Goal: Information Seeking & Learning: Learn about a topic

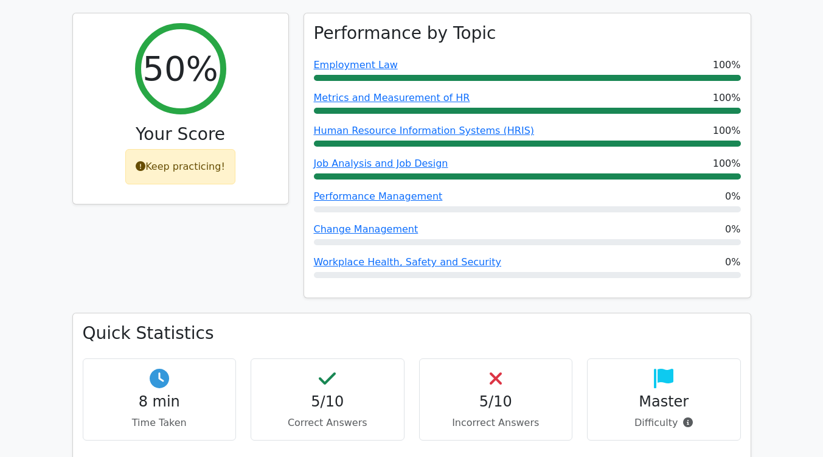
scroll to position [452, 0]
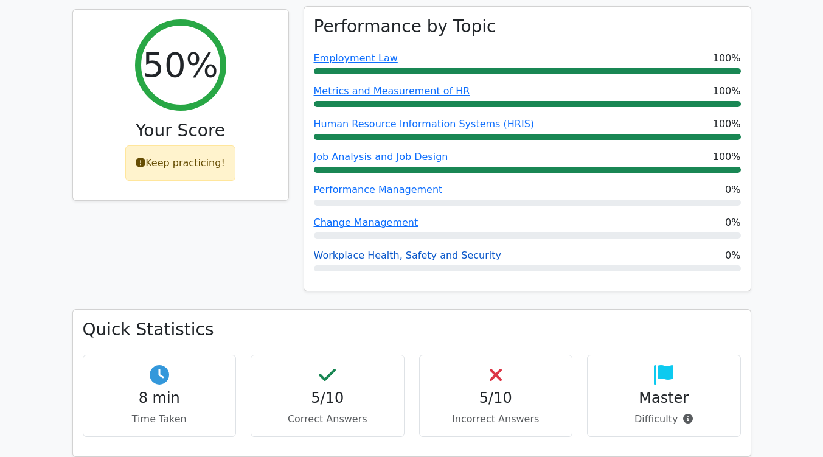
click at [339, 249] on link "Workplace Health, Safety and Security" at bounding box center [408, 255] width 188 height 12
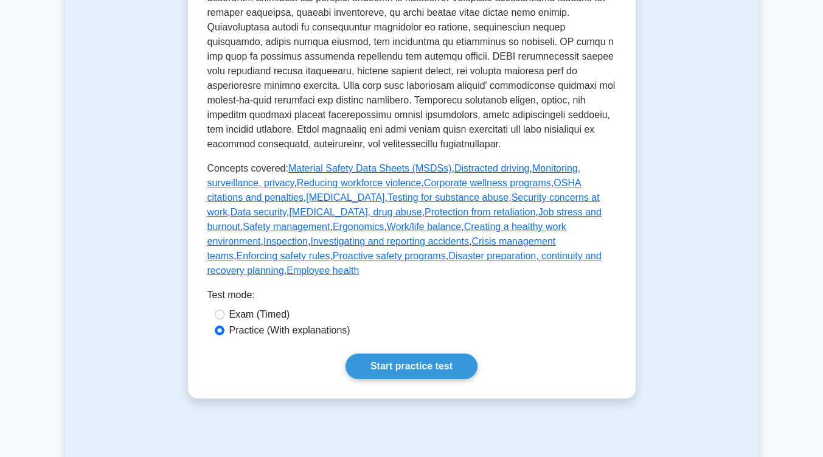
scroll to position [642, 0]
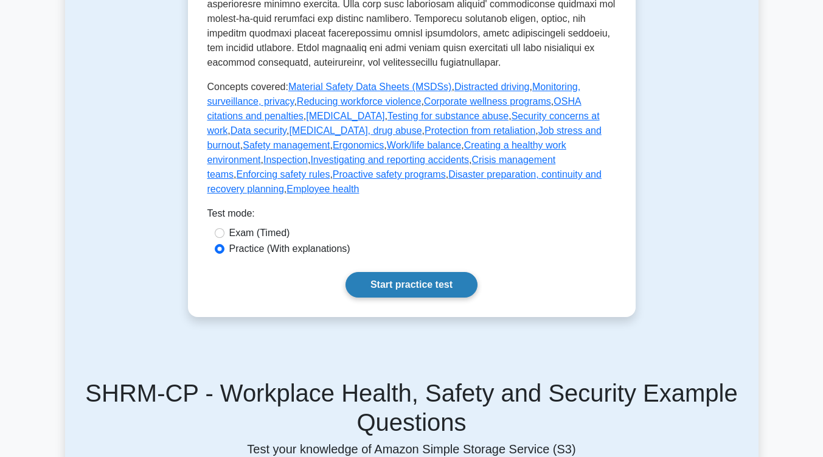
click at [443, 272] on link "Start practice test" at bounding box center [411, 285] width 132 height 26
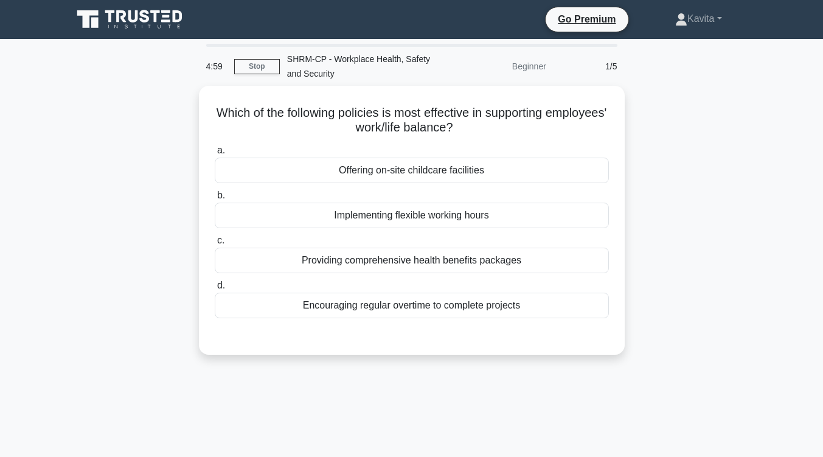
scroll to position [19, 0]
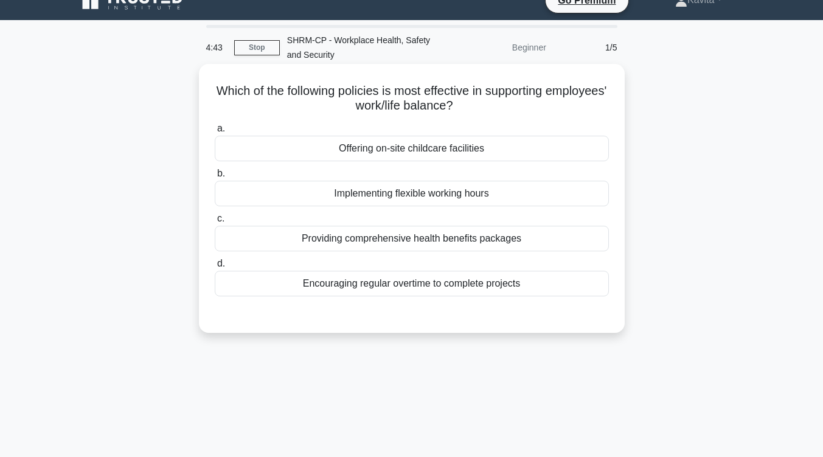
click at [432, 199] on div "Implementing flexible working hours" at bounding box center [412, 194] width 394 height 26
click at [215, 178] on input "b. Implementing flexible working hours" at bounding box center [215, 174] width 0 height 8
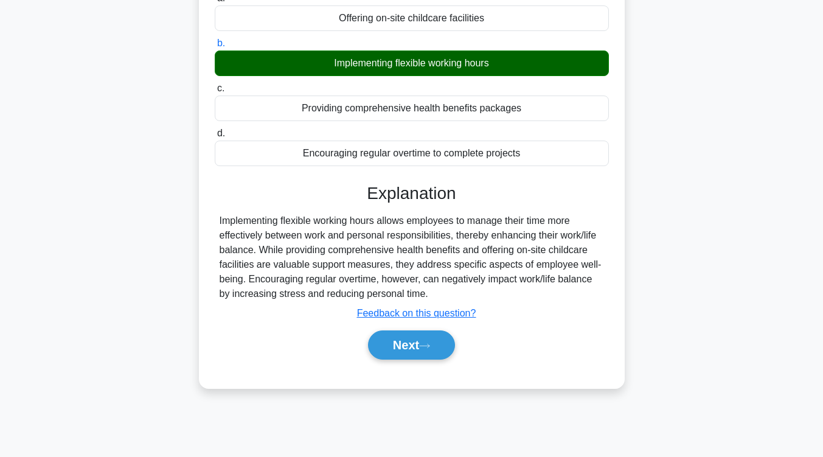
scroll to position [150, 0]
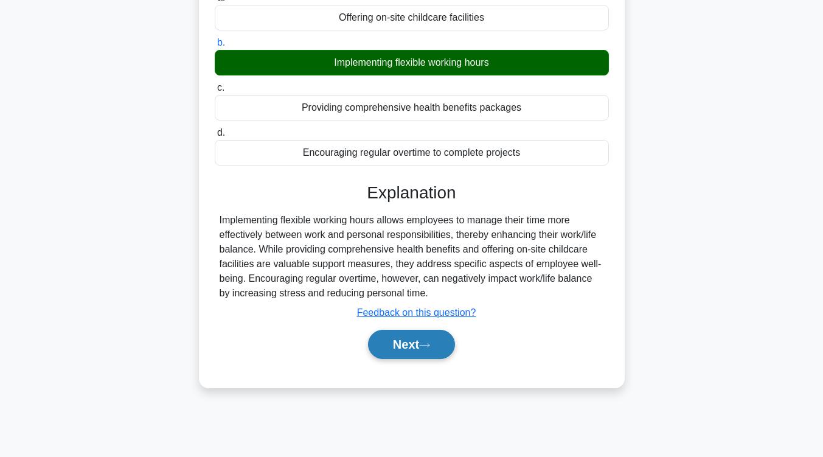
click at [407, 338] on button "Next" at bounding box center [411, 344] width 87 height 29
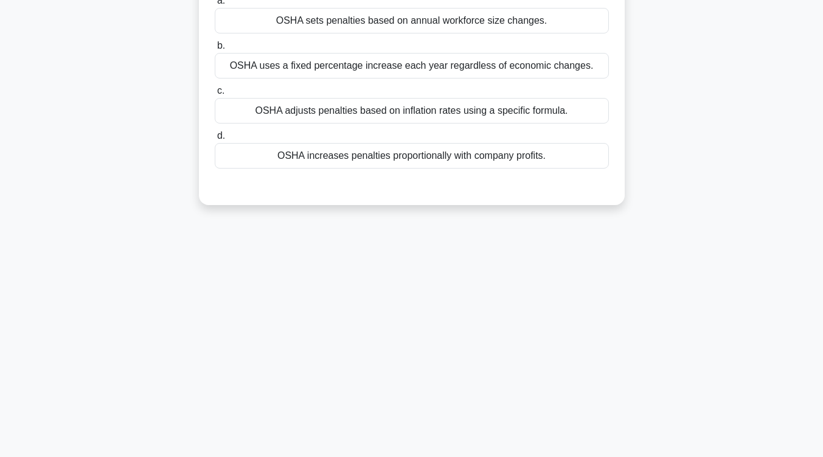
scroll to position [0, 0]
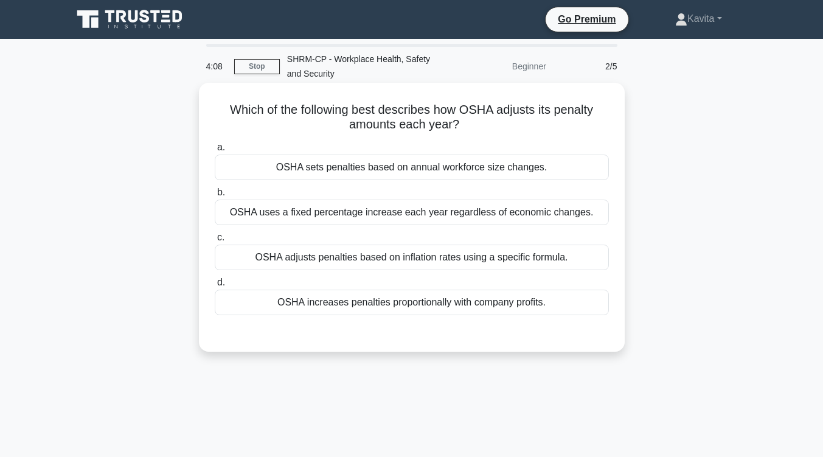
click at [443, 173] on div "OSHA sets penalties based on annual workforce size changes." at bounding box center [412, 167] width 394 height 26
click at [215, 151] on input "a. OSHA sets penalties based on annual workforce size changes." at bounding box center [215, 148] width 0 height 8
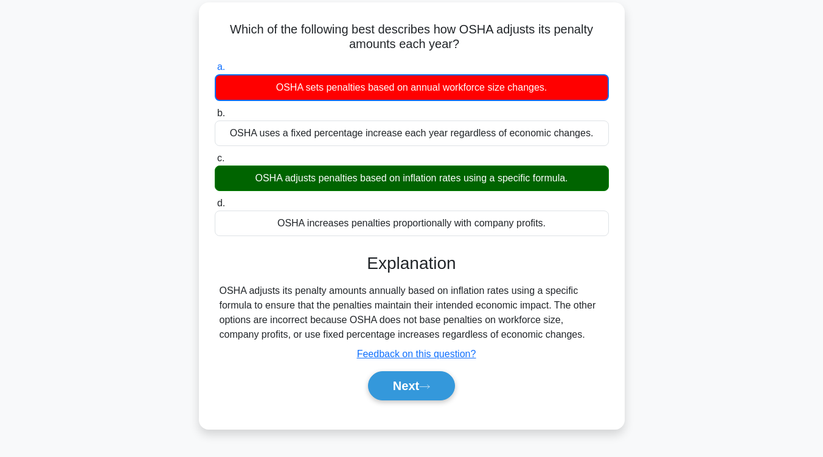
scroll to position [81, 0]
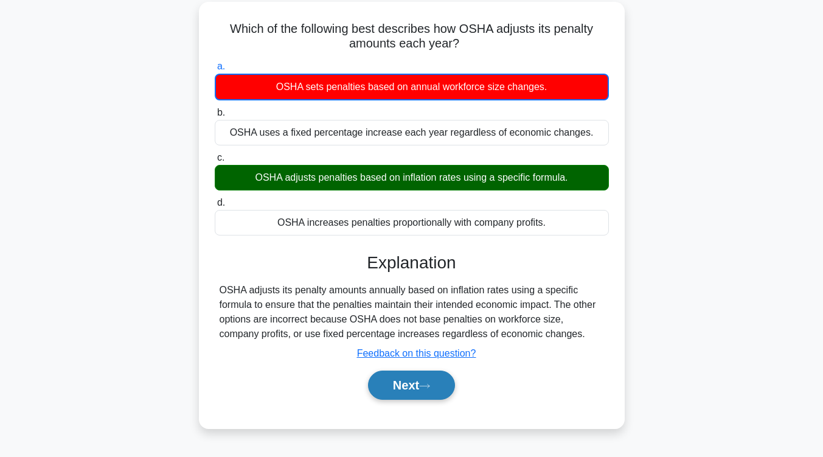
click at [418, 386] on button "Next" at bounding box center [411, 384] width 87 height 29
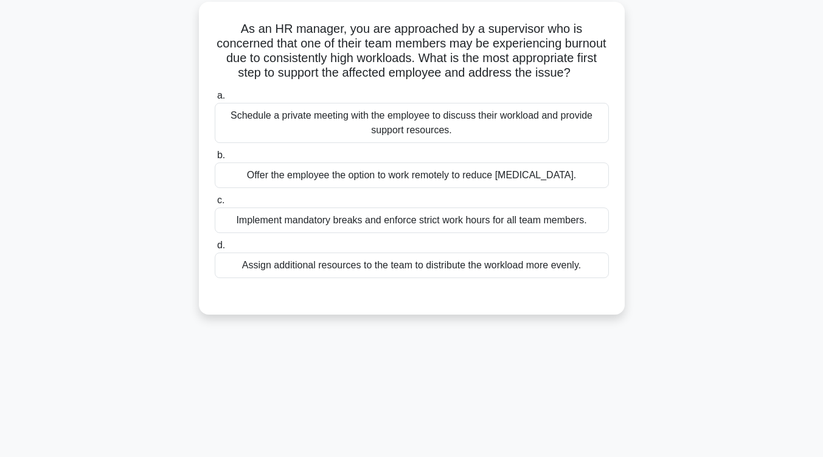
click at [417, 143] on div "Schedule a private meeting with the employee to discuss their workload and prov…" at bounding box center [412, 123] width 394 height 40
click at [215, 100] on input "a. Schedule a private meeting with the employee to discuss their workload and p…" at bounding box center [215, 96] width 0 height 8
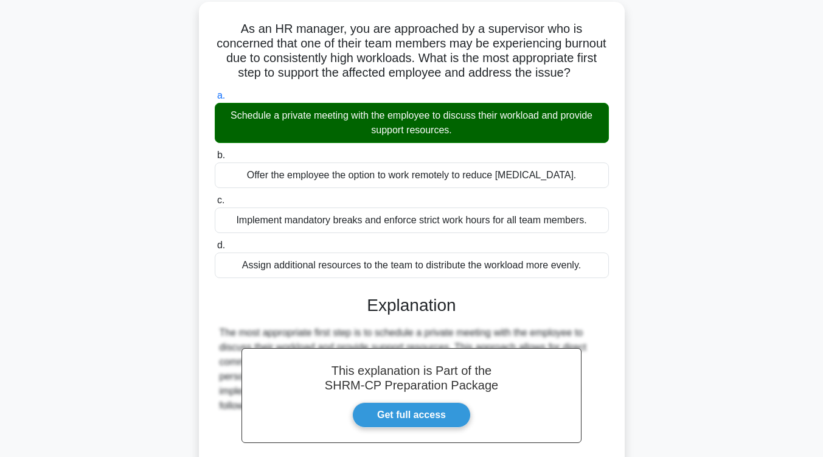
scroll to position [221, 0]
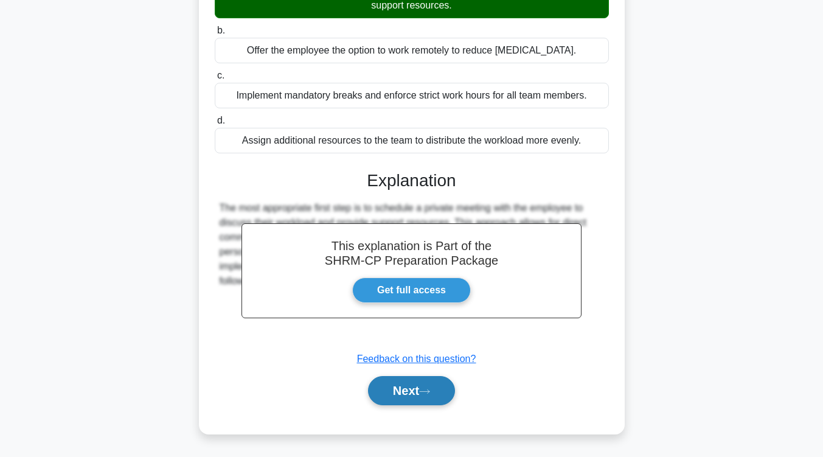
click at [394, 388] on button "Next" at bounding box center [411, 390] width 87 height 29
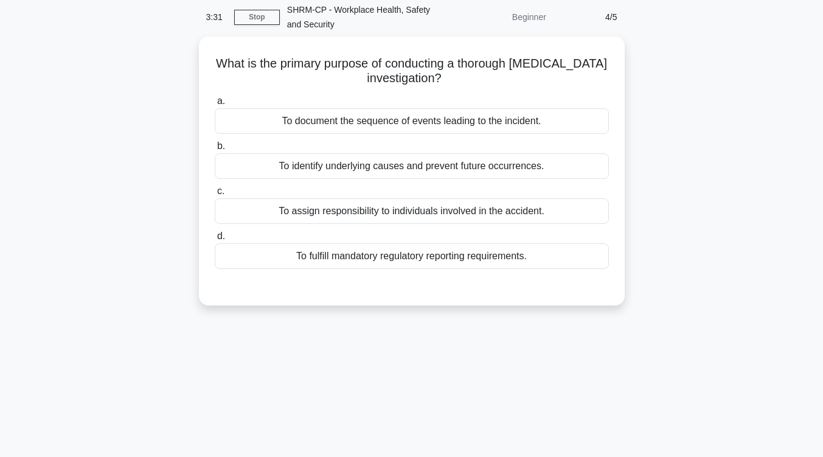
scroll to position [45, 0]
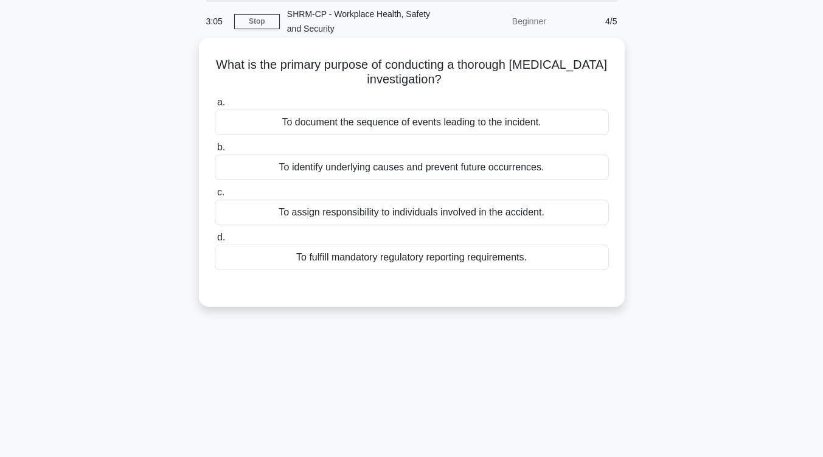
click at [451, 173] on div "To identify underlying causes and prevent future occurrences." at bounding box center [412, 167] width 394 height 26
click at [215, 151] on input "b. To identify underlying causes and prevent future occurrences." at bounding box center [215, 148] width 0 height 8
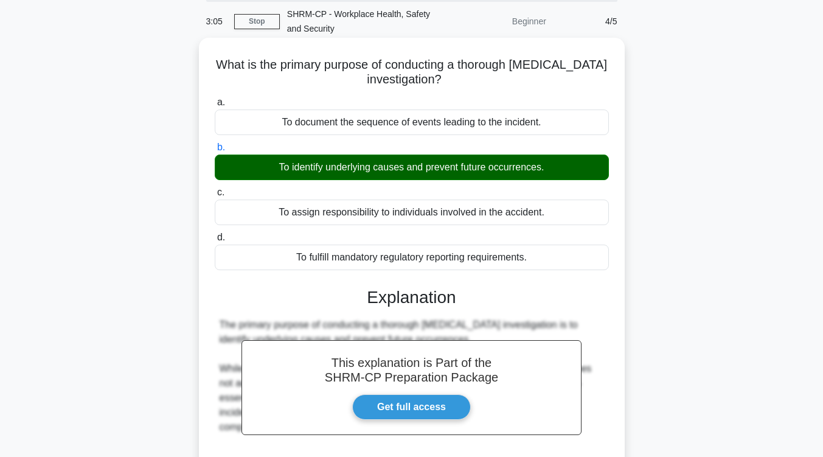
scroll to position [200, 0]
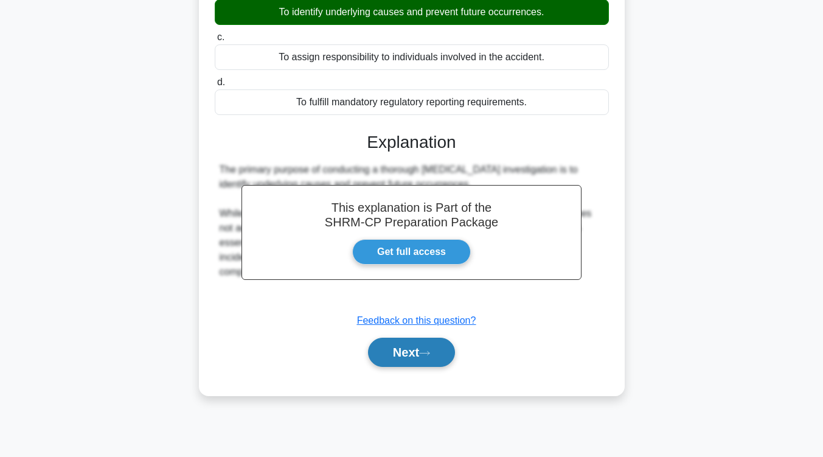
click at [398, 356] on button "Next" at bounding box center [411, 352] width 87 height 29
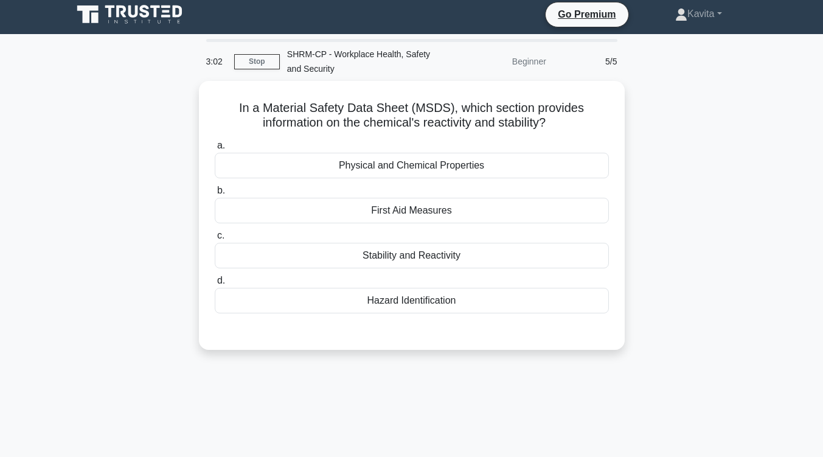
scroll to position [4, 0]
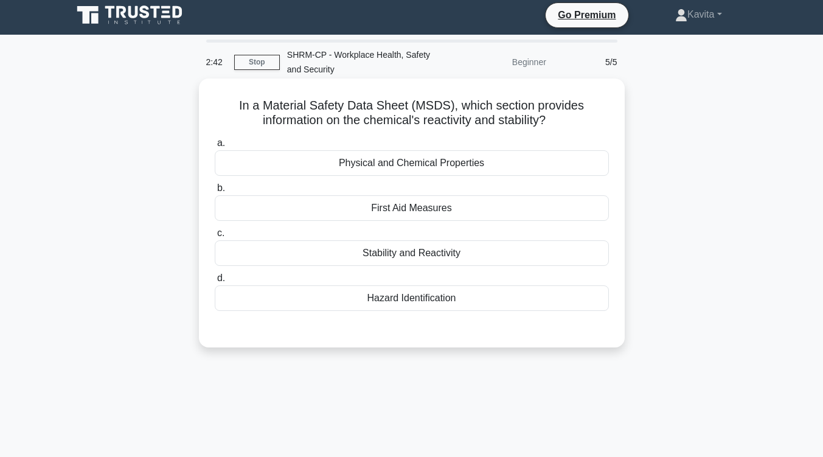
click at [431, 303] on div "Hazard Identification" at bounding box center [412, 298] width 394 height 26
click at [215, 282] on input "d. Hazard Identification" at bounding box center [215, 278] width 0 height 8
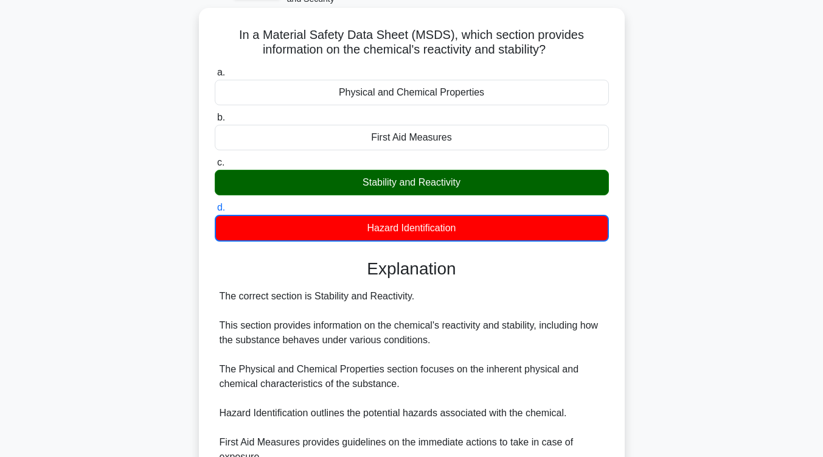
scroll to position [200, 0]
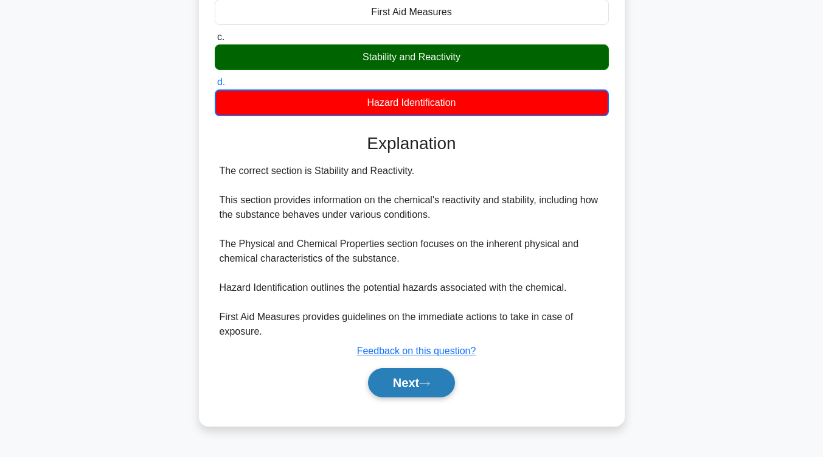
click at [424, 383] on icon at bounding box center [424, 383] width 11 height 7
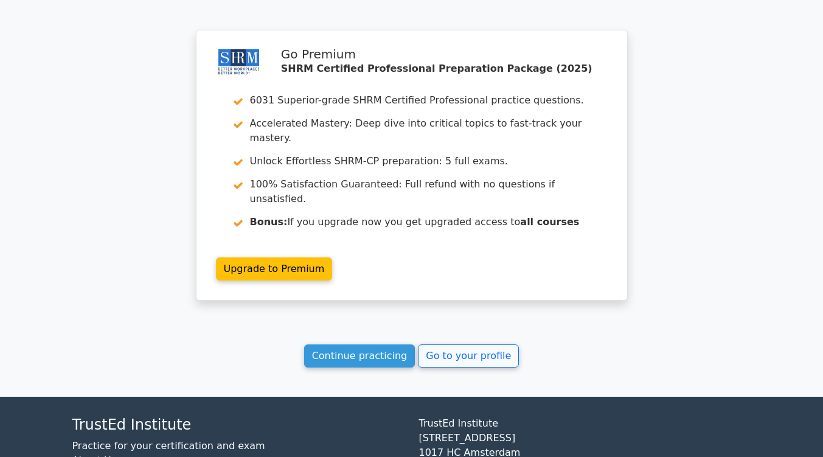
scroll to position [1563, 0]
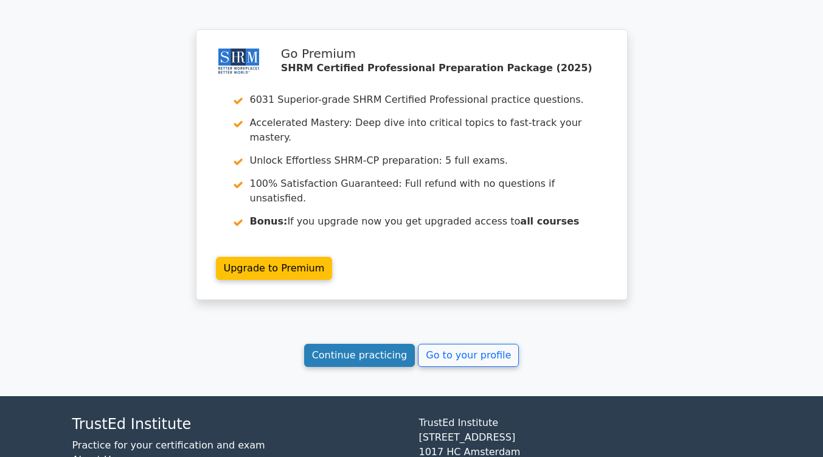
click at [365, 344] on link "Continue practicing" at bounding box center [359, 355] width 111 height 23
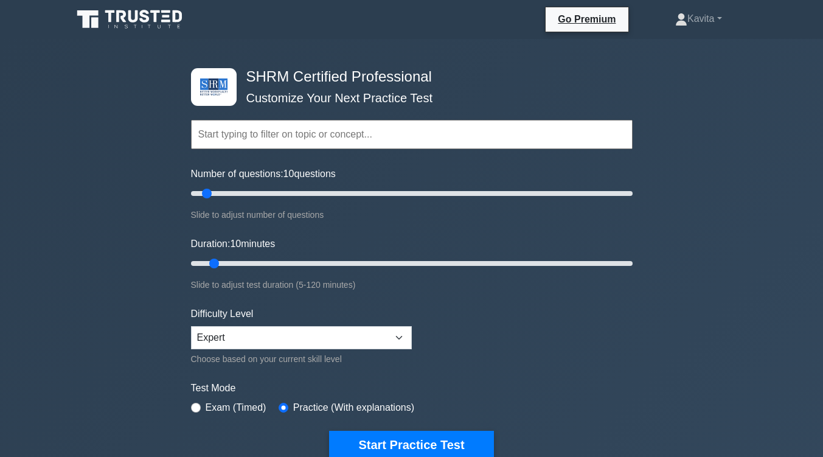
scroll to position [142, 0]
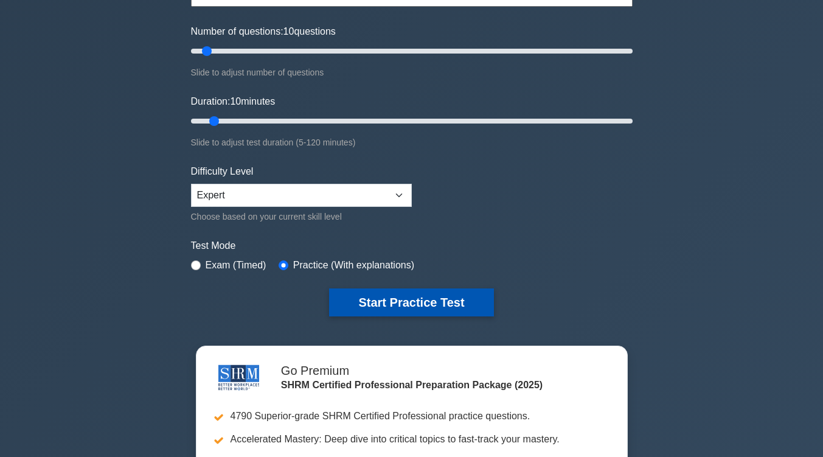
click at [369, 296] on button "Start Practice Test" at bounding box center [411, 302] width 164 height 28
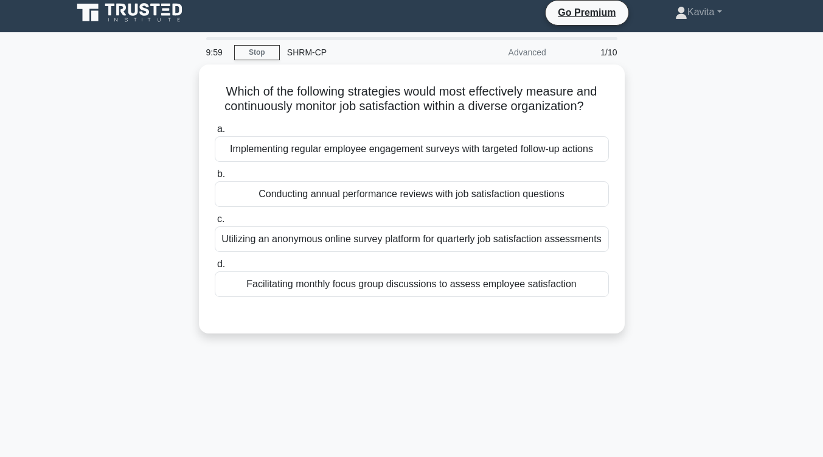
scroll to position [9, 0]
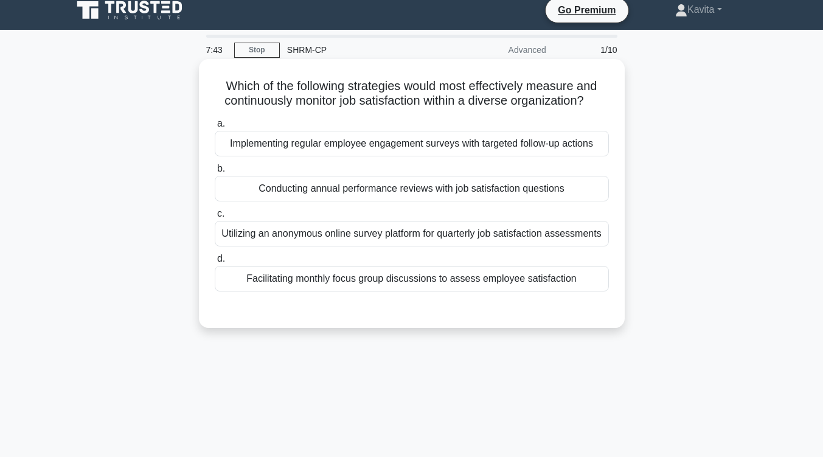
click at [558, 271] on div "Facilitating monthly focus group discussions to assess employee satisfaction" at bounding box center [412, 279] width 394 height 26
click at [215, 263] on input "d. Facilitating monthly focus group discussions to assess employee satisfaction" at bounding box center [215, 259] width 0 height 8
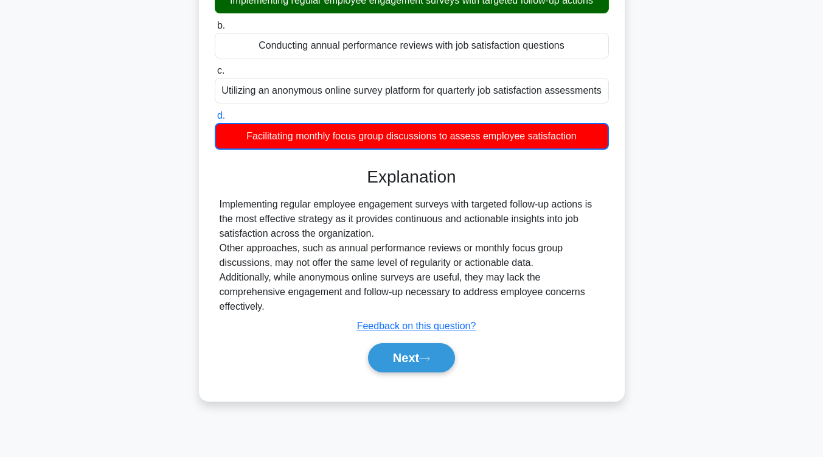
scroll to position [153, 0]
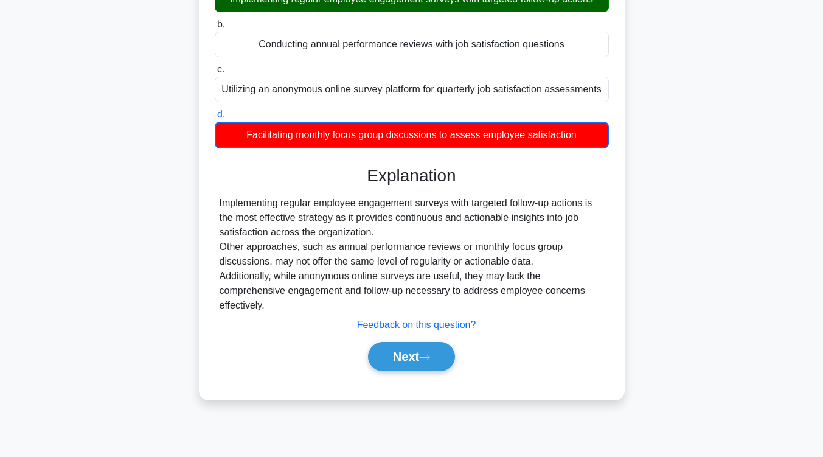
click at [402, 372] on div "Next" at bounding box center [412, 356] width 394 height 39
click at [411, 347] on button "Next" at bounding box center [411, 356] width 87 height 29
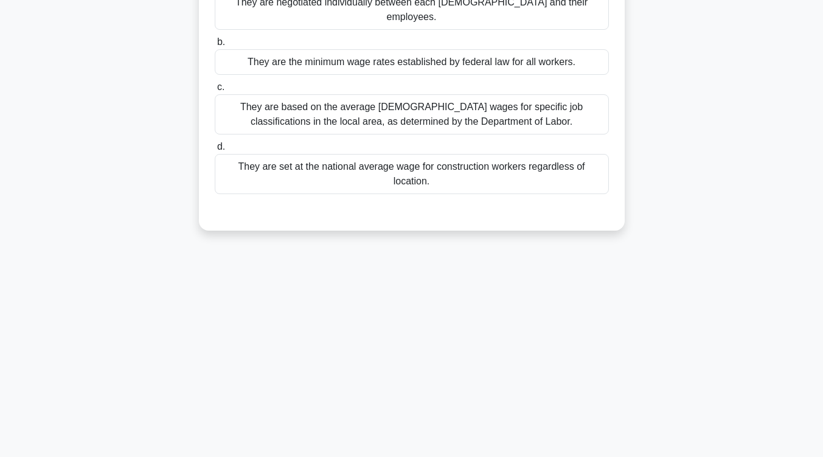
scroll to position [0, 0]
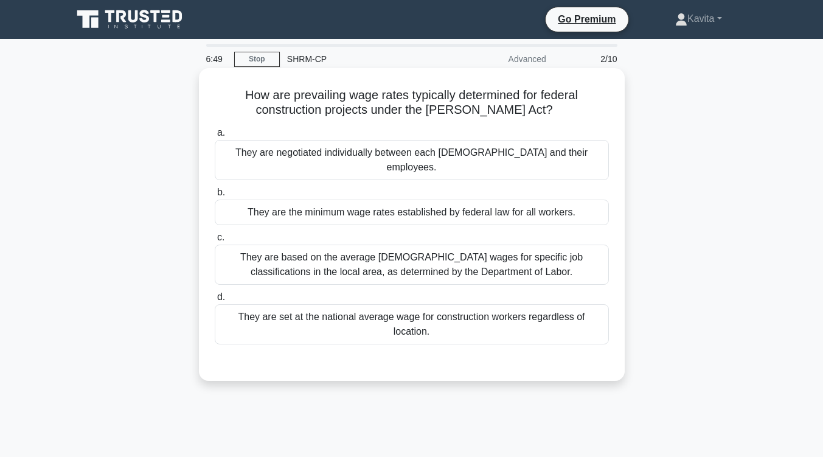
click at [399, 271] on div "a. They are negotiated individually between each contractor and their employees…" at bounding box center [411, 235] width 409 height 224
click at [406, 263] on div "They are based on the average hourly wages for specific job classifications in …" at bounding box center [412, 264] width 394 height 40
click at [215, 241] on input "c. They are based on the average hourly wages for specific job classifications …" at bounding box center [215, 238] width 0 height 8
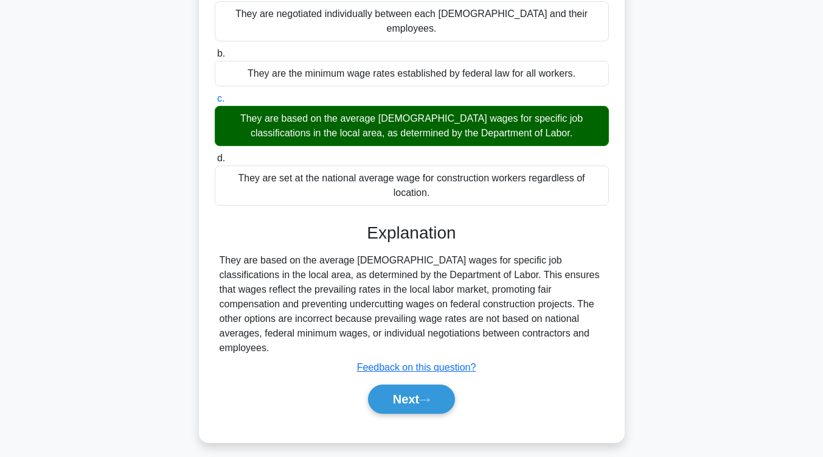
scroll to position [200, 0]
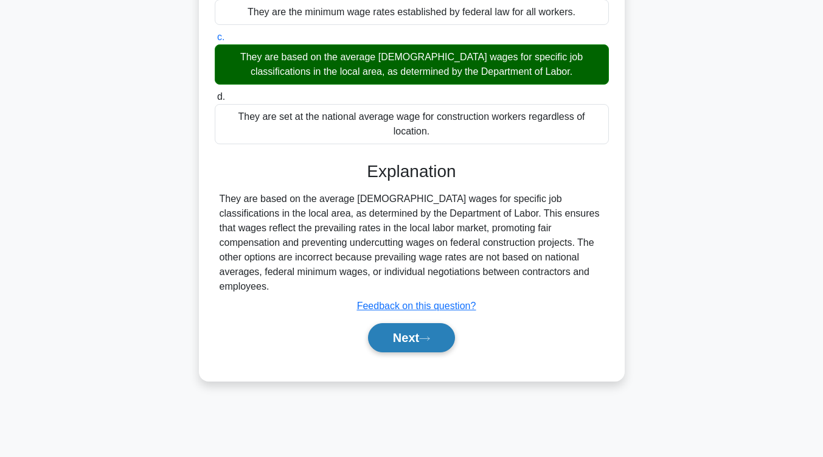
click at [389, 323] on button "Next" at bounding box center [411, 337] width 87 height 29
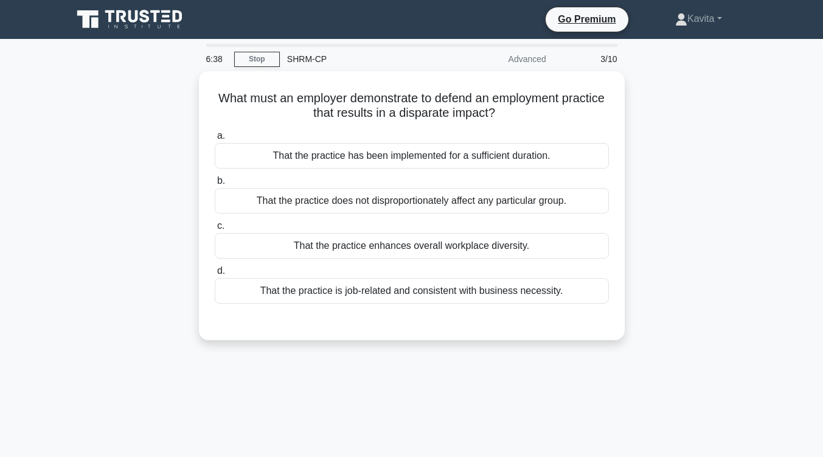
scroll to position [2, 0]
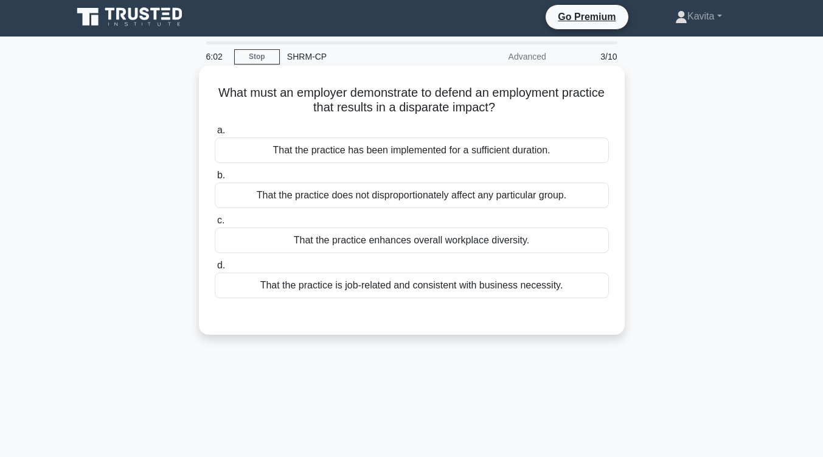
click at [406, 201] on div "That the practice does not disproportionately affect any particular group." at bounding box center [412, 195] width 394 height 26
click at [215, 179] on input "b. That the practice does not disproportionately affect any particular group." at bounding box center [215, 175] width 0 height 8
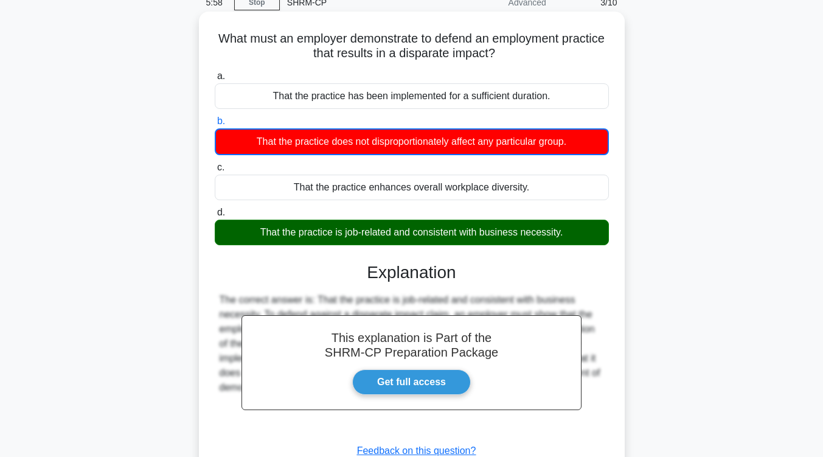
scroll to position [198, 0]
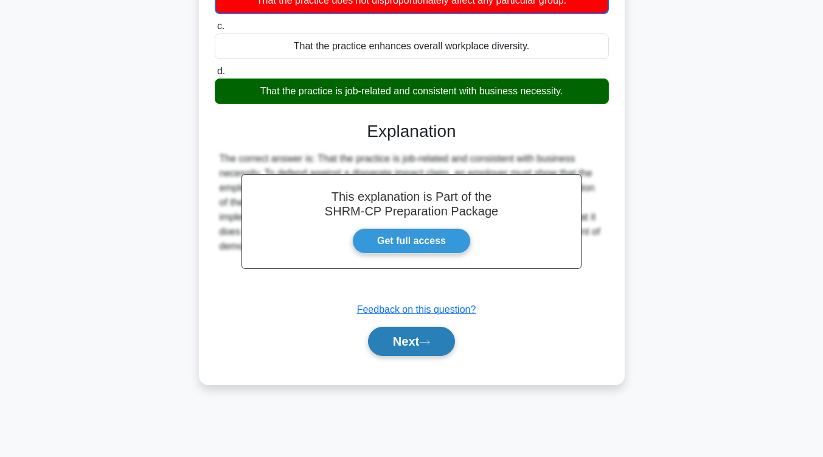
click at [406, 338] on button "Next" at bounding box center [411, 341] width 87 height 29
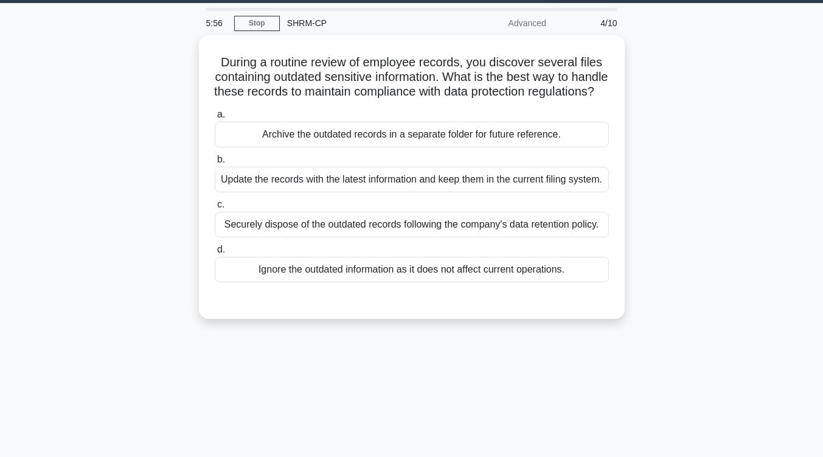
scroll to position [0, 0]
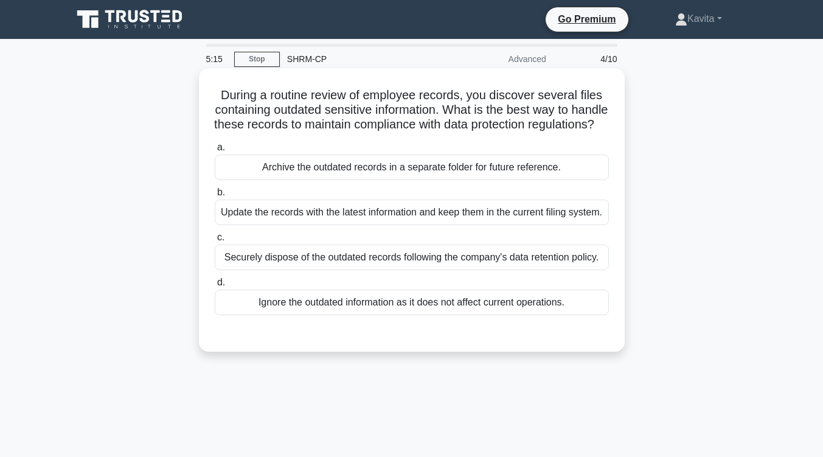
click at [427, 270] on div "Securely dispose of the outdated records following the company's data retention…" at bounding box center [412, 257] width 394 height 26
click at [215, 241] on input "c. Securely dispose of the outdated records following the company's data retent…" at bounding box center [215, 238] width 0 height 8
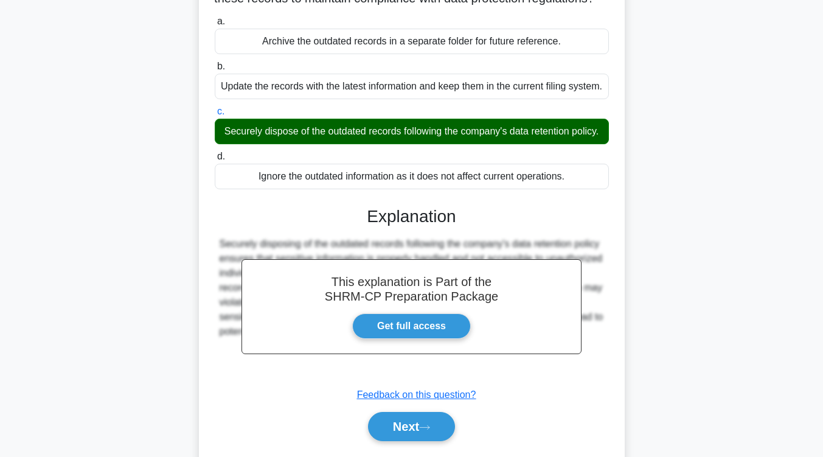
scroll to position [206, 0]
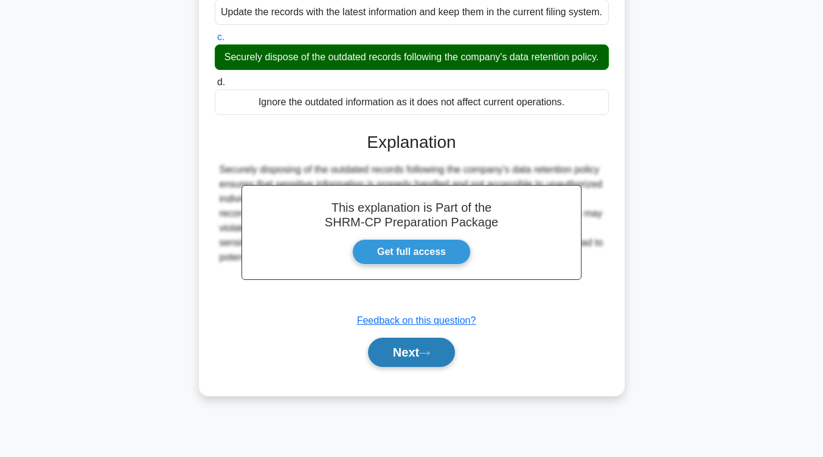
click at [407, 367] on button "Next" at bounding box center [411, 352] width 87 height 29
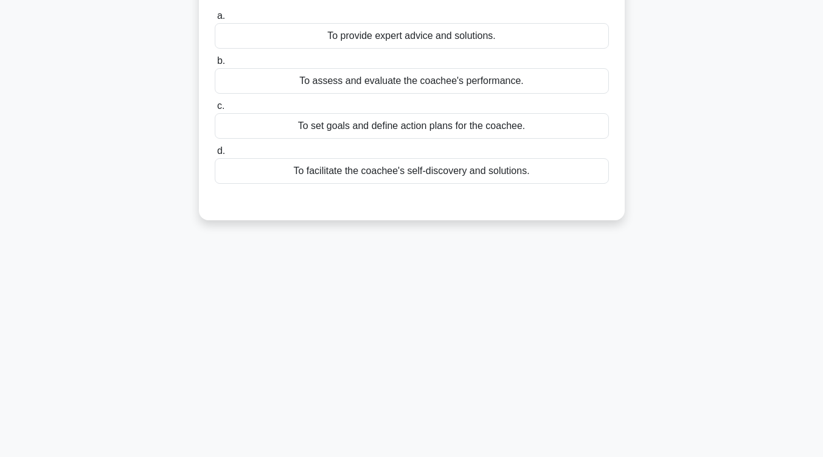
scroll to position [29, 0]
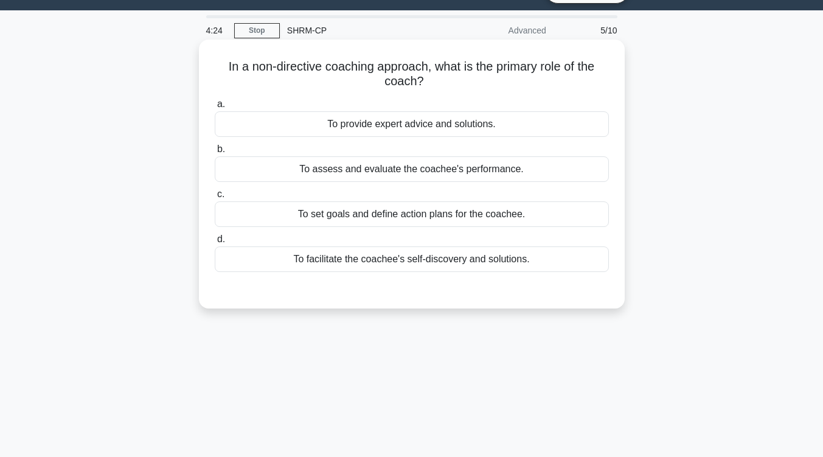
click at [469, 173] on div "To assess and evaluate the coachee's performance." at bounding box center [412, 169] width 394 height 26
click at [215, 153] on input "b. To assess and evaluate the coachee's performance." at bounding box center [215, 149] width 0 height 8
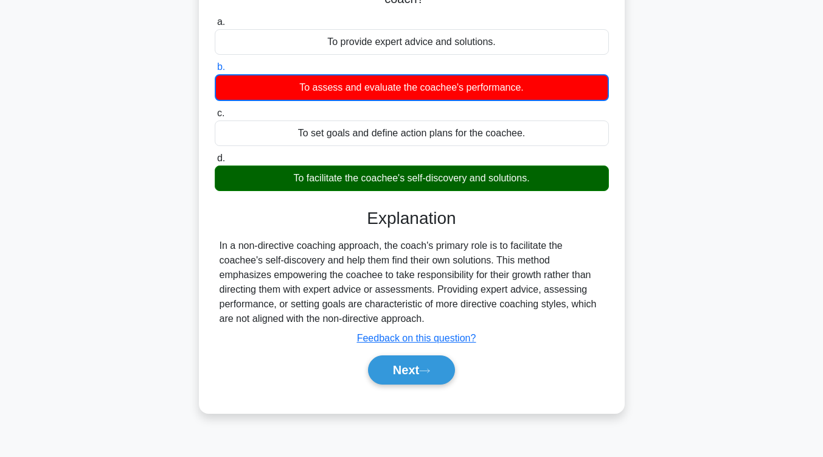
scroll to position [113, 0]
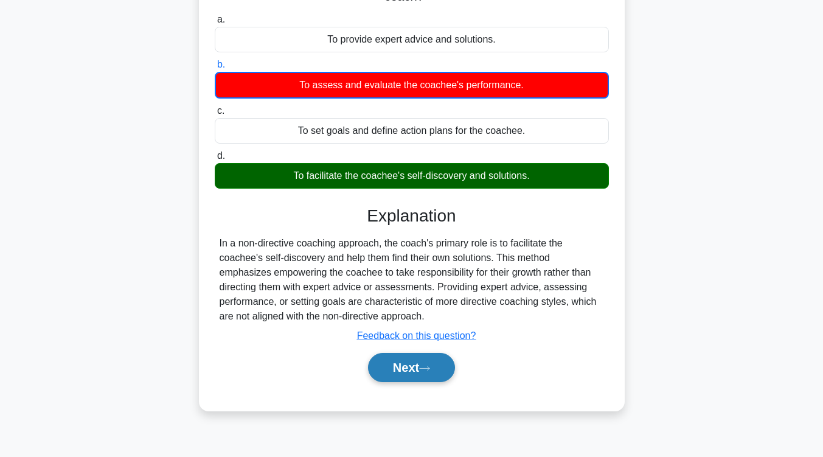
click at [412, 359] on button "Next" at bounding box center [411, 367] width 87 height 29
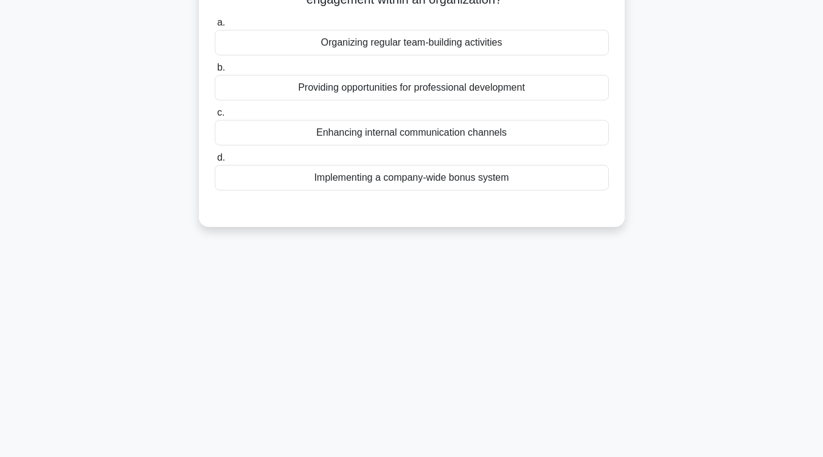
scroll to position [0, 0]
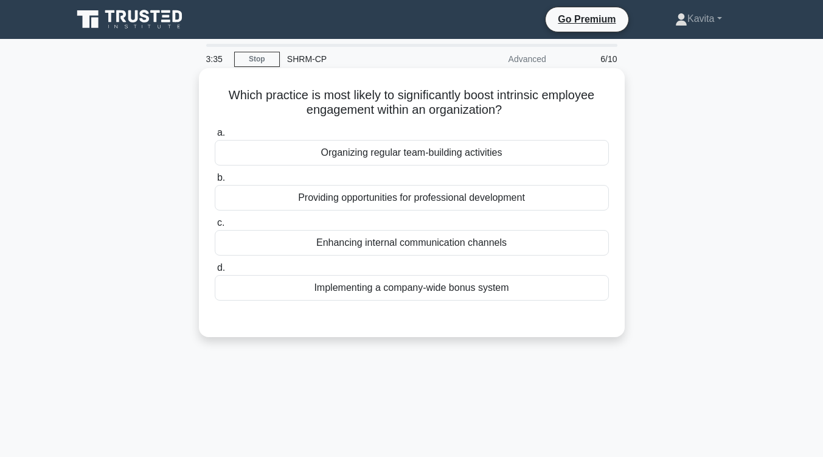
click at [439, 205] on div "Providing opportunities for professional development" at bounding box center [412, 198] width 394 height 26
click at [215, 182] on input "b. Providing opportunities for professional development" at bounding box center [215, 178] width 0 height 8
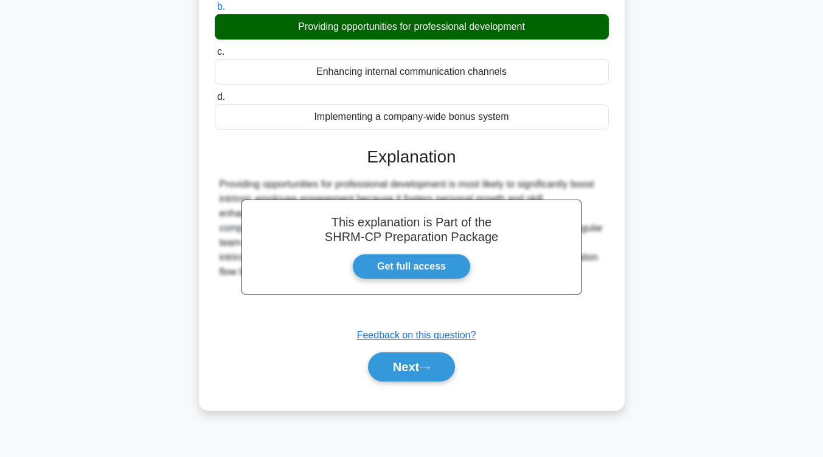
scroll to position [182, 0]
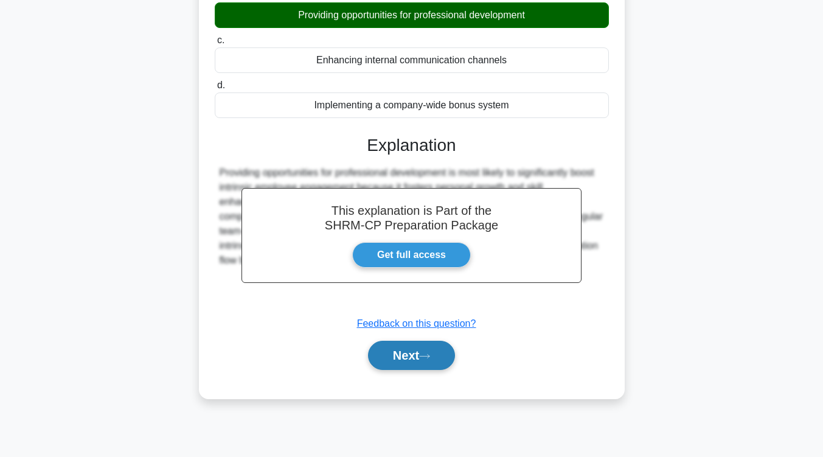
click at [405, 356] on button "Next" at bounding box center [411, 355] width 87 height 29
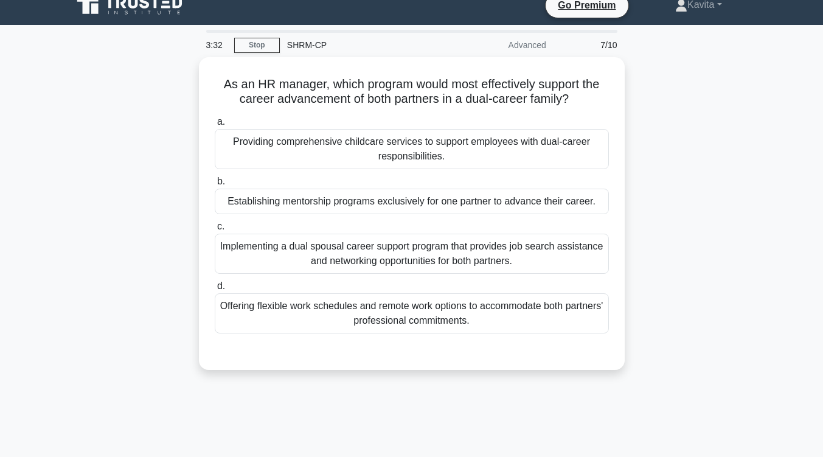
scroll to position [15, 0]
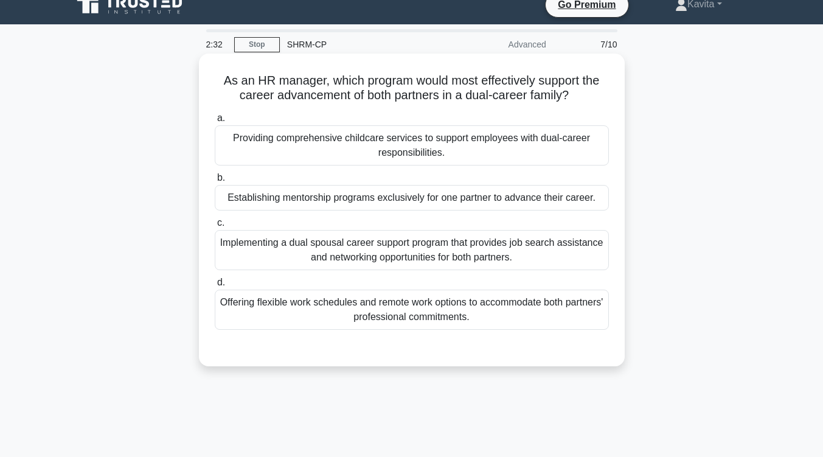
click at [430, 254] on div "Implementing a dual spousal career support program that provides job search ass…" at bounding box center [412, 250] width 394 height 40
click at [215, 227] on input "c. Implementing a dual spousal career support program that provides job search …" at bounding box center [215, 223] width 0 height 8
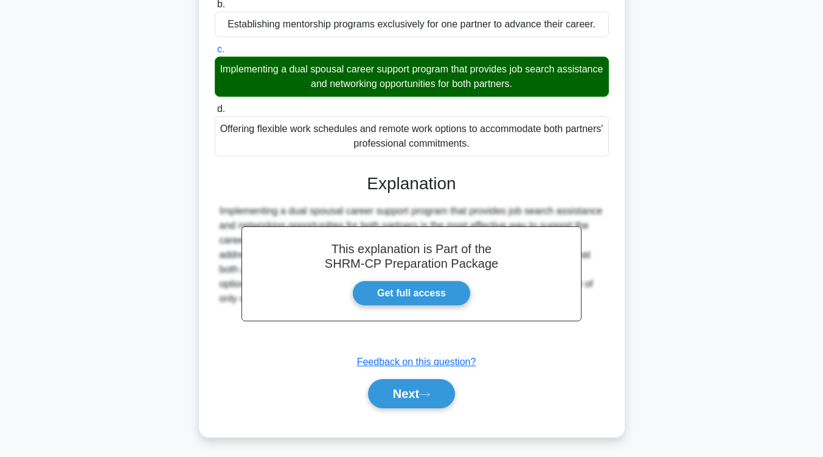
scroll to position [200, 0]
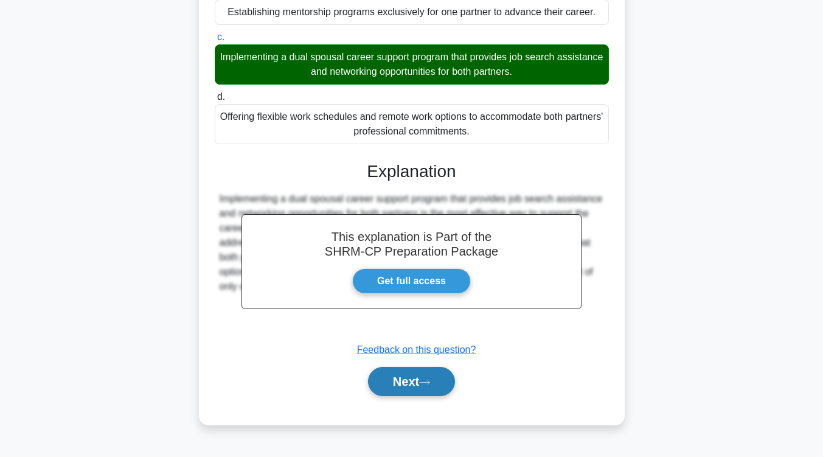
click at [420, 375] on button "Next" at bounding box center [411, 381] width 87 height 29
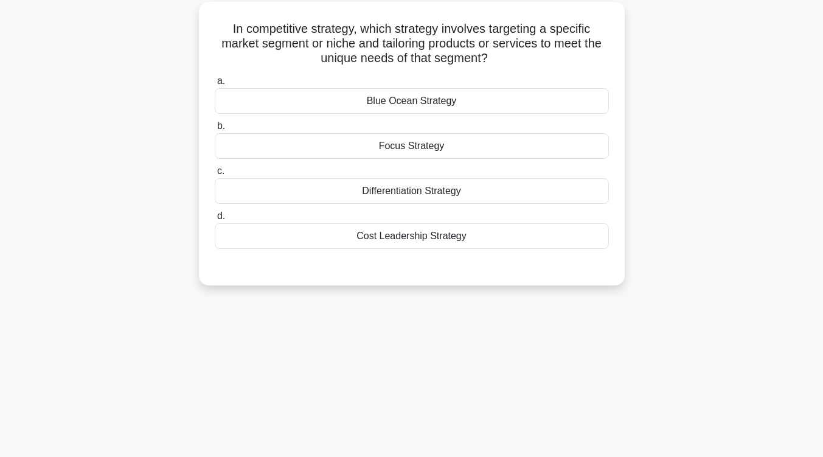
scroll to position [51, 0]
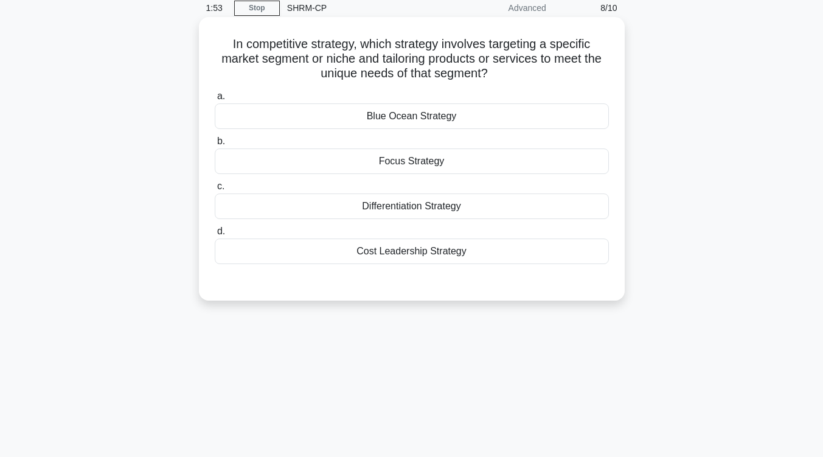
click at [432, 116] on div "Blue Ocean Strategy" at bounding box center [412, 116] width 394 height 26
click at [215, 100] on input "a. Blue Ocean Strategy" at bounding box center [215, 96] width 0 height 8
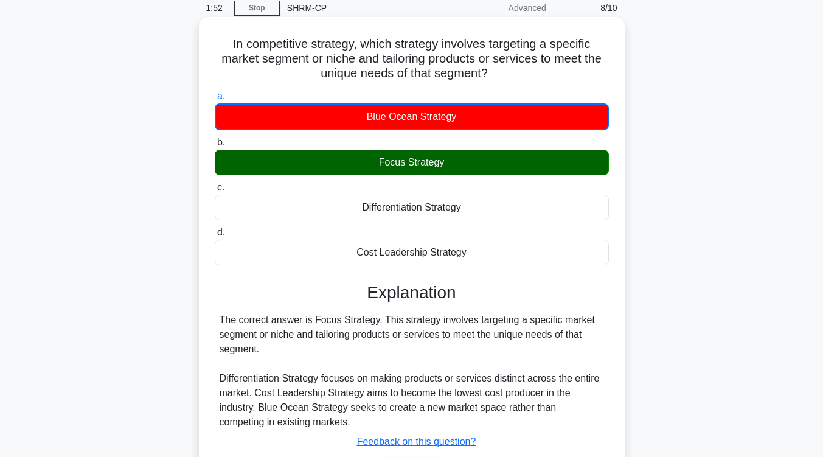
scroll to position [200, 0]
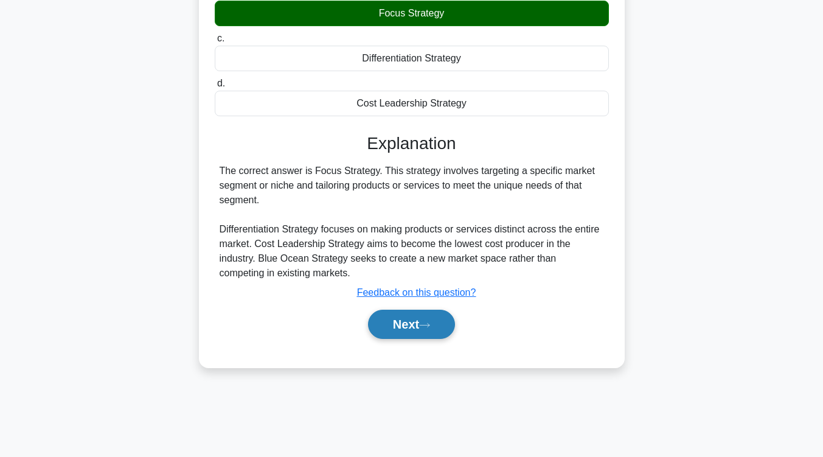
click at [441, 321] on button "Next" at bounding box center [411, 324] width 87 height 29
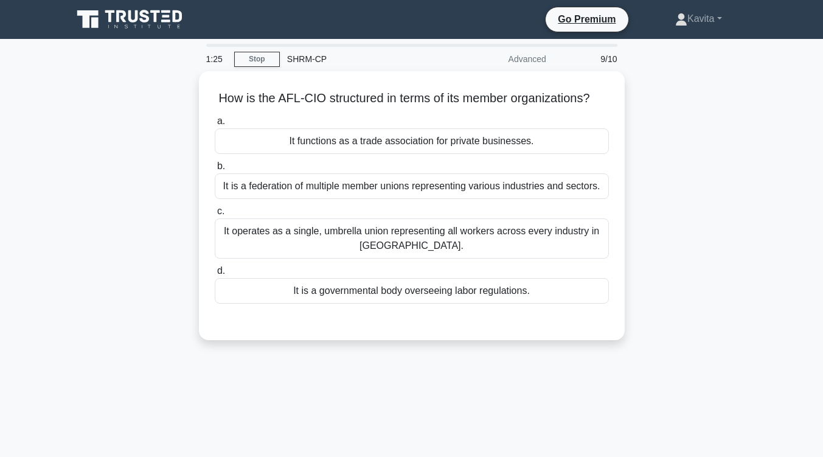
scroll to position [1, 0]
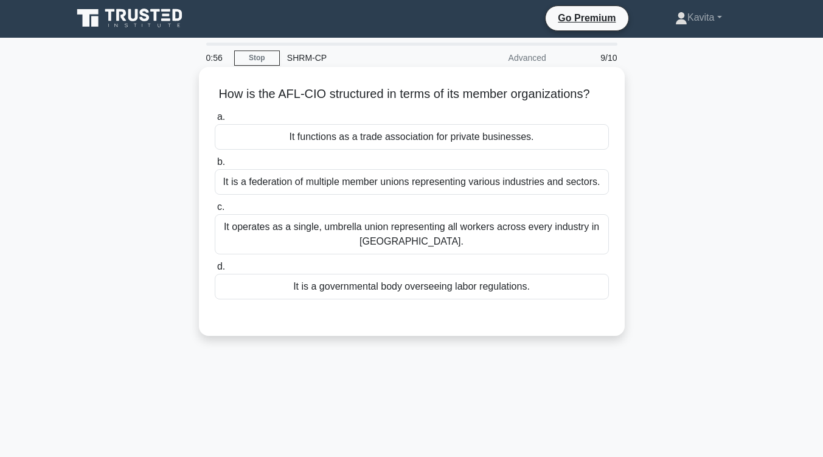
click at [454, 247] on div "It operates as a single, umbrella union representing all workers across every i…" at bounding box center [412, 234] width 394 height 40
click at [215, 211] on input "c. It operates as a single, umbrella union representing all workers across ever…" at bounding box center [215, 207] width 0 height 8
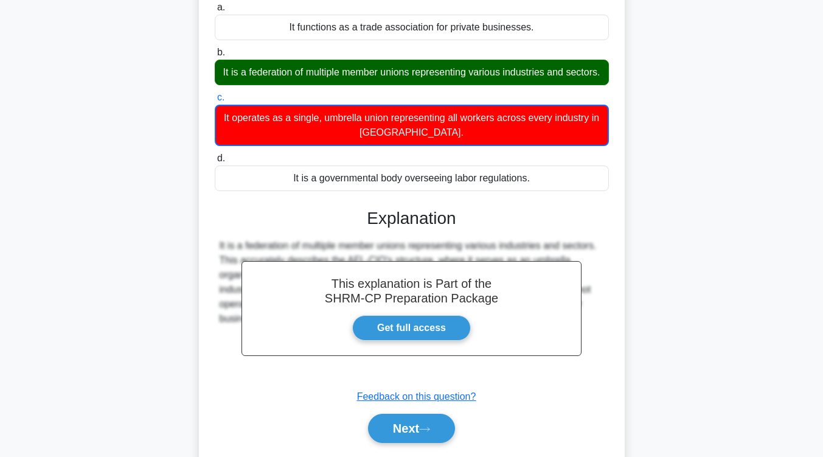
scroll to position [200, 0]
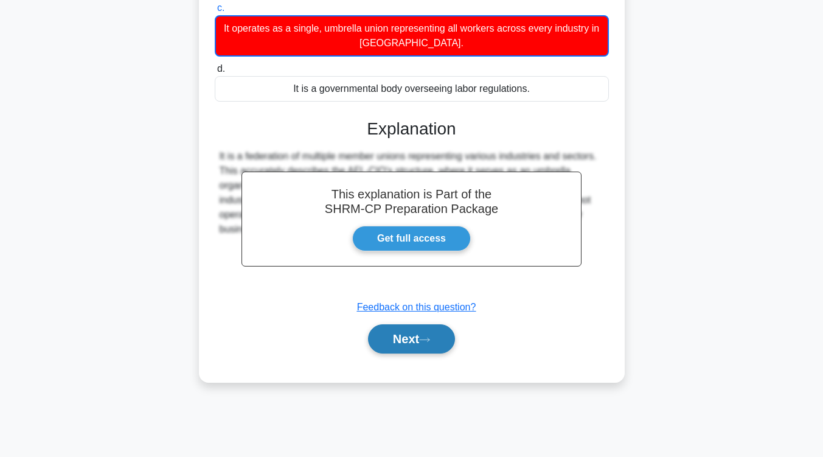
click at [431, 353] on button "Next" at bounding box center [411, 338] width 87 height 29
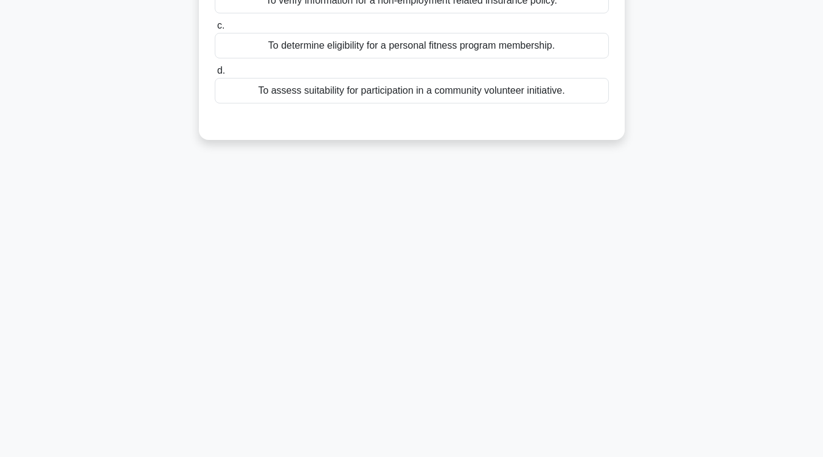
scroll to position [30, 0]
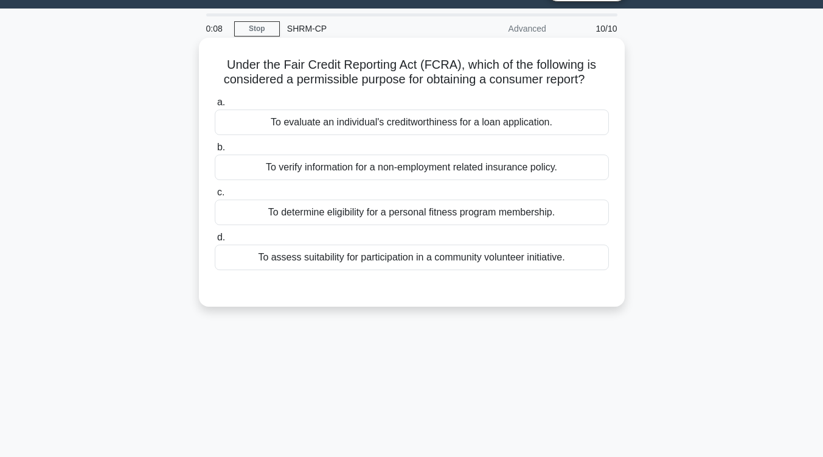
click at [423, 175] on div "To verify information for a non-employment related insurance policy." at bounding box center [412, 167] width 394 height 26
click at [215, 151] on input "b. To verify information for a non-employment related insurance policy." at bounding box center [215, 148] width 0 height 8
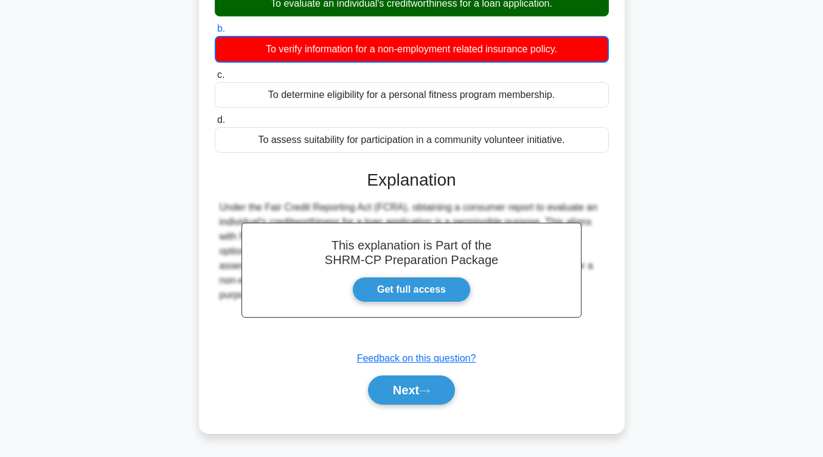
scroll to position [200, 0]
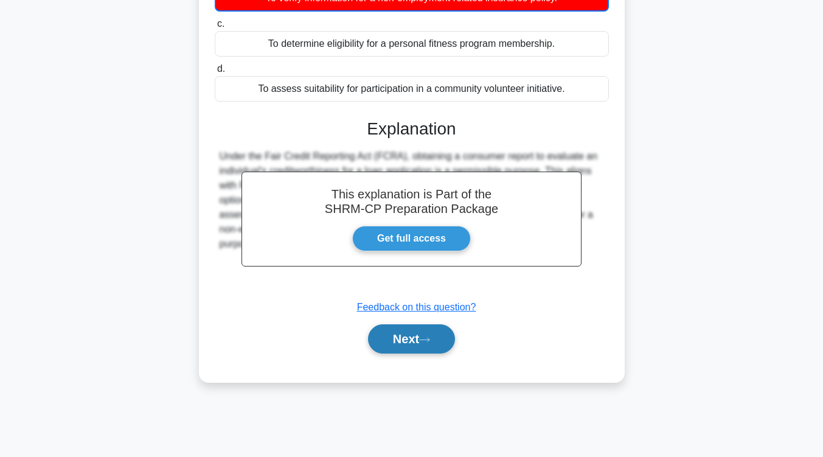
click at [409, 336] on button "Next" at bounding box center [411, 338] width 87 height 29
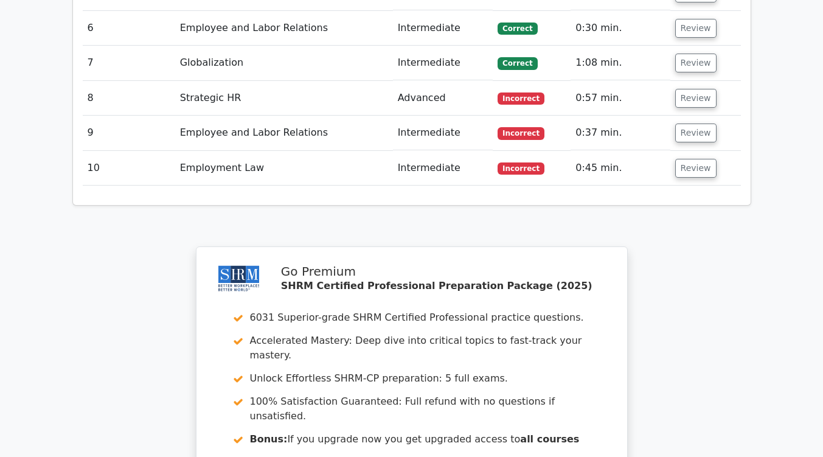
scroll to position [1817, 0]
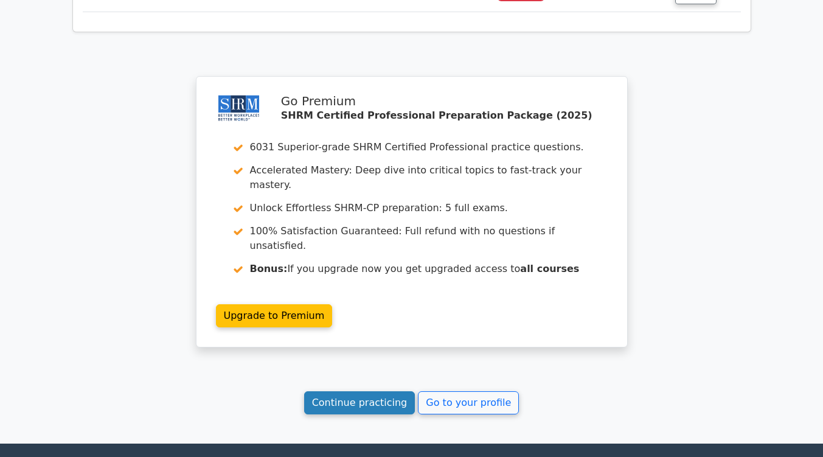
click at [366, 391] on link "Continue practicing" at bounding box center [359, 402] width 111 height 23
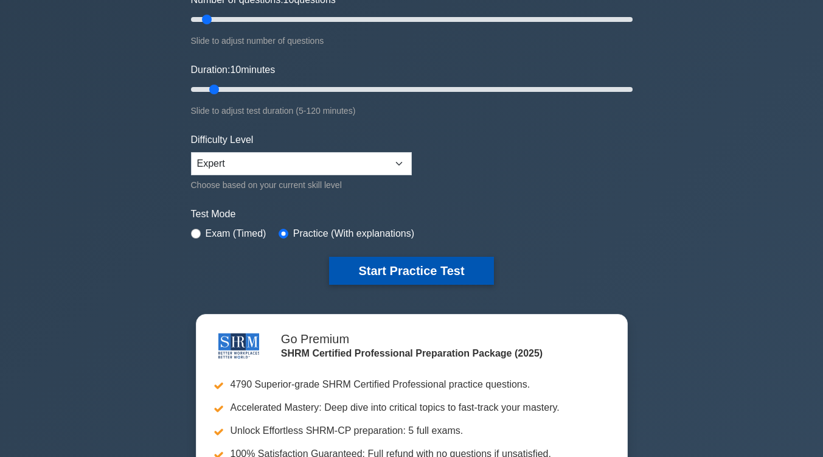
scroll to position [175, 0]
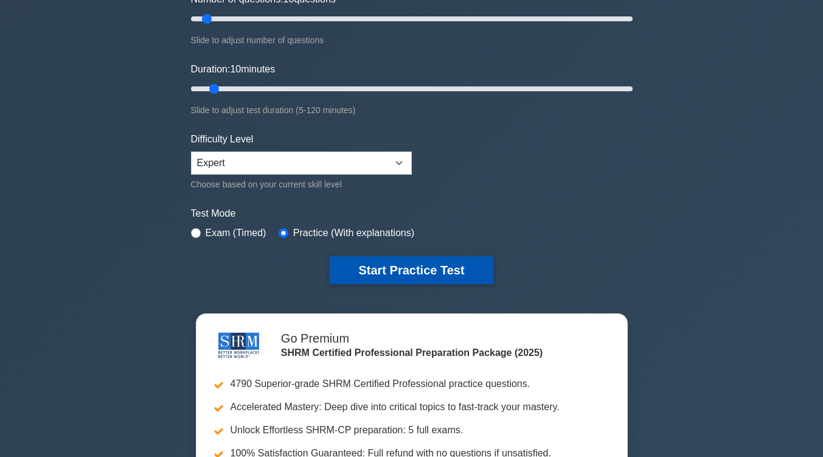
click at [390, 271] on button "Start Practice Test" at bounding box center [411, 270] width 164 height 28
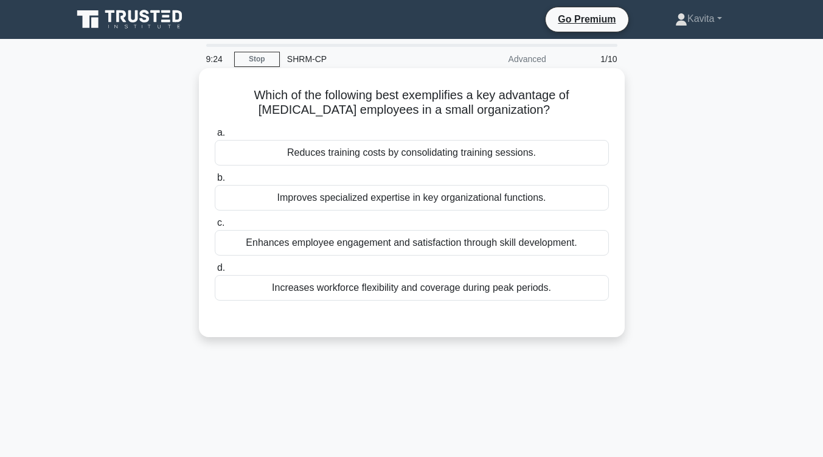
click at [421, 199] on div "Improves specialized expertise in key organizational functions." at bounding box center [412, 198] width 394 height 26
click at [215, 182] on input "b. Improves specialized expertise in key organizational functions." at bounding box center [215, 178] width 0 height 8
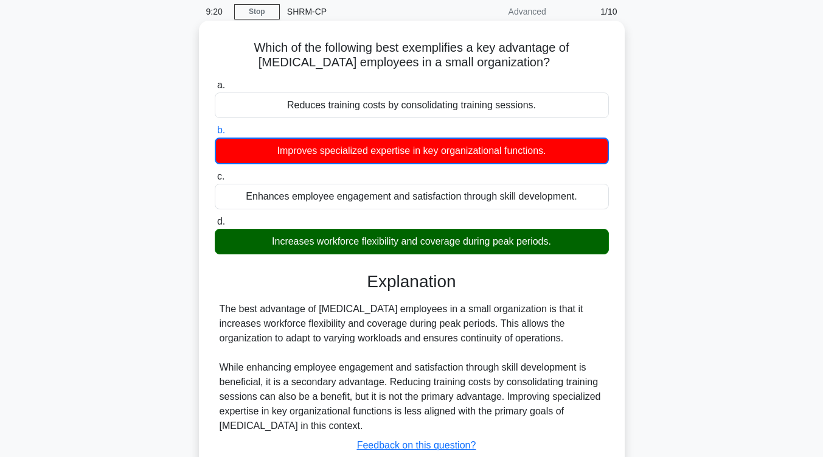
scroll to position [200, 0]
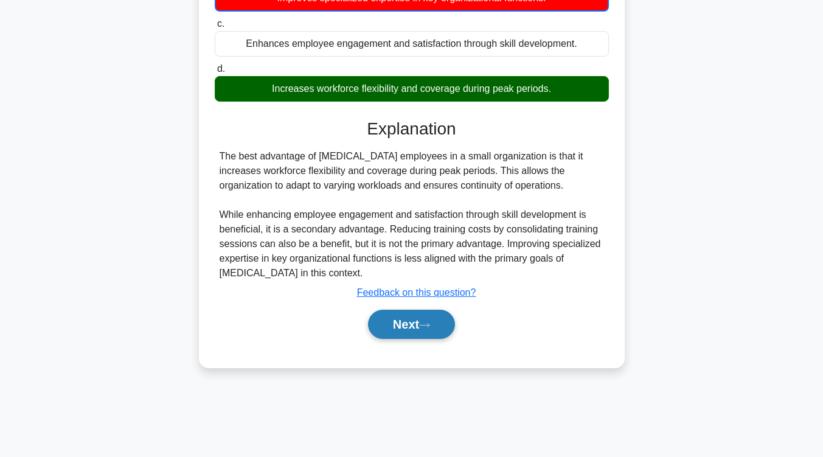
click at [411, 332] on button "Next" at bounding box center [411, 324] width 87 height 29
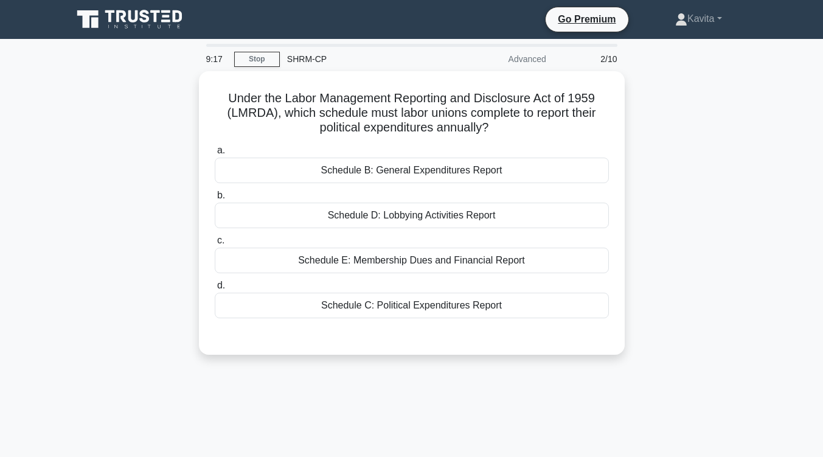
scroll to position [5, 0]
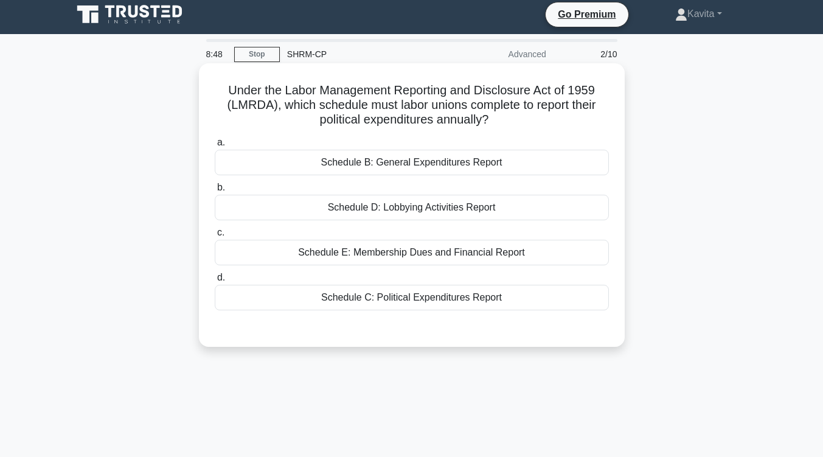
click at [436, 166] on div "Schedule B: General Expenditures Report" at bounding box center [412, 163] width 394 height 26
click at [215, 147] on input "a. Schedule B: General Expenditures Report" at bounding box center [215, 143] width 0 height 8
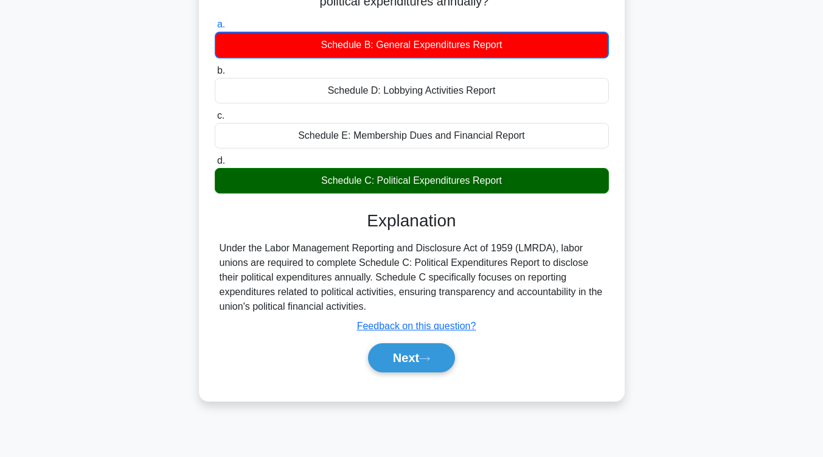
scroll to position [123, 0]
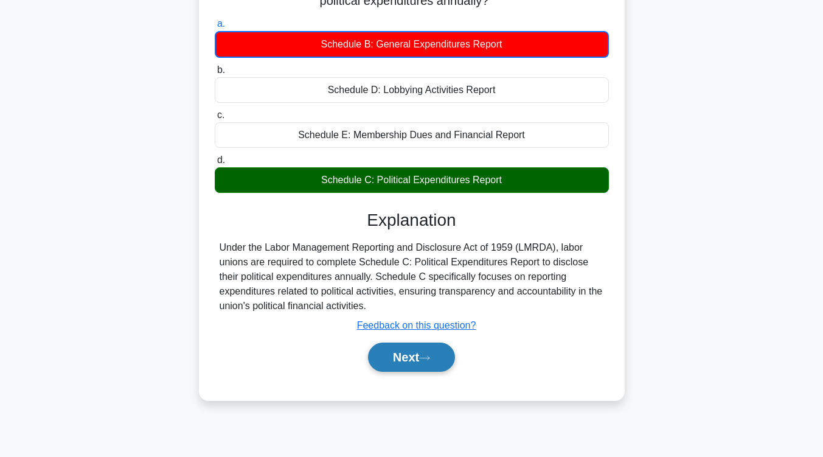
click at [420, 370] on button "Next" at bounding box center [411, 356] width 87 height 29
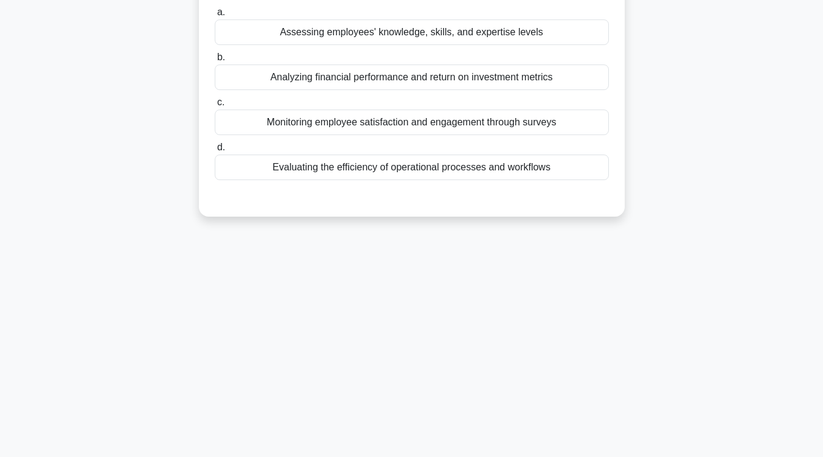
scroll to position [0, 0]
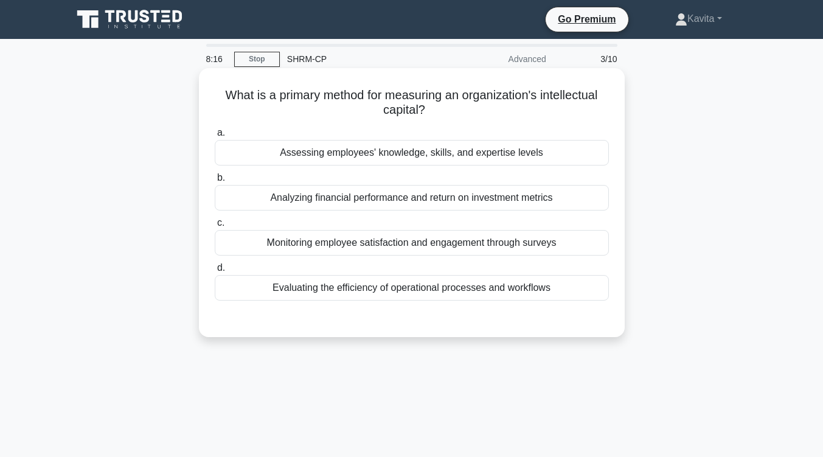
click at [407, 153] on div "Assessing employees' knowledge, skills, and expertise levels" at bounding box center [412, 153] width 394 height 26
click at [215, 137] on input "a. Assessing employees' knowledge, skills, and expertise levels" at bounding box center [215, 133] width 0 height 8
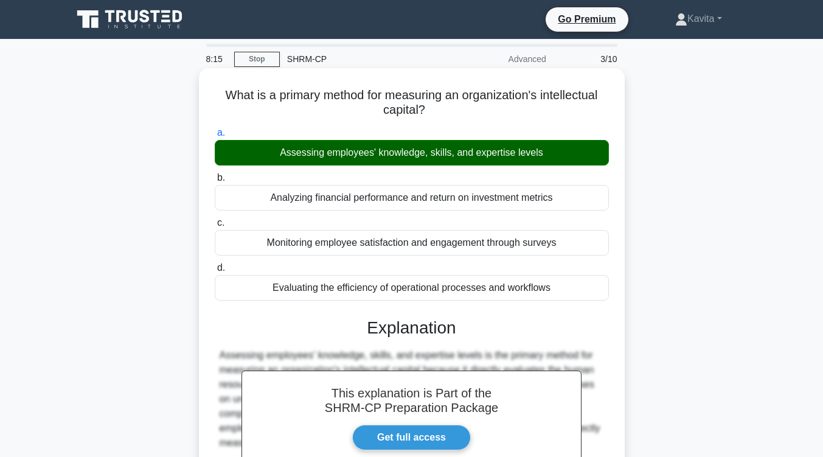
scroll to position [200, 0]
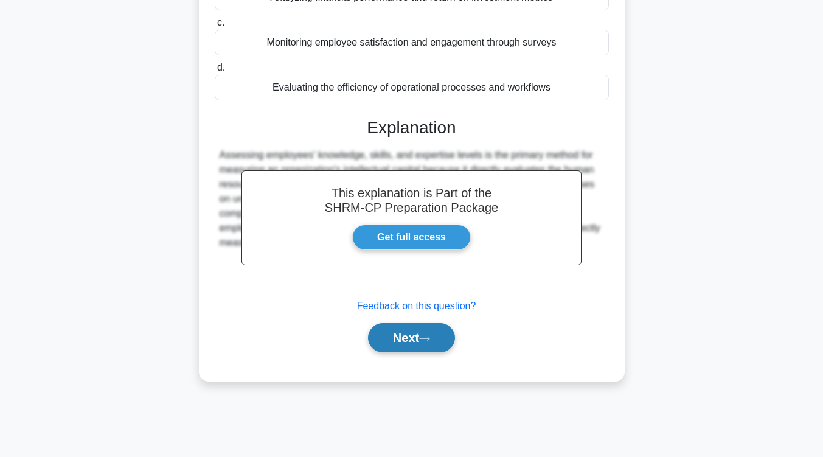
click at [387, 327] on button "Next" at bounding box center [411, 337] width 87 height 29
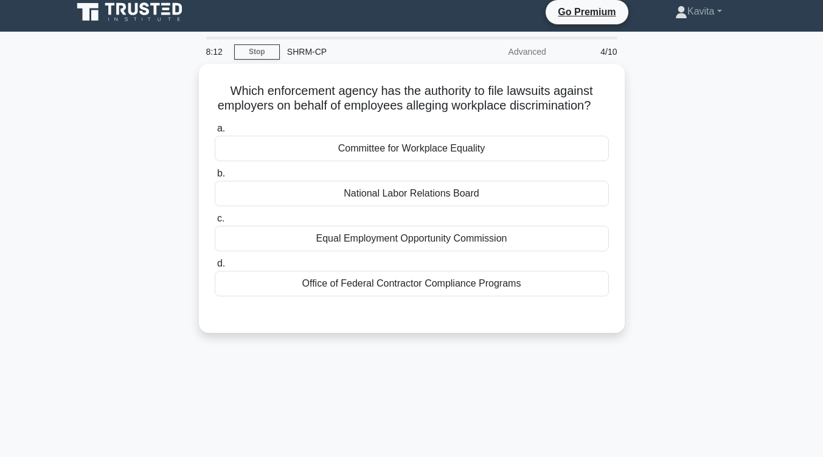
scroll to position [4, 0]
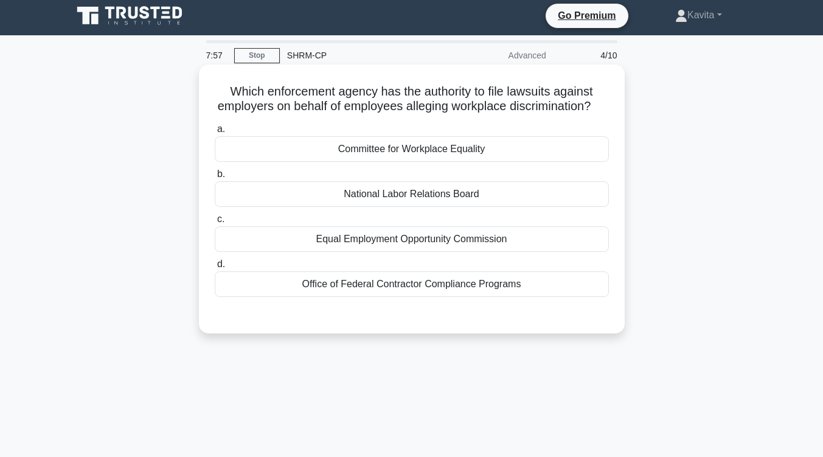
click at [423, 207] on div "National Labor Relations Board" at bounding box center [412, 194] width 394 height 26
click at [215, 178] on input "b. National Labor Relations Board" at bounding box center [215, 174] width 0 height 8
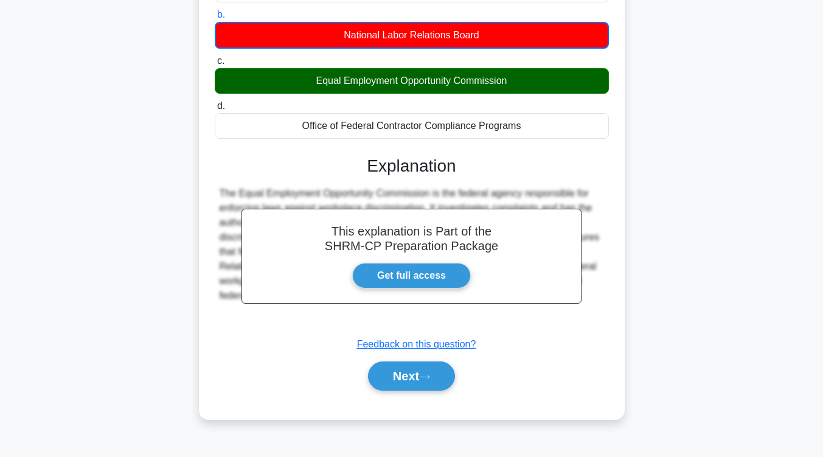
scroll to position [164, 0]
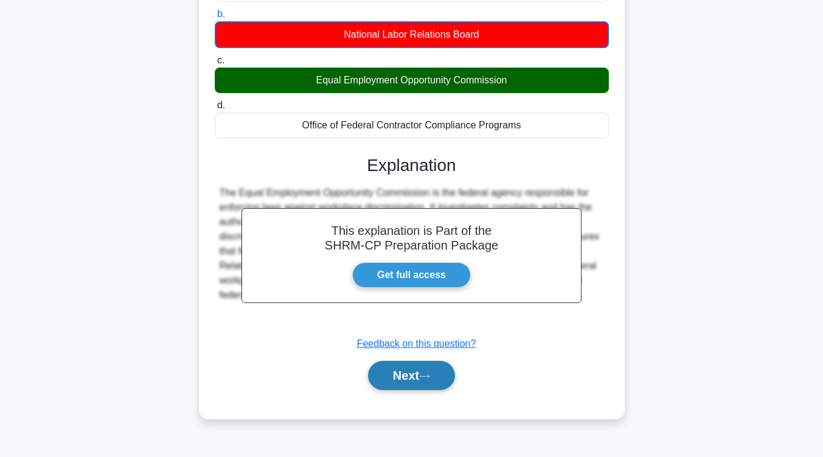
click at [406, 390] on button "Next" at bounding box center [411, 375] width 87 height 29
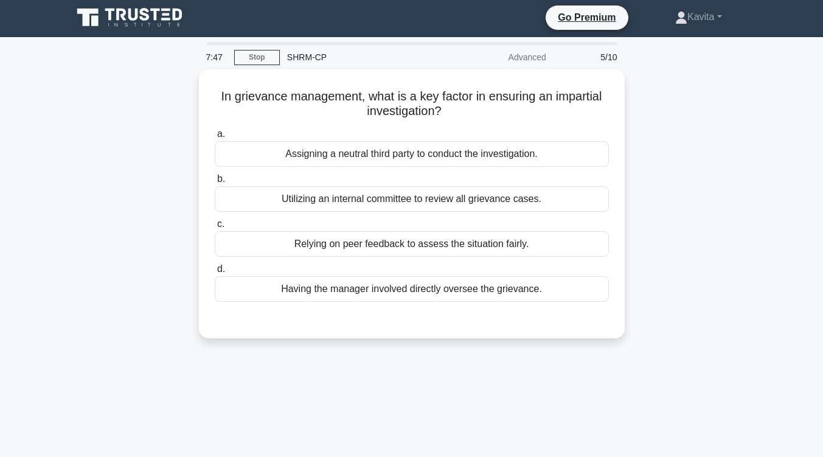
scroll to position [0, 0]
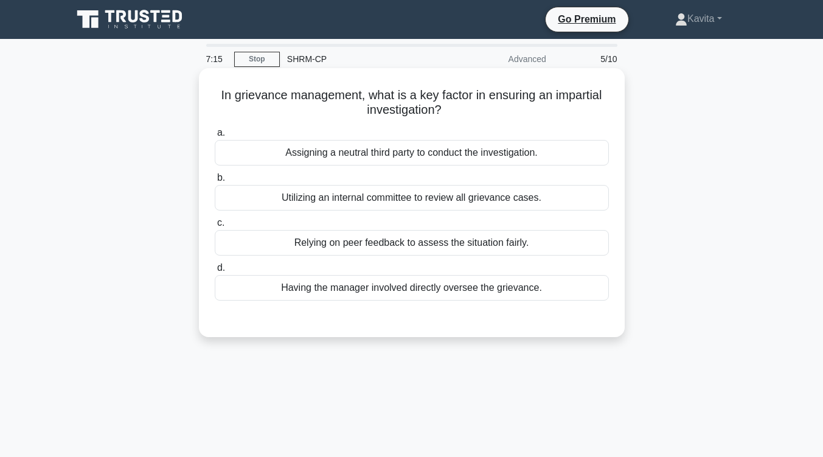
click at [424, 154] on div "Assigning a neutral third party to conduct the investigation." at bounding box center [412, 153] width 394 height 26
click at [215, 137] on input "a. Assigning a neutral third party to conduct the investigation." at bounding box center [215, 133] width 0 height 8
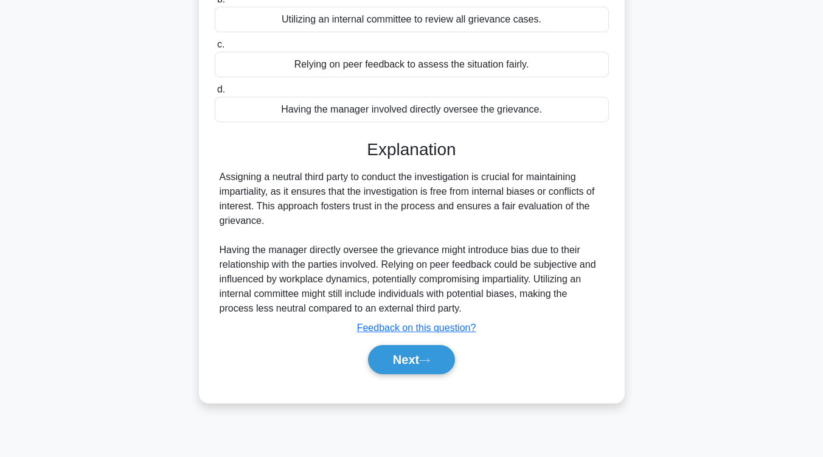
scroll to position [179, 0]
click at [381, 375] on div "Next" at bounding box center [412, 358] width 394 height 39
click at [398, 370] on button "Next" at bounding box center [411, 358] width 87 height 29
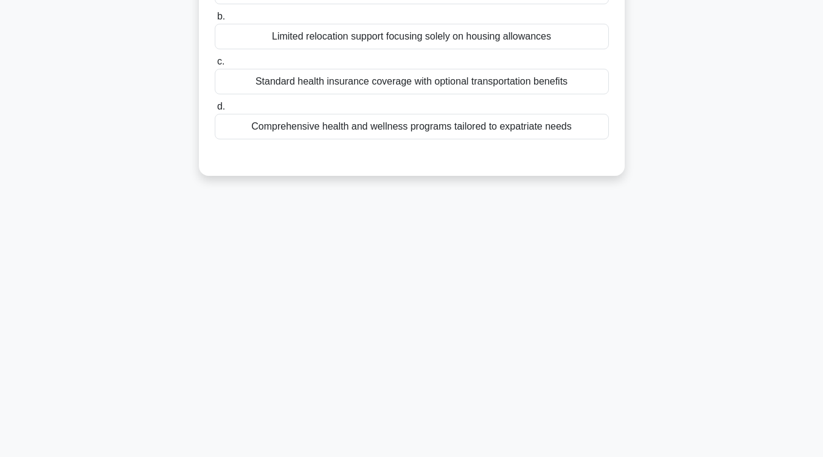
scroll to position [0, 0]
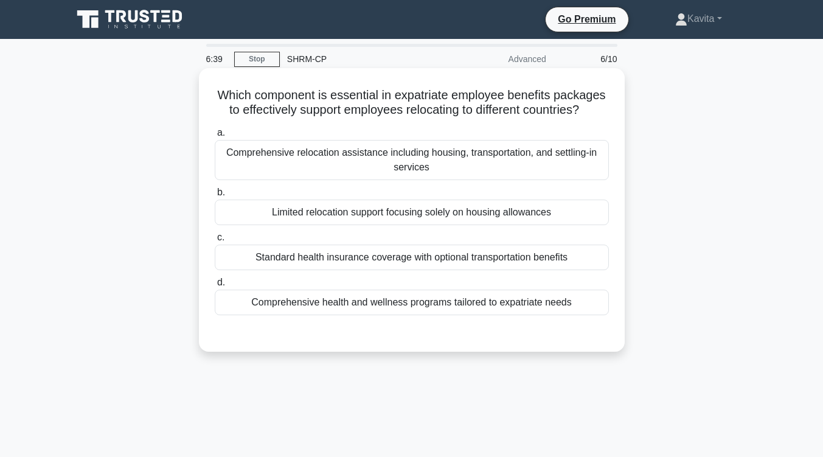
click at [468, 175] on div "Comprehensive relocation assistance including housing, transportation, and sett…" at bounding box center [412, 160] width 394 height 40
click at [215, 137] on input "a. Comprehensive relocation assistance including housing, transportation, and s…" at bounding box center [215, 133] width 0 height 8
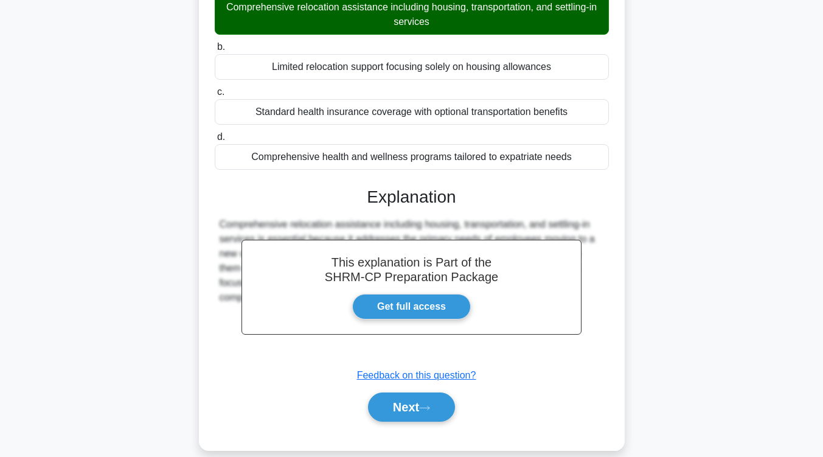
scroll to position [146, 0]
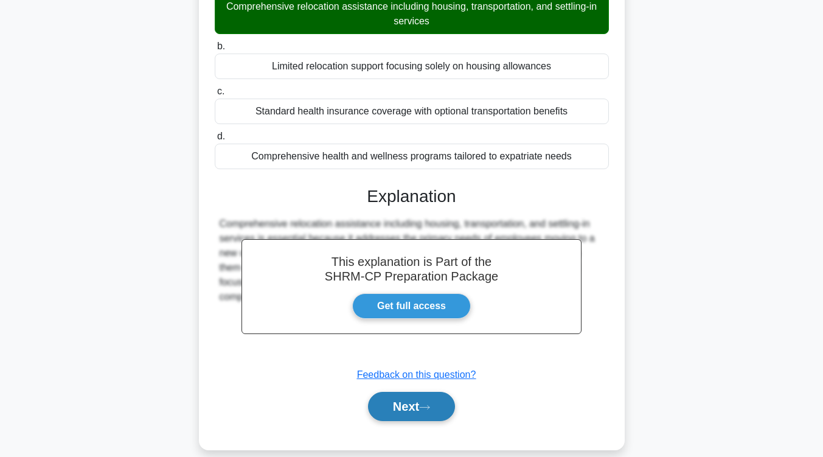
click at [418, 401] on button "Next" at bounding box center [411, 406] width 87 height 29
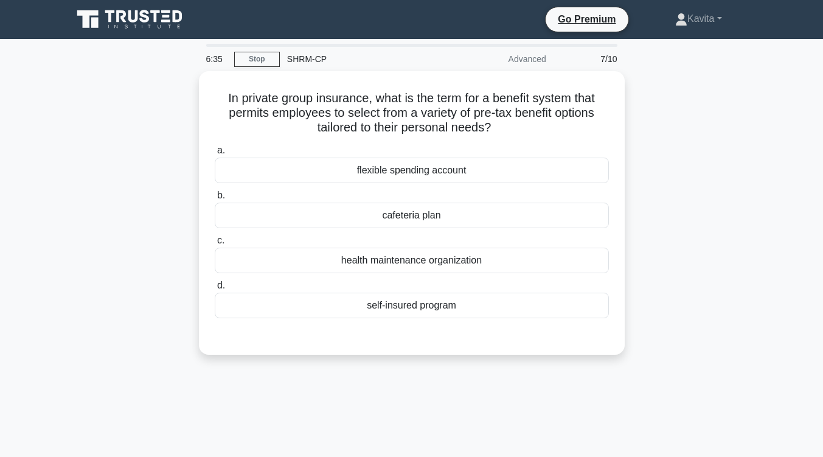
scroll to position [1, 0]
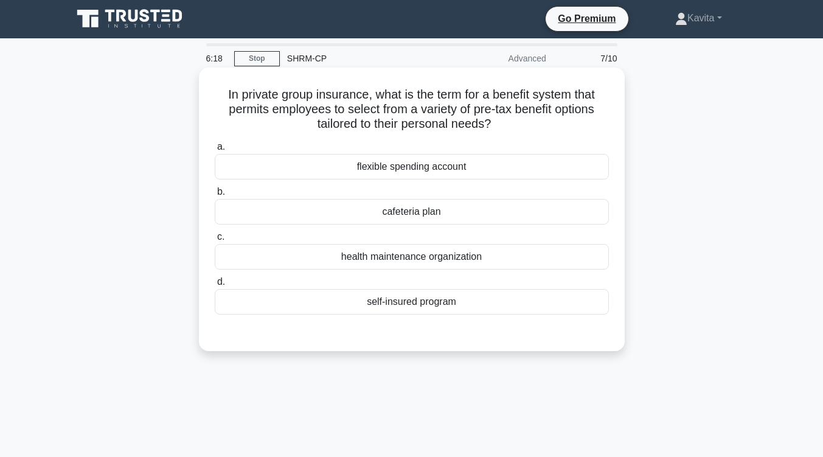
click at [433, 170] on div "flexible spending account" at bounding box center [412, 167] width 394 height 26
click at [215, 151] on input "a. flexible spending account" at bounding box center [215, 147] width 0 height 8
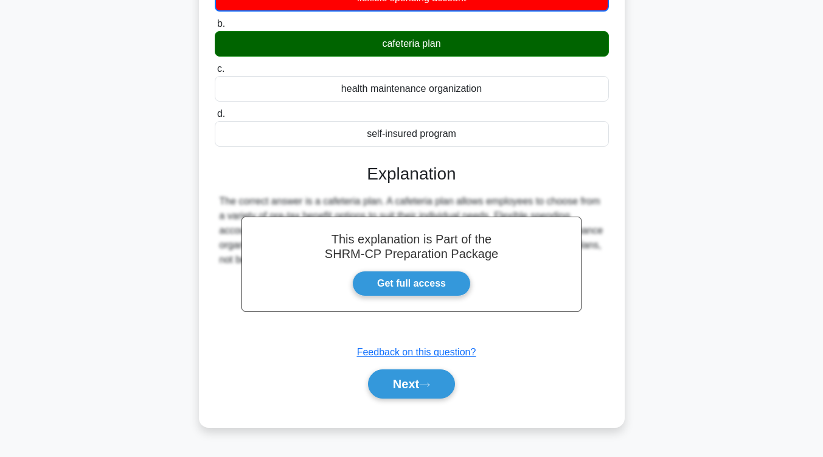
scroll to position [200, 0]
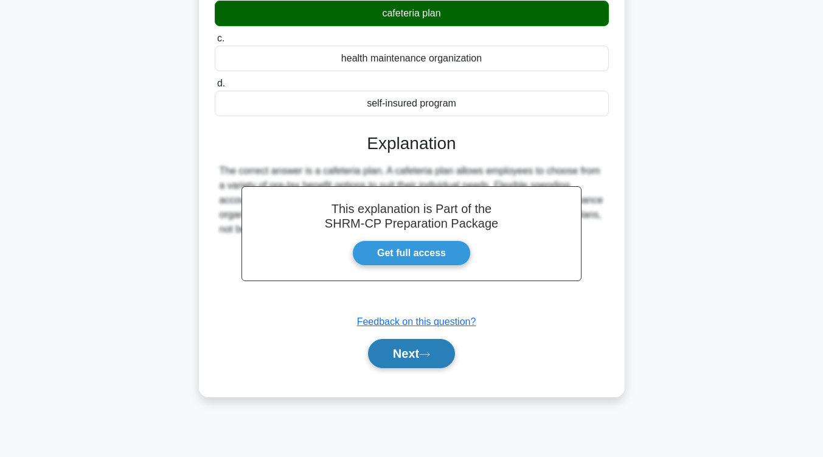
click at [412, 356] on button "Next" at bounding box center [411, 353] width 87 height 29
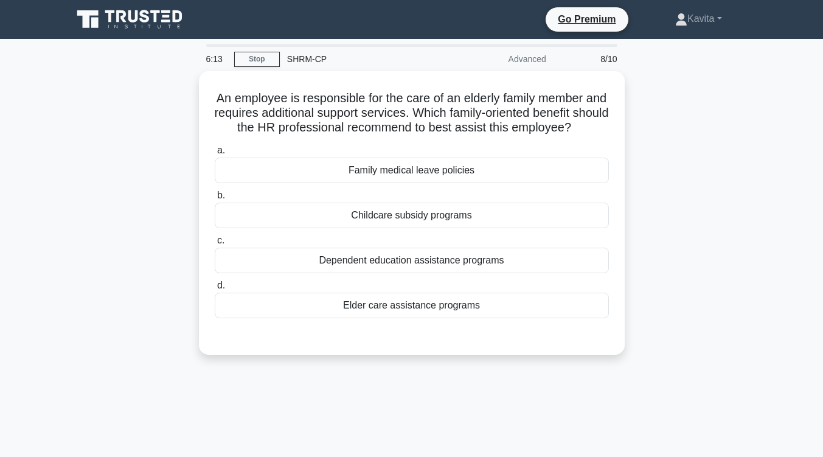
scroll to position [1, 0]
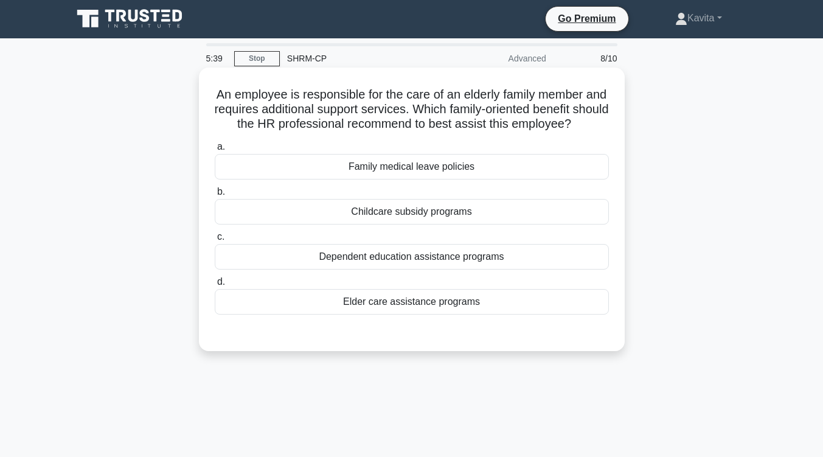
click at [421, 314] on div "Elder care assistance programs" at bounding box center [412, 302] width 394 height 26
click at [215, 286] on input "d. Elder care assistance programs" at bounding box center [215, 282] width 0 height 8
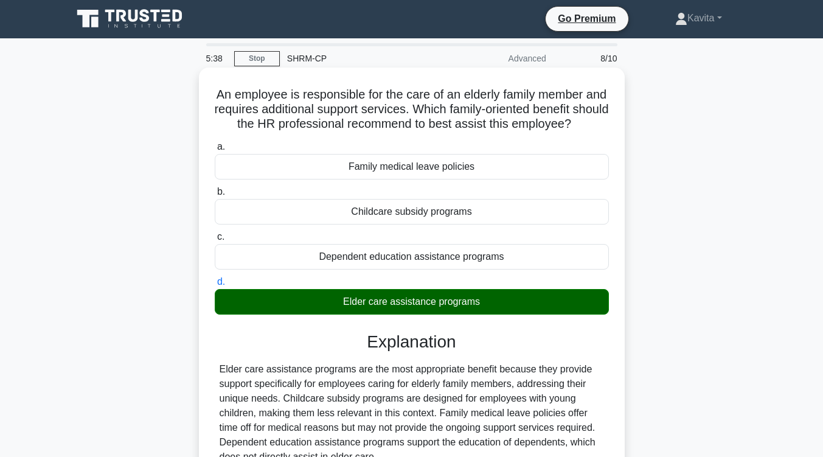
scroll to position [200, 0]
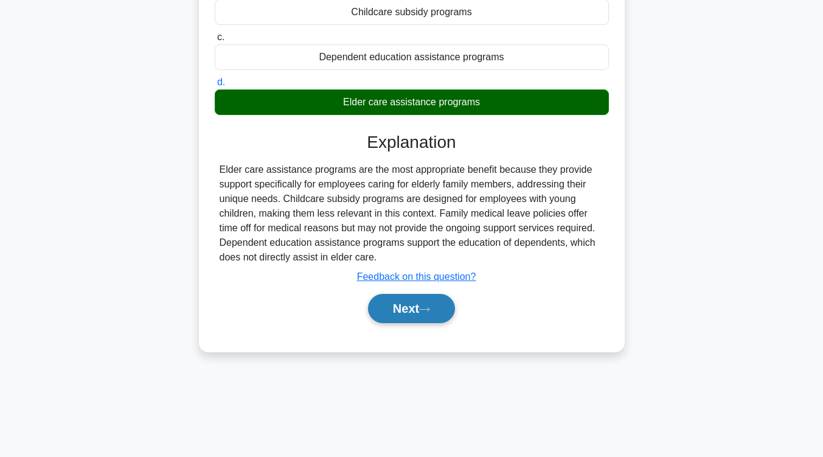
click at [421, 323] on button "Next" at bounding box center [411, 308] width 87 height 29
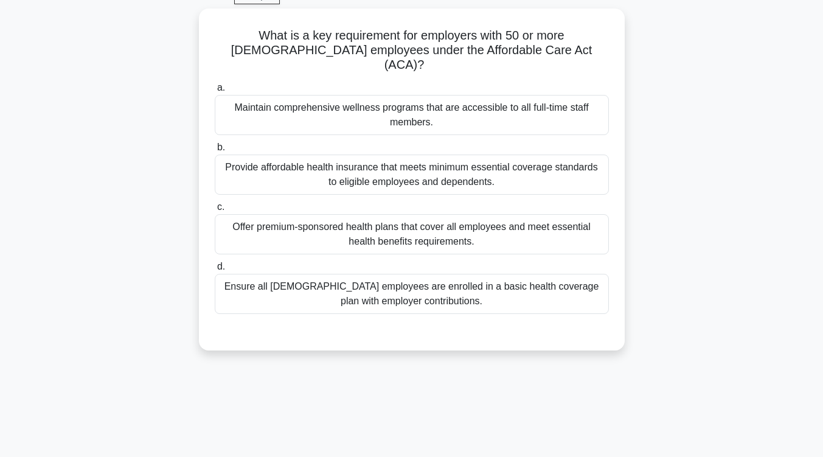
scroll to position [0, 0]
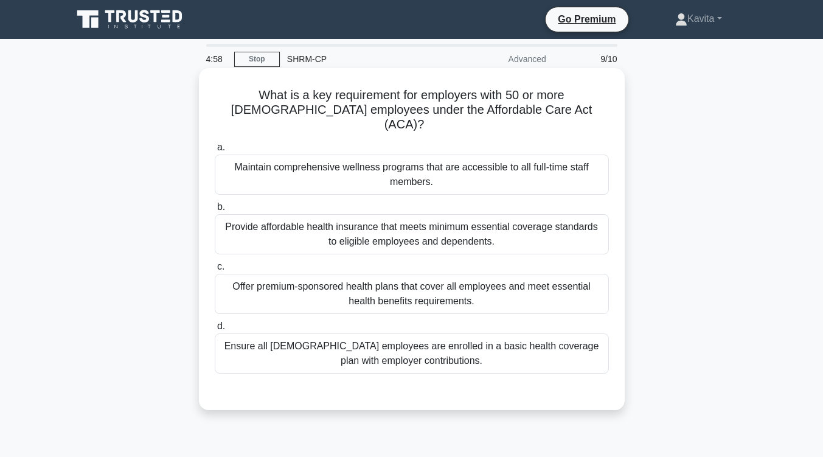
click at [427, 228] on div "Provide affordable health insurance that meets minimum essential coverage stand…" at bounding box center [412, 234] width 394 height 40
click at [215, 211] on input "b. Provide affordable health insurance that meets minimum essential coverage st…" at bounding box center [215, 207] width 0 height 8
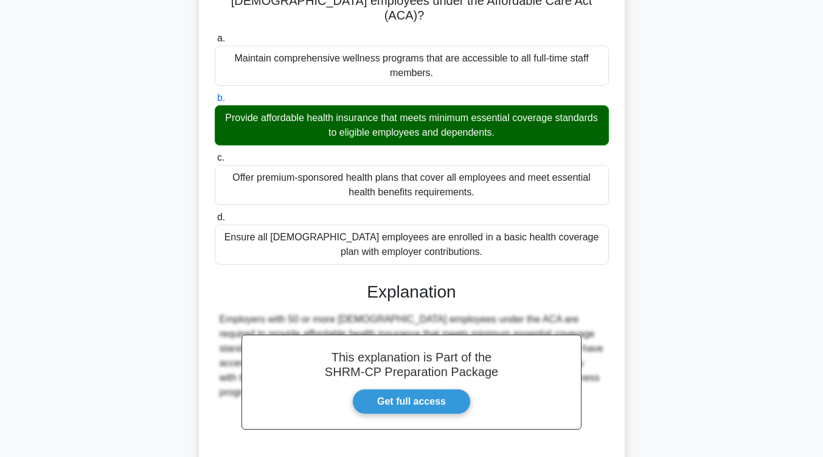
scroll to position [109, 0]
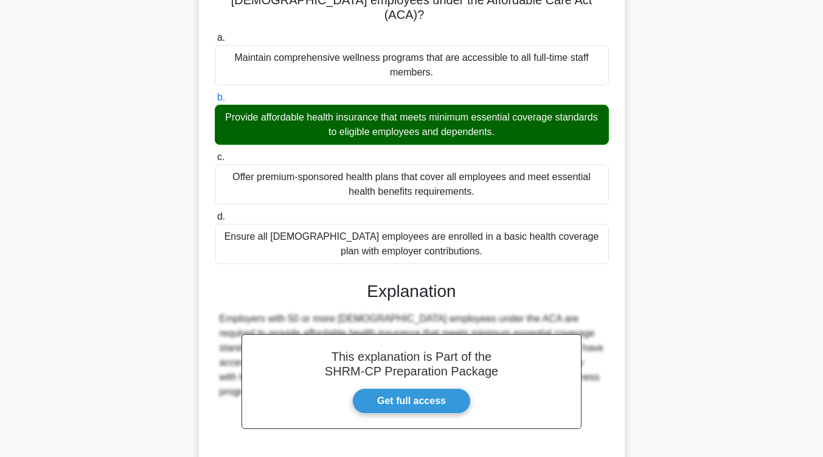
click at [427, 228] on div "Ensure all full-time employees are enrolled in a basic health coverage plan wit…" at bounding box center [412, 244] width 394 height 40
click at [215, 221] on input "d. Ensure all full-time employees are enrolled in a basic health coverage plan …" at bounding box center [215, 217] width 0 height 8
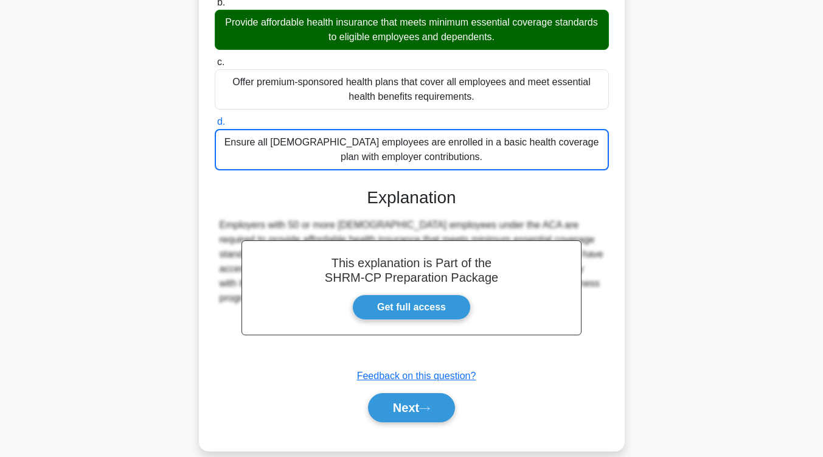
scroll to position [207, 0]
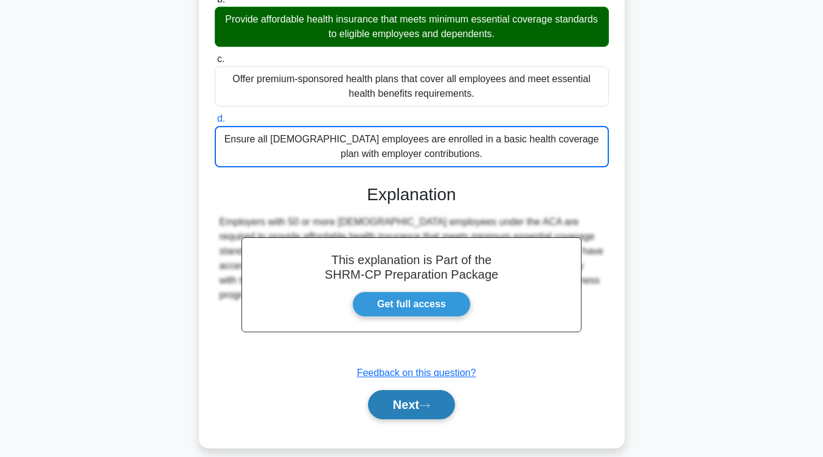
click at [408, 390] on button "Next" at bounding box center [411, 404] width 87 height 29
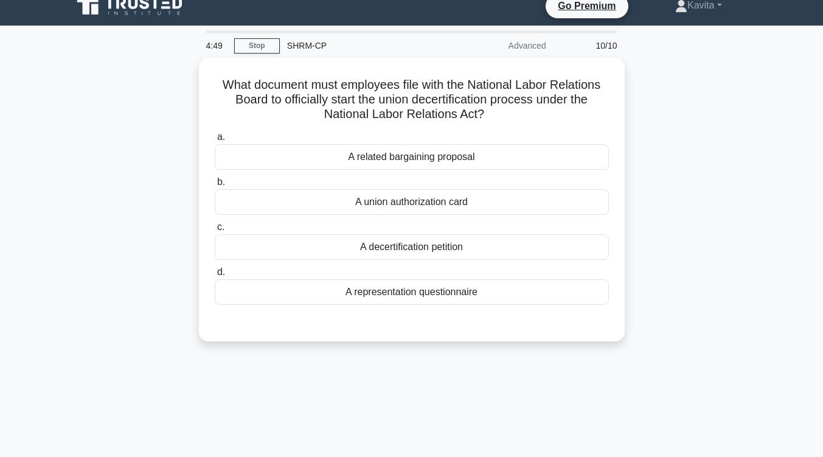
scroll to position [0, 0]
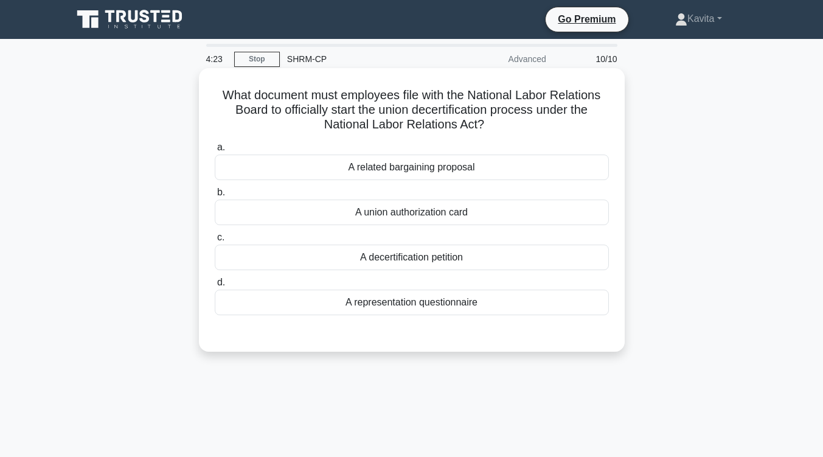
click at [451, 217] on div "A union authorization card" at bounding box center [412, 212] width 394 height 26
click at [215, 196] on input "b. A union authorization card" at bounding box center [215, 193] width 0 height 8
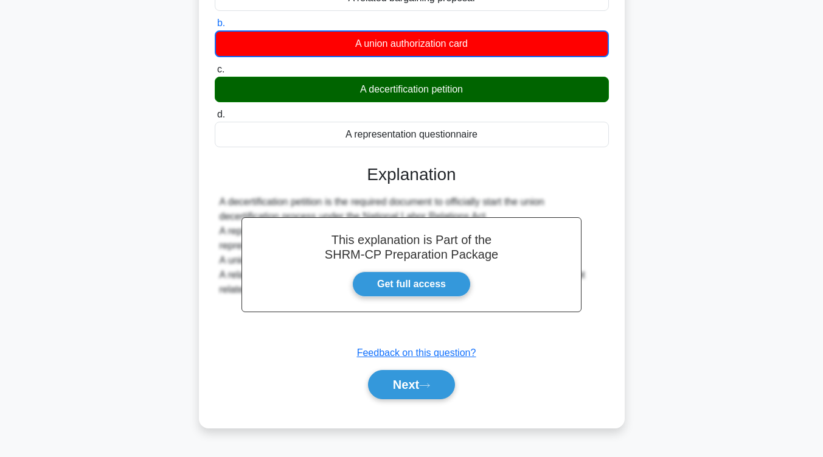
scroll to position [170, 0]
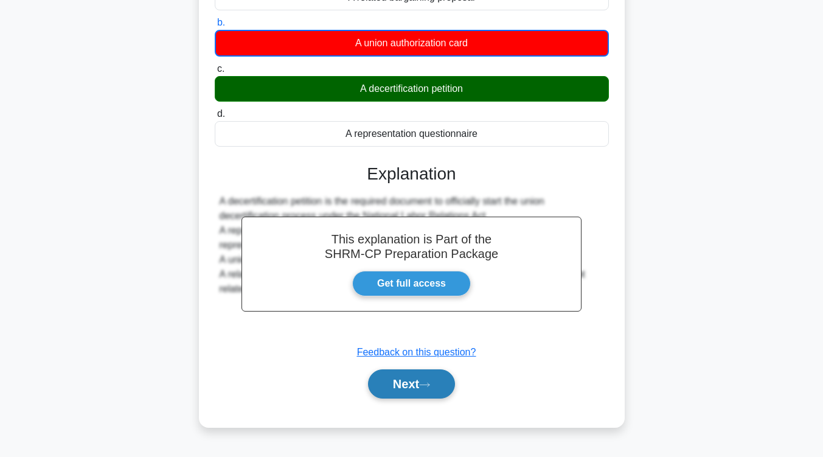
click at [434, 377] on button "Next" at bounding box center [411, 383] width 87 height 29
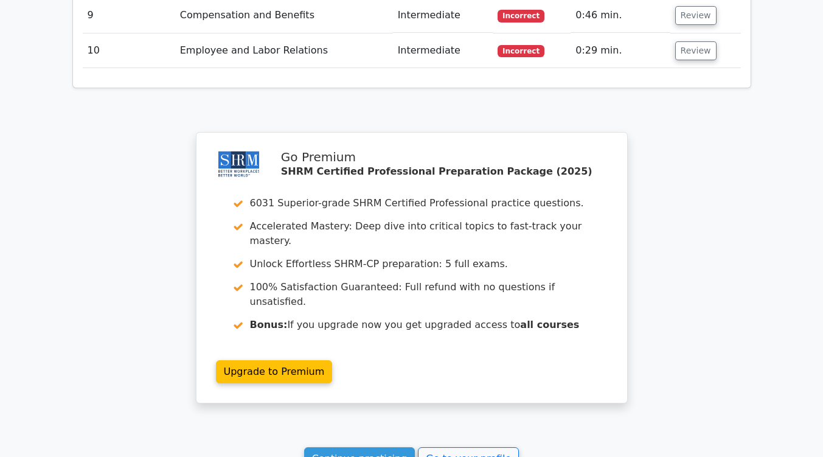
scroll to position [1798, 0]
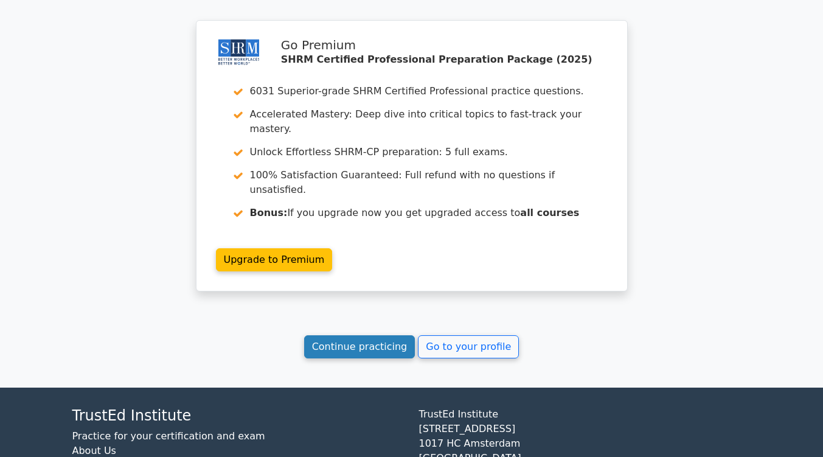
click at [372, 335] on link "Continue practicing" at bounding box center [359, 346] width 111 height 23
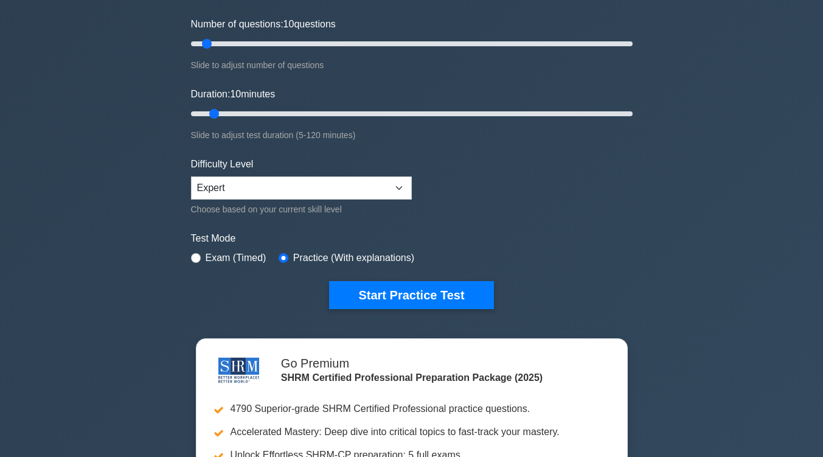
scroll to position [151, 0]
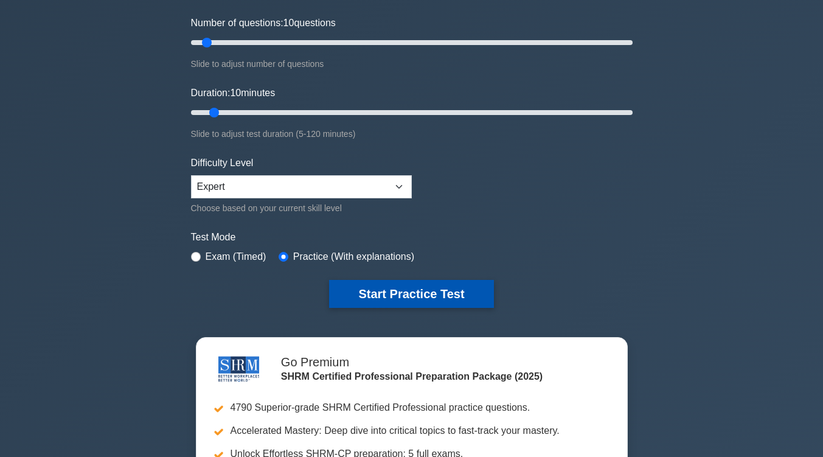
click at [390, 287] on button "Start Practice Test" at bounding box center [411, 294] width 164 height 28
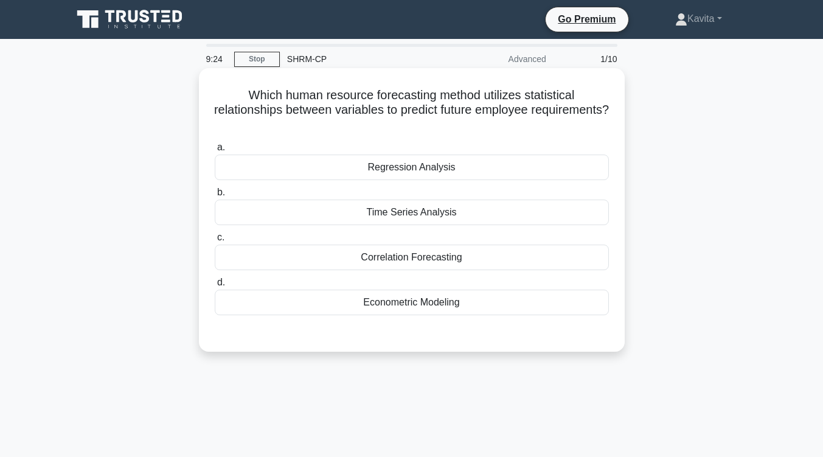
click at [398, 261] on div "Correlation Forecasting" at bounding box center [412, 257] width 394 height 26
click at [215, 241] on input "c. Correlation Forecasting" at bounding box center [215, 238] width 0 height 8
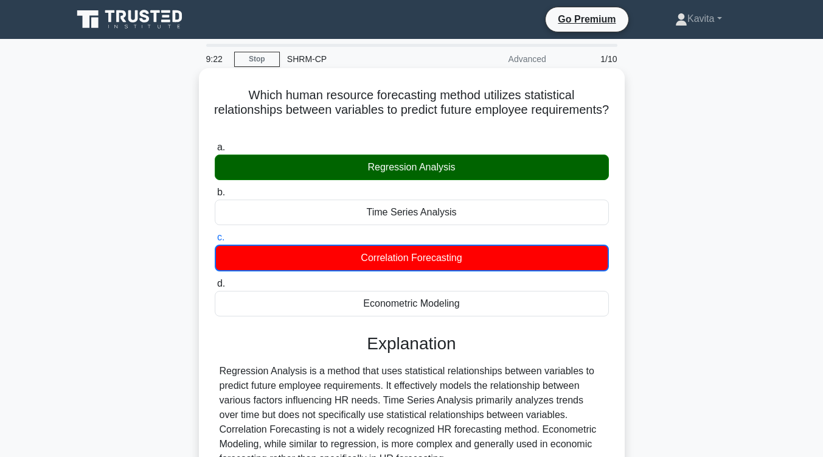
scroll to position [194, 0]
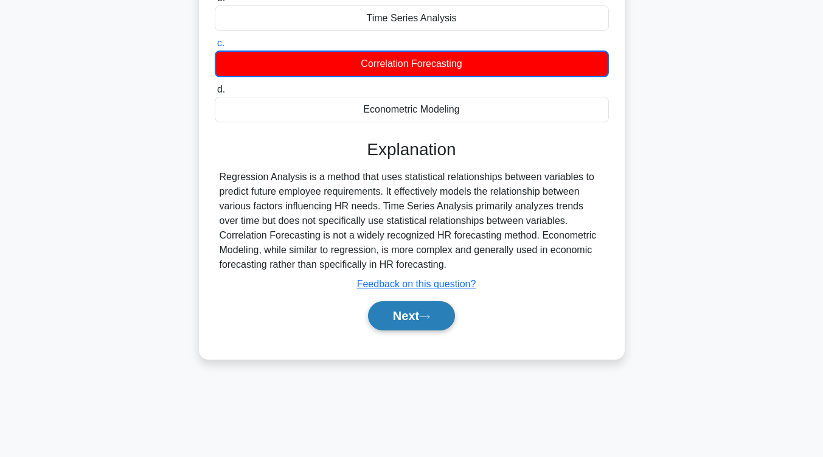
click at [409, 321] on button "Next" at bounding box center [411, 315] width 87 height 29
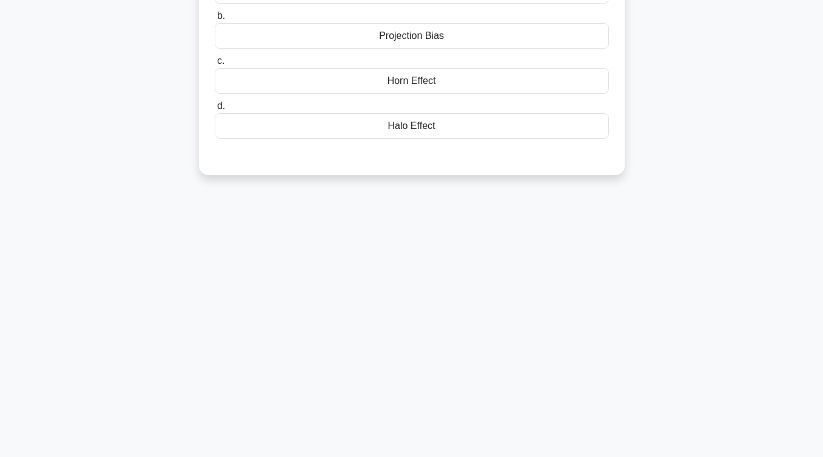
scroll to position [19, 0]
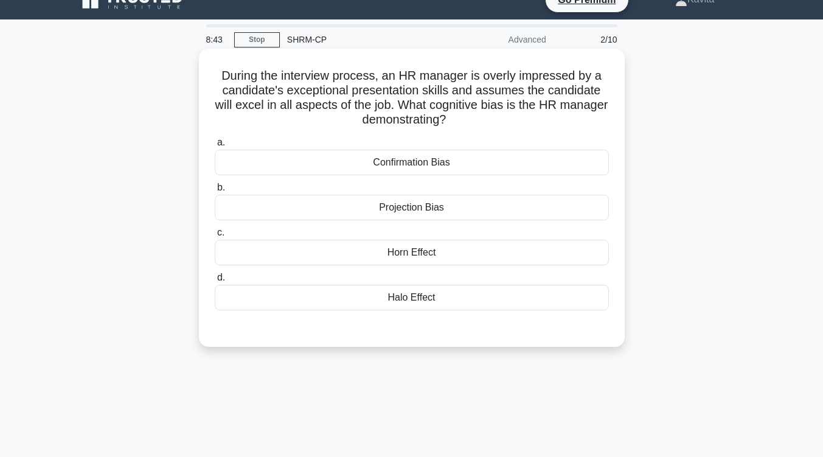
click at [420, 301] on div "Halo Effect" at bounding box center [412, 298] width 394 height 26
click at [215, 282] on input "d. Halo Effect" at bounding box center [215, 278] width 0 height 8
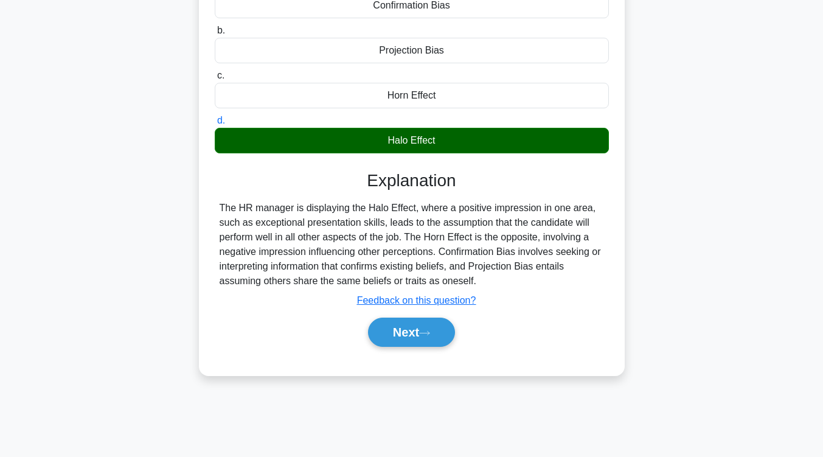
scroll to position [179, 0]
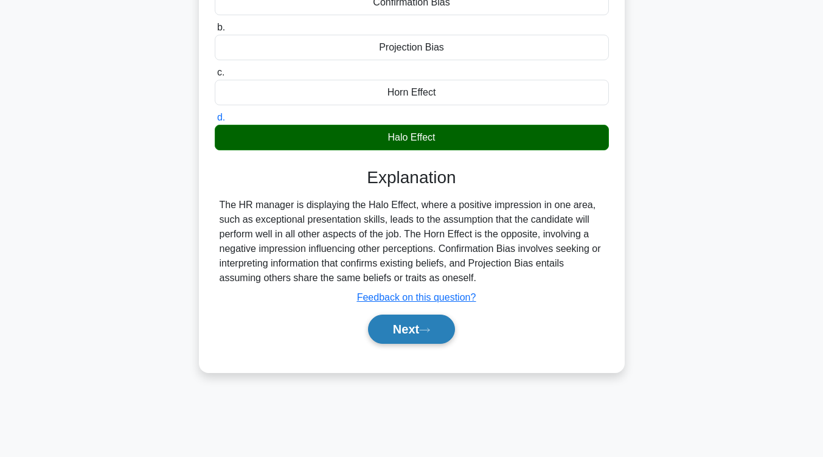
click at [414, 327] on button "Next" at bounding box center [411, 328] width 87 height 29
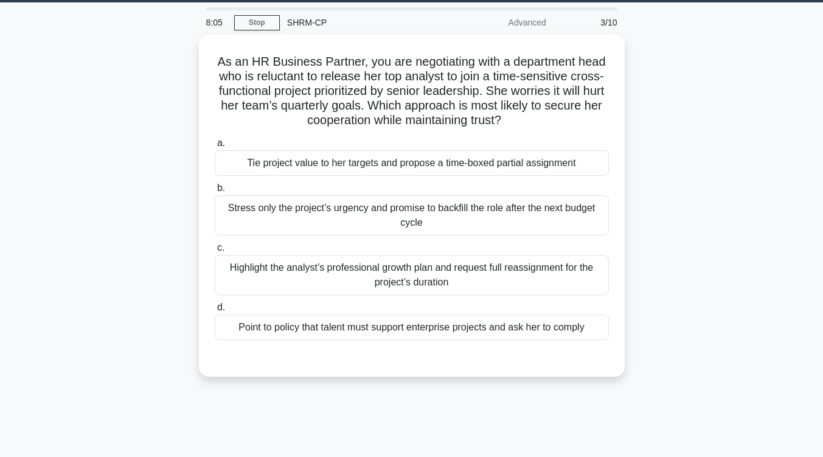
scroll to position [0, 0]
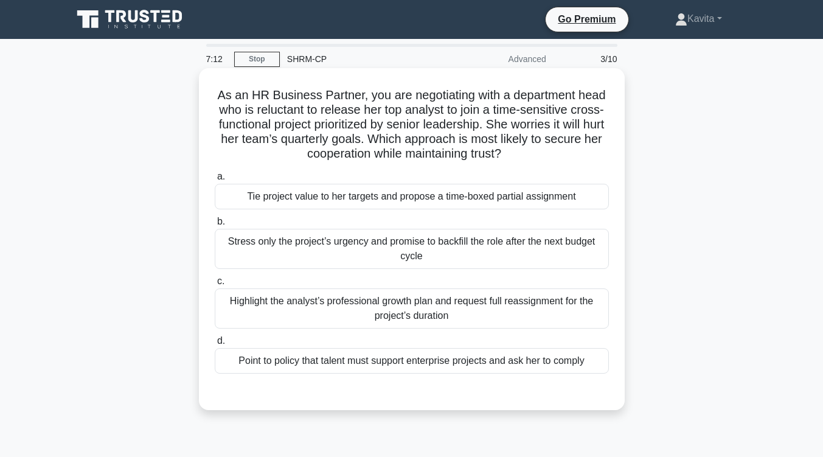
click at [457, 197] on div "Tie project value to her targets and propose a time-boxed partial assignment" at bounding box center [412, 197] width 394 height 26
click at [215, 181] on input "a. Tie project value to her targets and propose a time-boxed partial assignment" at bounding box center [215, 177] width 0 height 8
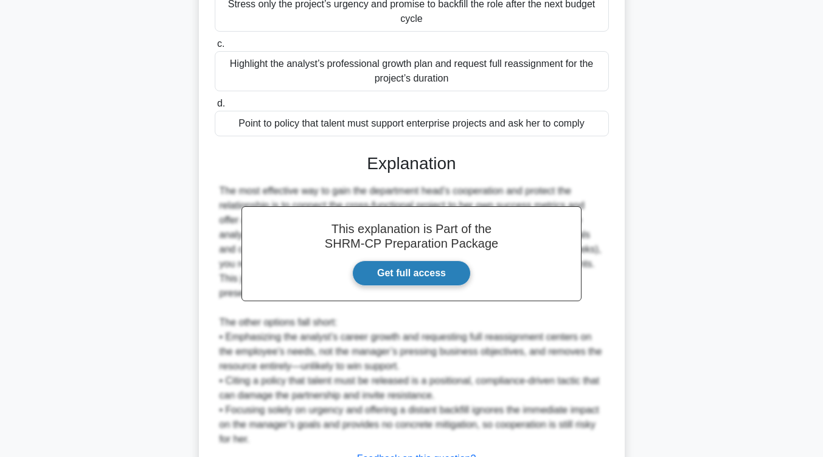
scroll to position [338, 0]
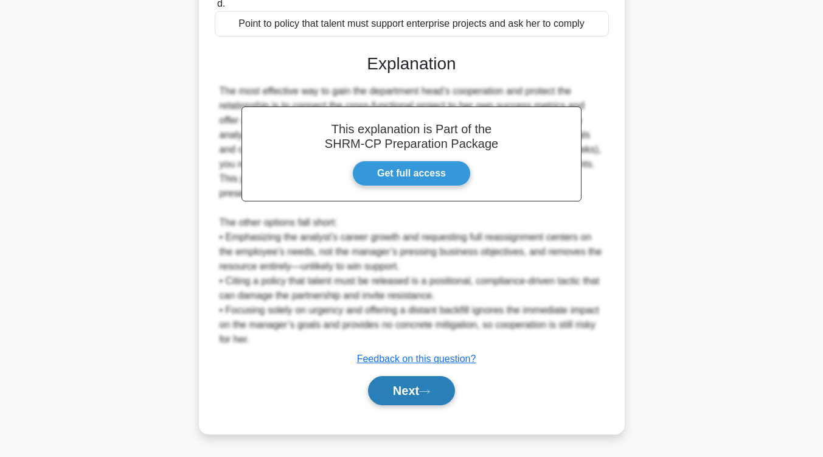
click at [423, 394] on button "Next" at bounding box center [411, 390] width 87 height 29
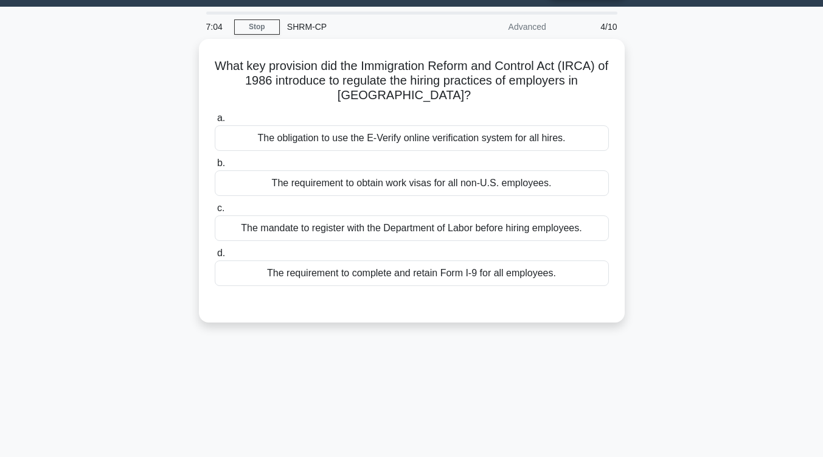
scroll to position [0, 0]
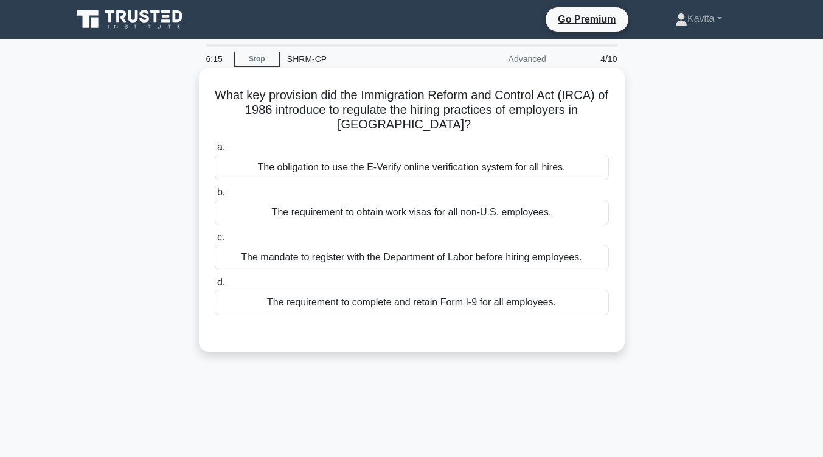
click at [463, 298] on div "The requirement to complete and retain Form I-9 for all employees." at bounding box center [412, 302] width 394 height 26
click at [215, 286] on input "d. The requirement to complete and retain Form I-9 for all employees." at bounding box center [215, 283] width 0 height 8
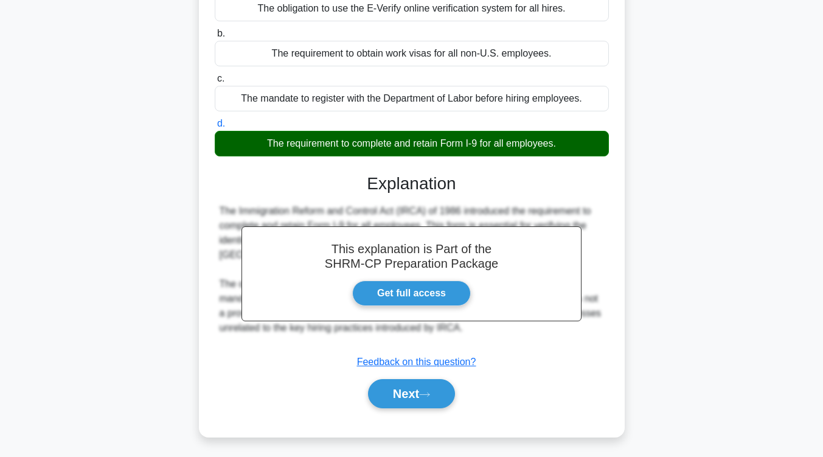
scroll to position [200, 0]
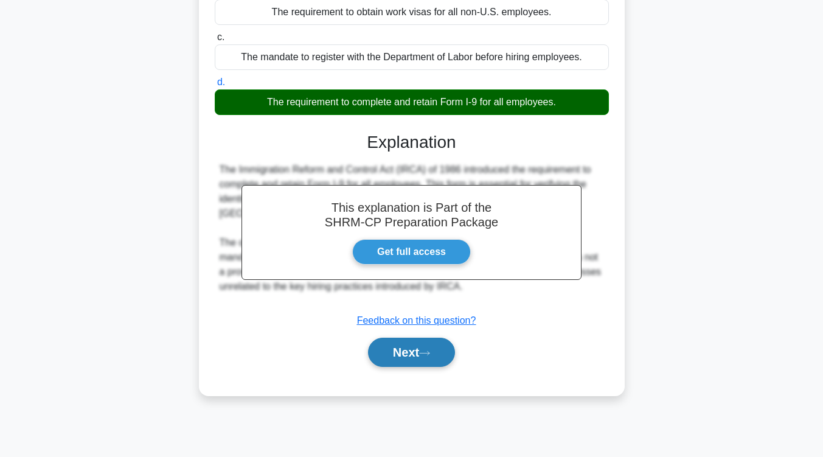
click at [443, 349] on button "Next" at bounding box center [411, 352] width 87 height 29
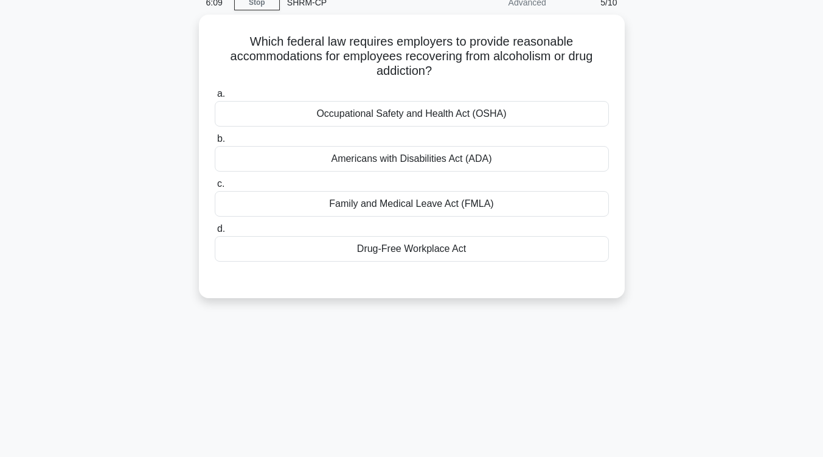
scroll to position [59, 0]
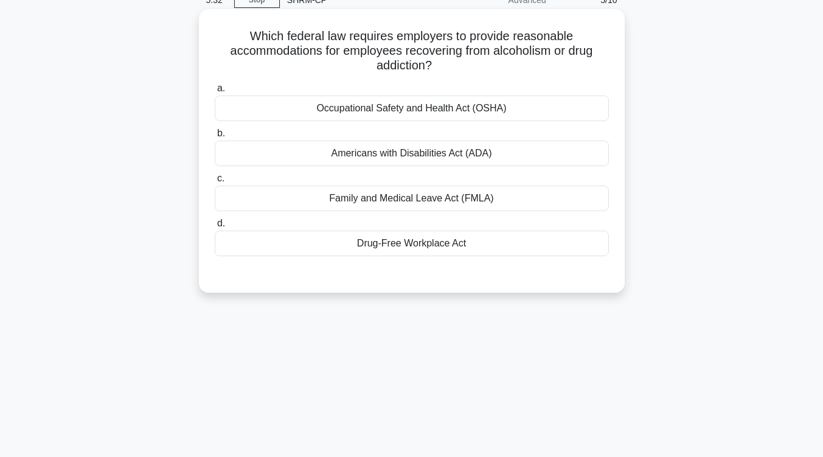
click at [466, 202] on div "Family and Medical Leave Act (FMLA)" at bounding box center [412, 198] width 394 height 26
click at [215, 182] on input "c. Family and Medical Leave Act (FMLA)" at bounding box center [215, 179] width 0 height 8
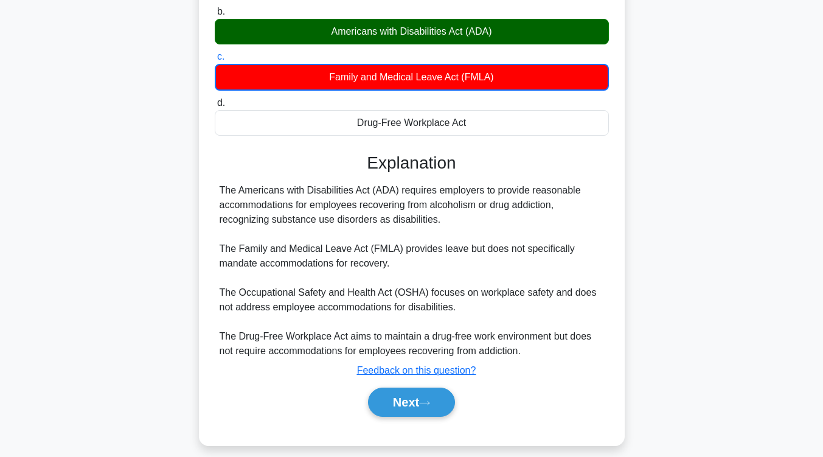
scroll to position [200, 0]
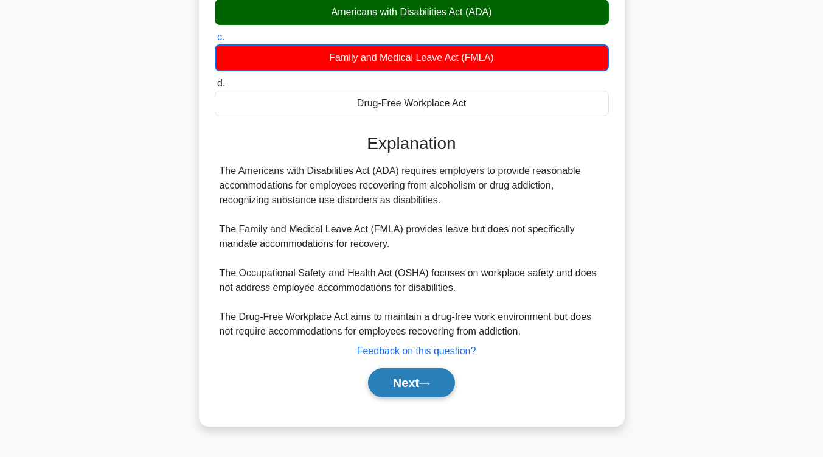
click at [413, 386] on button "Next" at bounding box center [411, 382] width 87 height 29
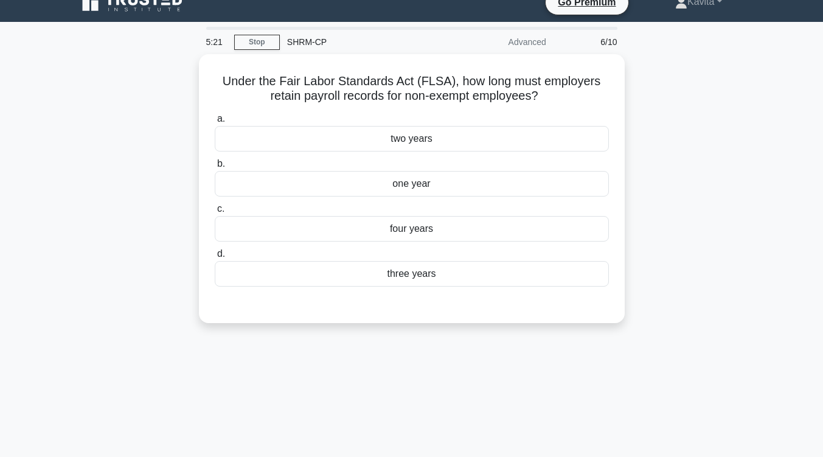
scroll to position [16, 0]
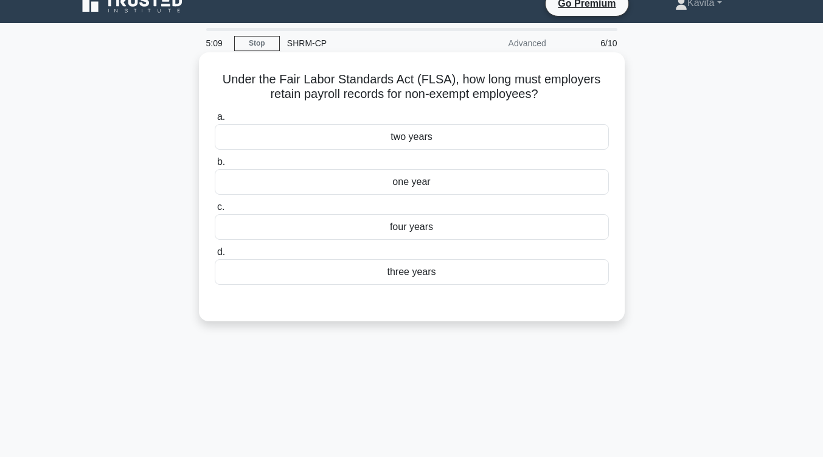
click at [426, 279] on div "three years" at bounding box center [412, 272] width 394 height 26
click at [215, 256] on input "d. three years" at bounding box center [215, 252] width 0 height 8
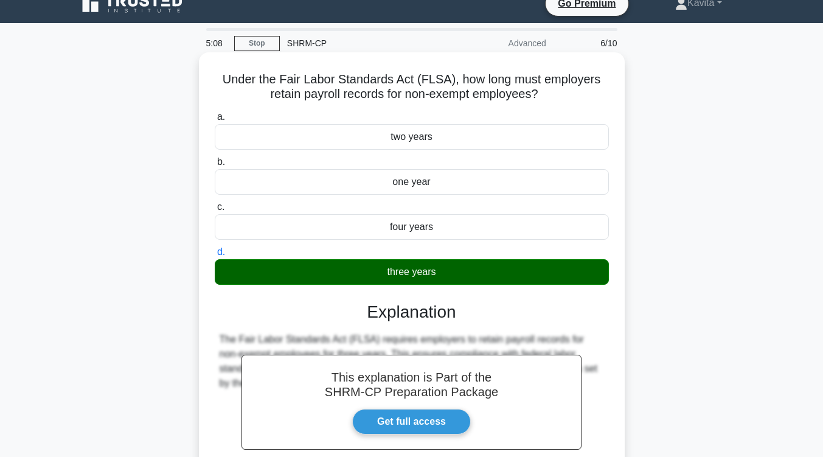
scroll to position [200, 0]
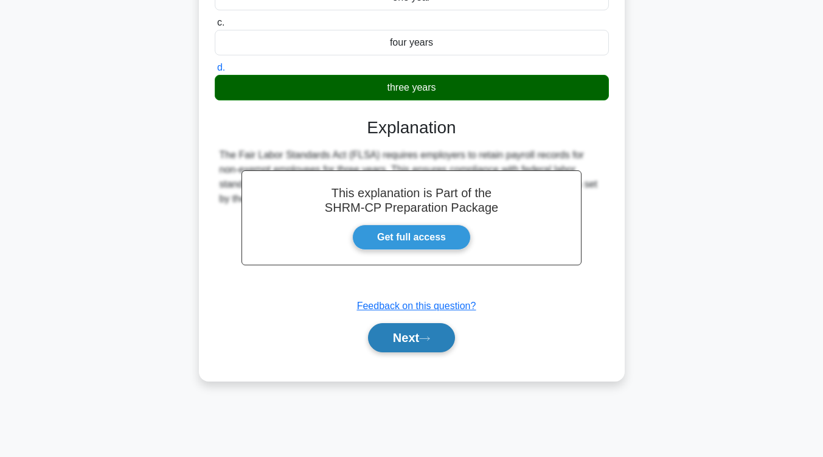
click at [421, 332] on button "Next" at bounding box center [411, 337] width 87 height 29
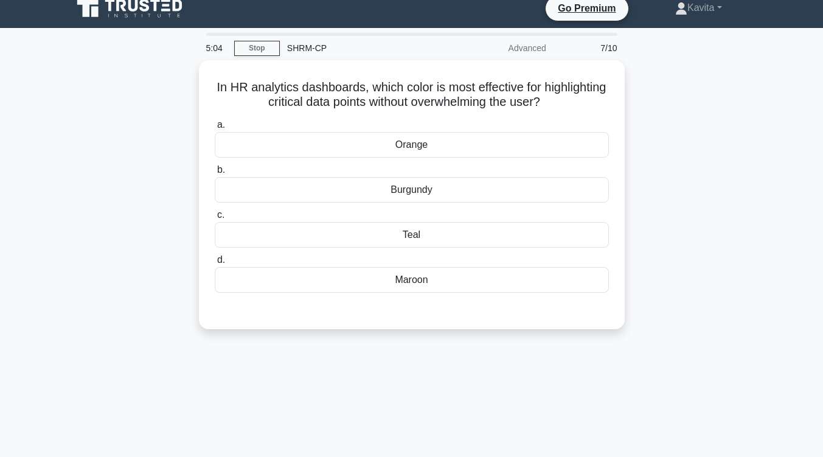
scroll to position [10, 0]
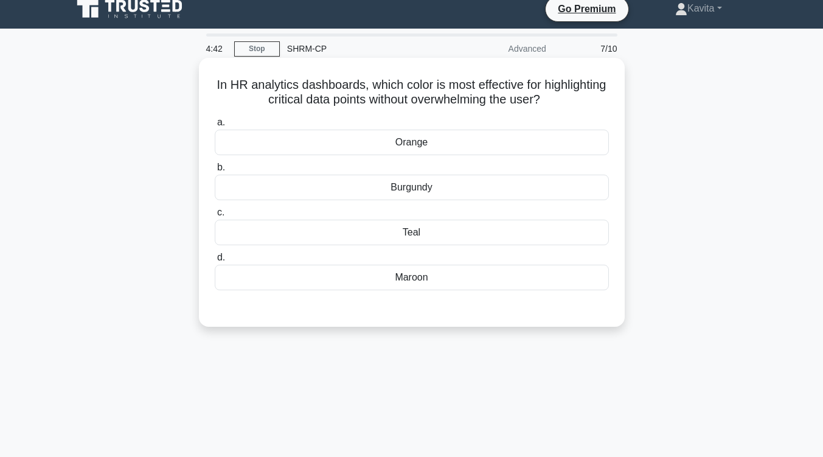
click at [415, 237] on div "Teal" at bounding box center [412, 233] width 394 height 26
click at [215, 216] on input "c. Teal" at bounding box center [215, 213] width 0 height 8
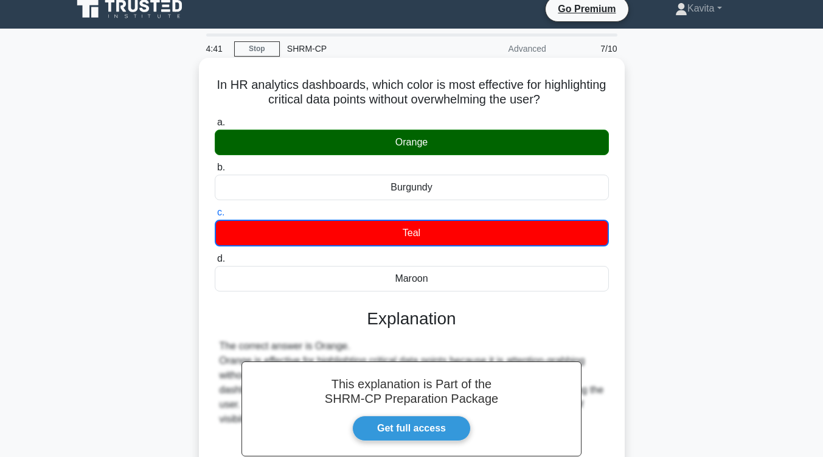
scroll to position [200, 0]
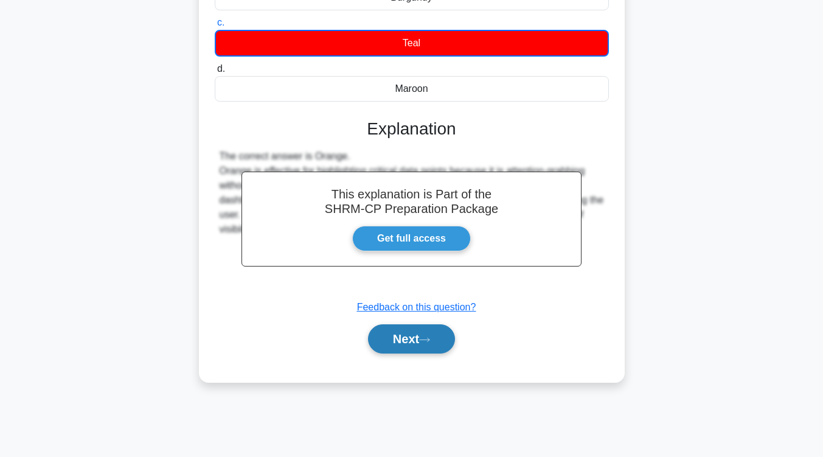
click at [424, 337] on icon at bounding box center [424, 339] width 11 height 7
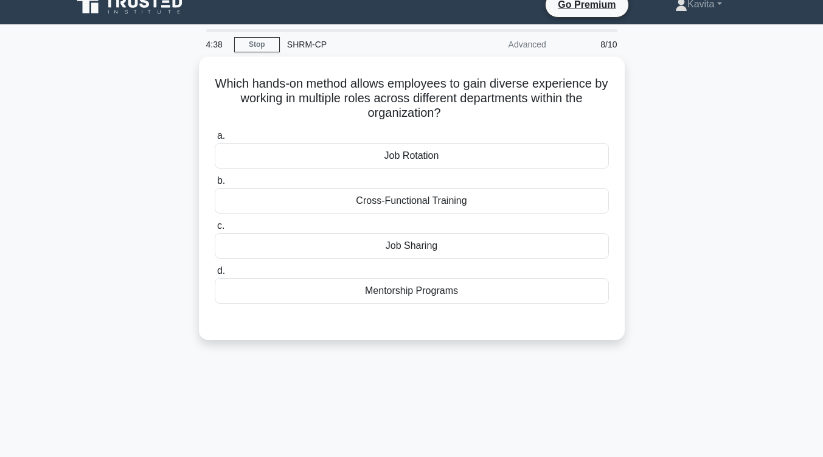
scroll to position [0, 0]
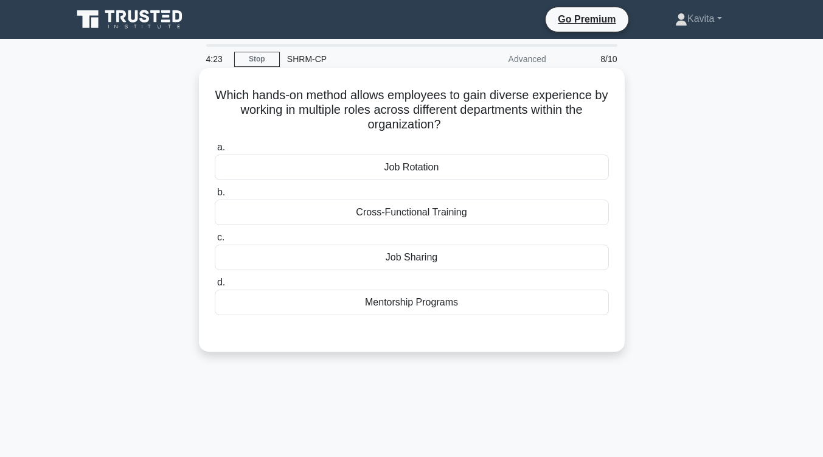
click at [465, 159] on div "Job Rotation" at bounding box center [412, 167] width 394 height 26
click at [215, 151] on input "a. Job Rotation" at bounding box center [215, 148] width 0 height 8
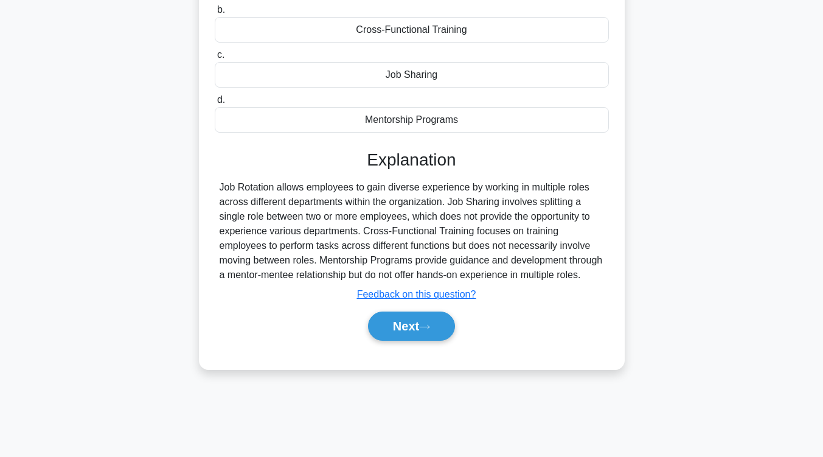
scroll to position [187, 0]
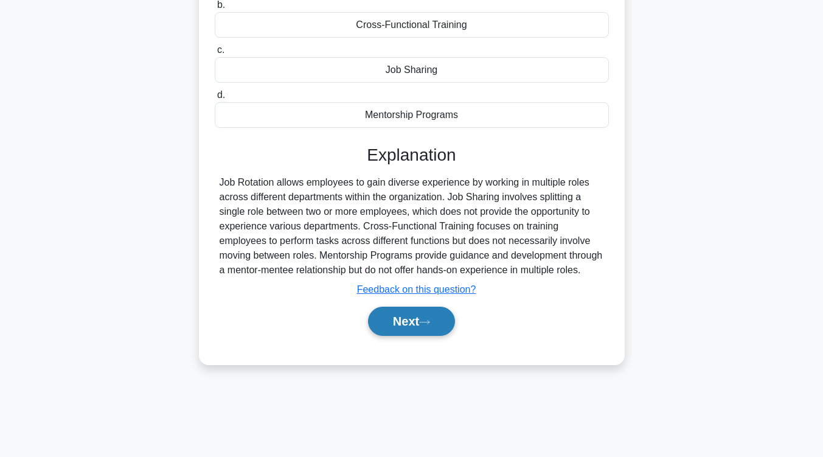
click at [389, 328] on button "Next" at bounding box center [411, 320] width 87 height 29
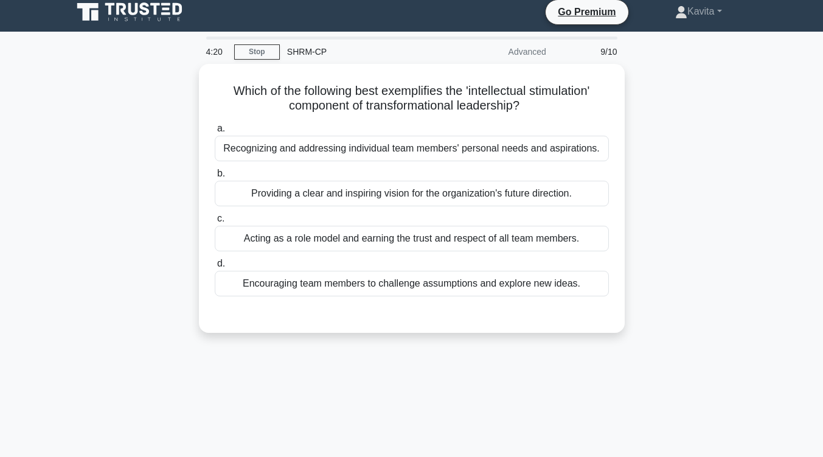
scroll to position [0, 0]
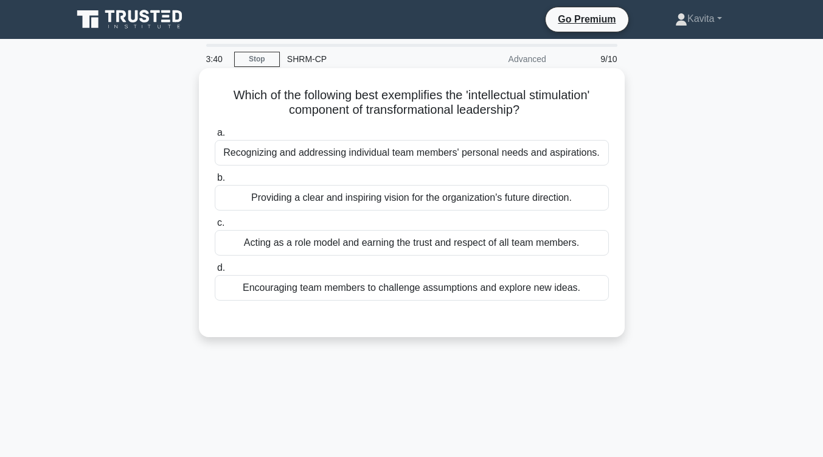
click at [417, 285] on div "Encouraging team members to challenge assumptions and explore new ideas." at bounding box center [412, 288] width 394 height 26
click at [215, 272] on input "d. Encouraging team members to challenge assumptions and explore new ideas." at bounding box center [215, 268] width 0 height 8
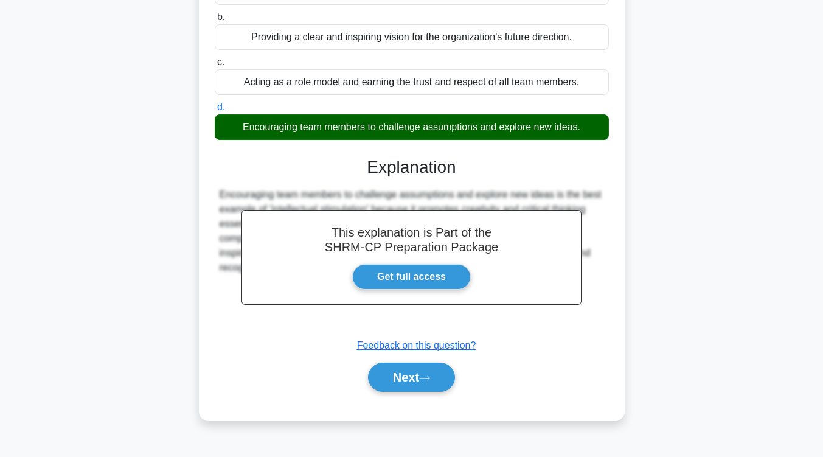
scroll to position [200, 0]
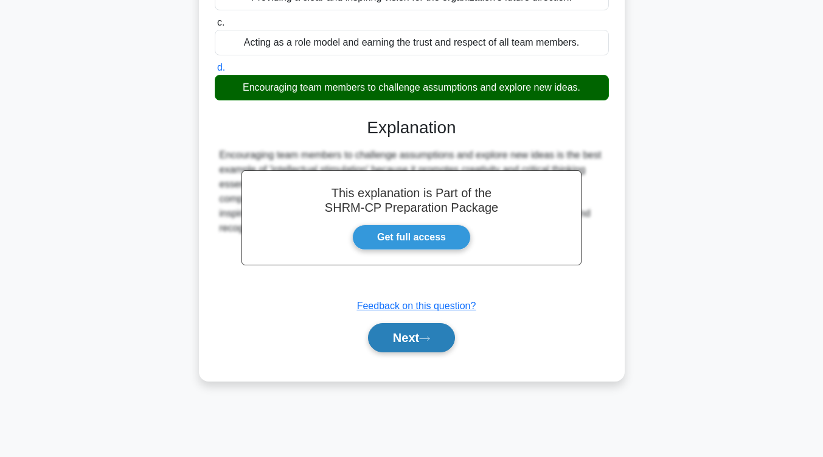
click at [417, 334] on button "Next" at bounding box center [411, 337] width 87 height 29
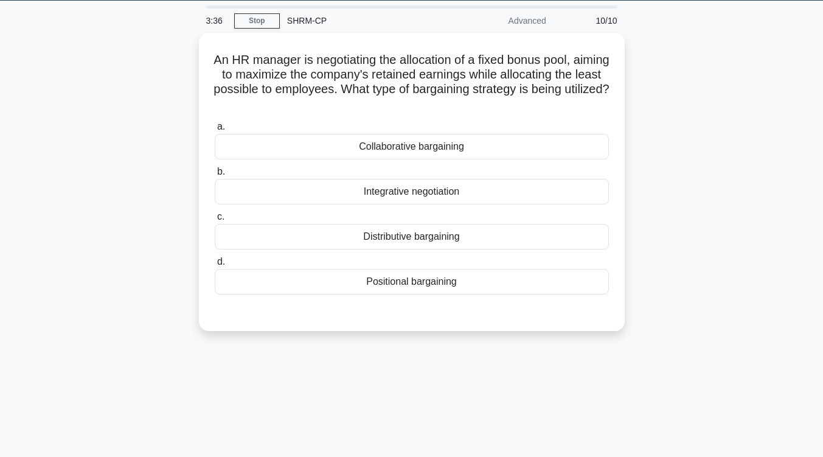
scroll to position [23, 0]
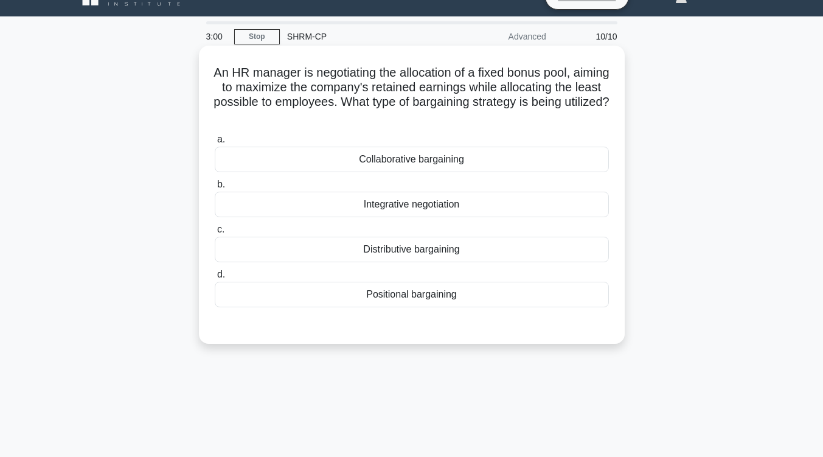
click at [448, 257] on div "Distributive bargaining" at bounding box center [412, 250] width 394 height 26
click at [215, 234] on input "c. Distributive bargaining" at bounding box center [215, 230] width 0 height 8
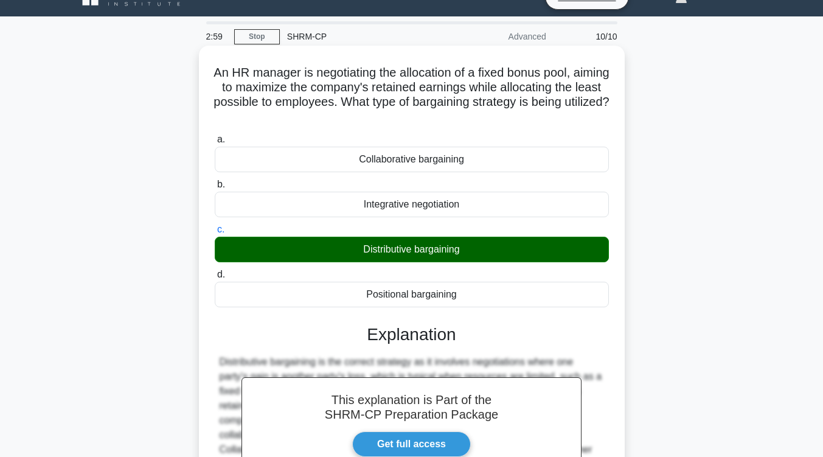
scroll to position [200, 0]
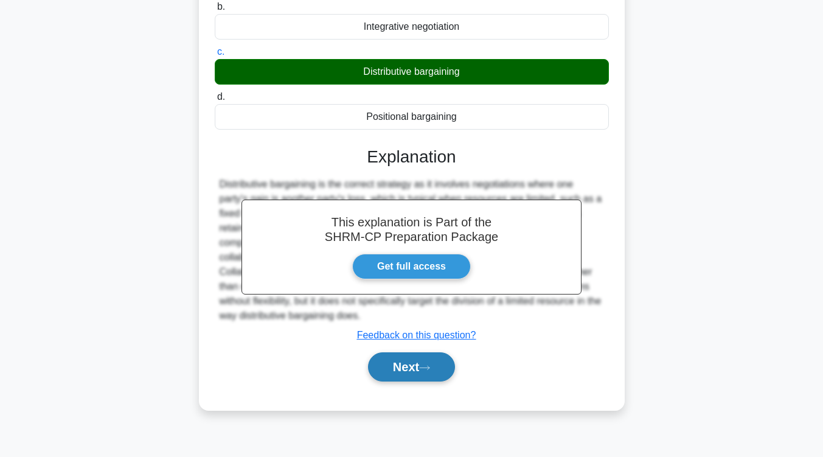
click at [423, 361] on button "Next" at bounding box center [411, 366] width 87 height 29
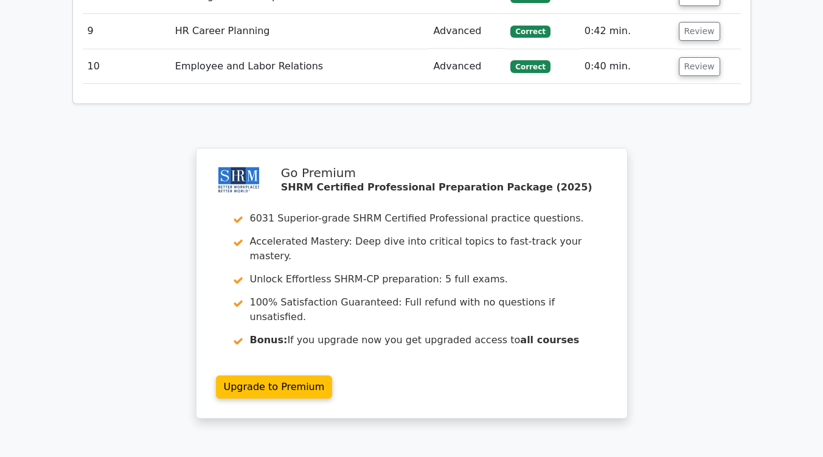
scroll to position [1743, 0]
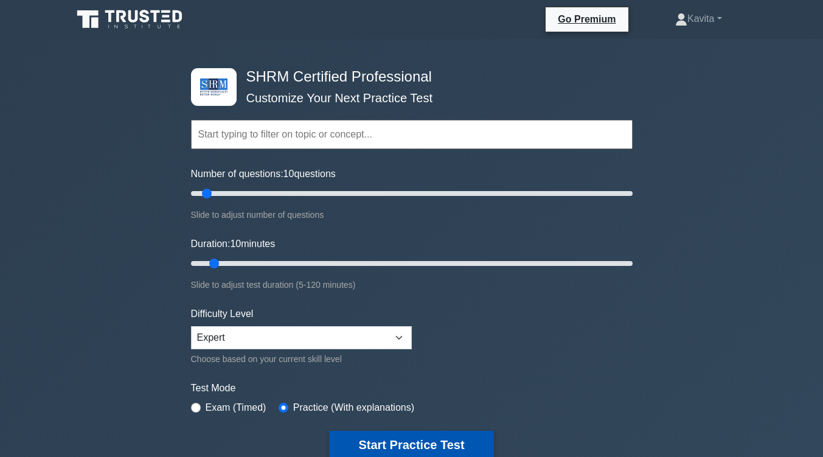
click at [369, 434] on button "Start Practice Test" at bounding box center [411, 445] width 164 height 28
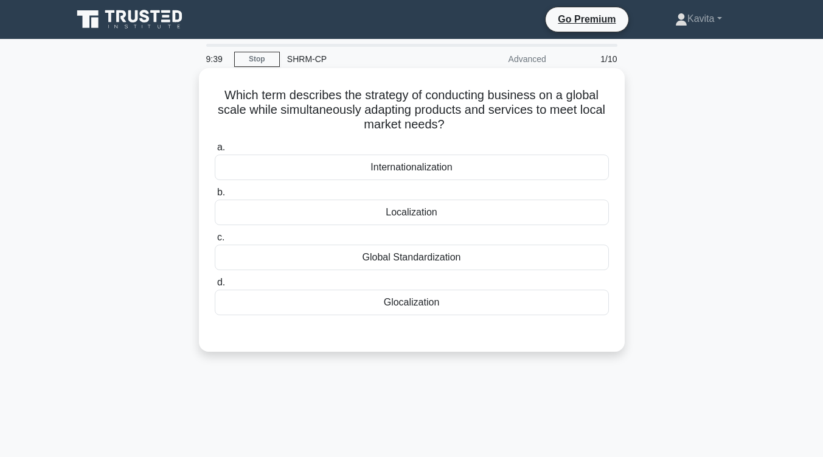
click at [441, 261] on div "Global Standardization" at bounding box center [412, 257] width 394 height 26
click at [215, 241] on input "c. Global Standardization" at bounding box center [215, 238] width 0 height 8
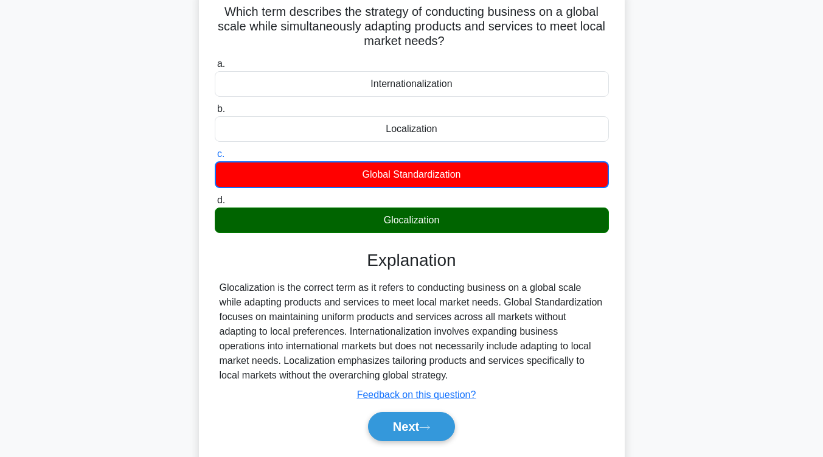
scroll to position [84, 0]
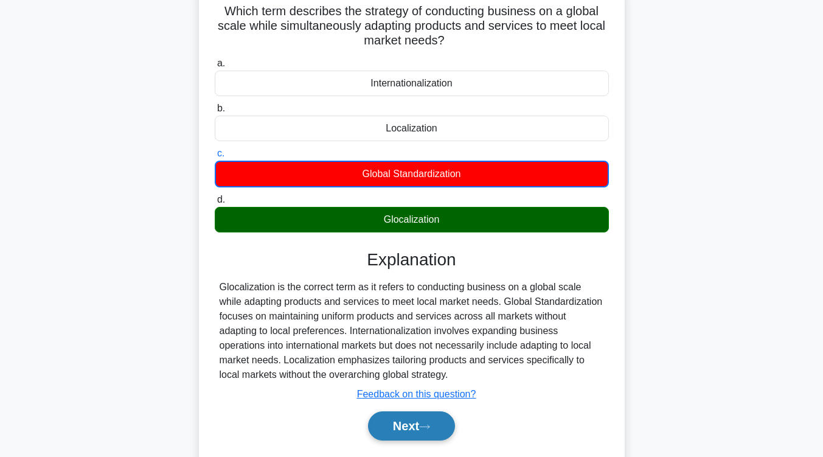
click at [413, 435] on button "Next" at bounding box center [411, 425] width 87 height 29
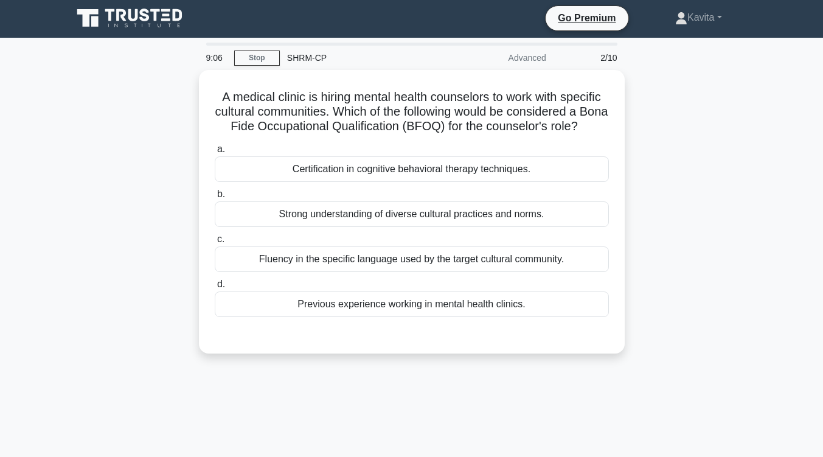
scroll to position [0, 0]
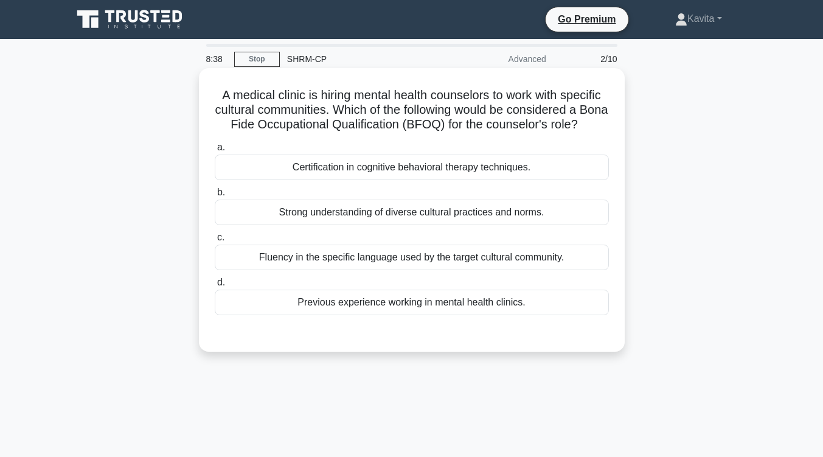
click at [428, 315] on div "Previous experience working in mental health clinics." at bounding box center [412, 302] width 394 height 26
click at [215, 286] on input "d. Previous experience working in mental health clinics." at bounding box center [215, 283] width 0 height 8
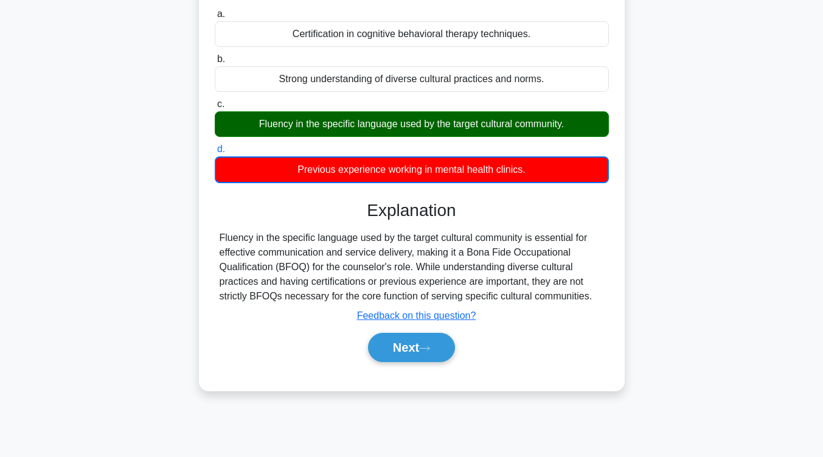
scroll to position [134, 0]
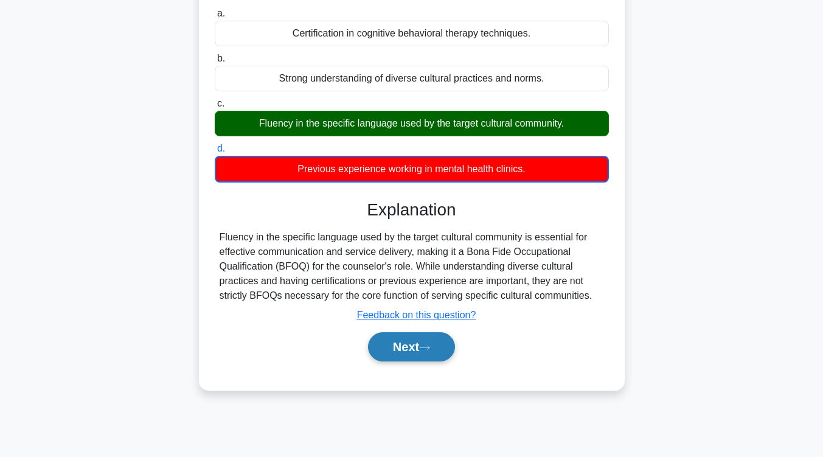
click at [414, 359] on button "Next" at bounding box center [411, 346] width 87 height 29
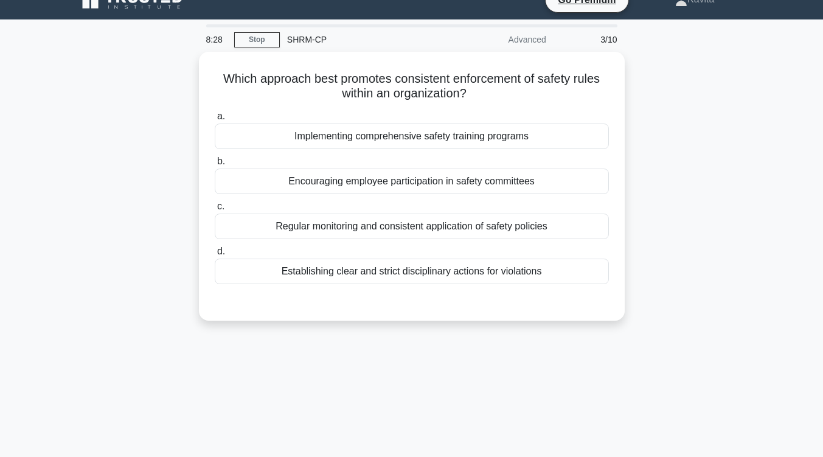
scroll to position [0, 0]
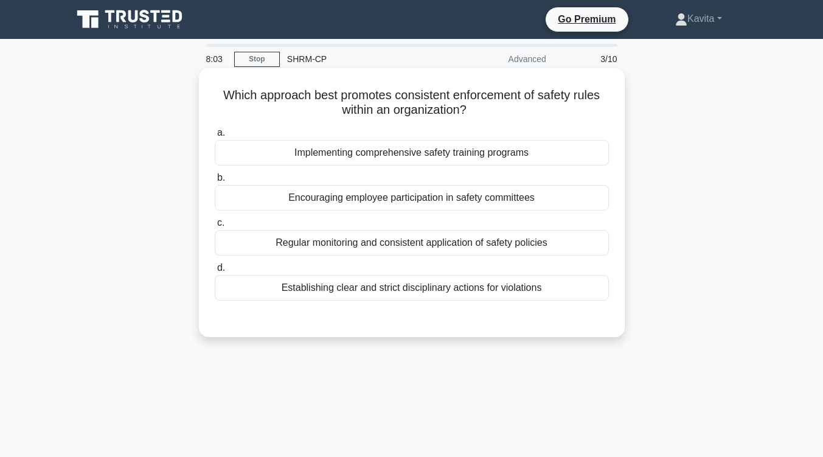
click at [442, 161] on div "Implementing comprehensive safety training programs" at bounding box center [412, 153] width 394 height 26
click at [215, 137] on input "a. Implementing comprehensive safety training programs" at bounding box center [215, 133] width 0 height 8
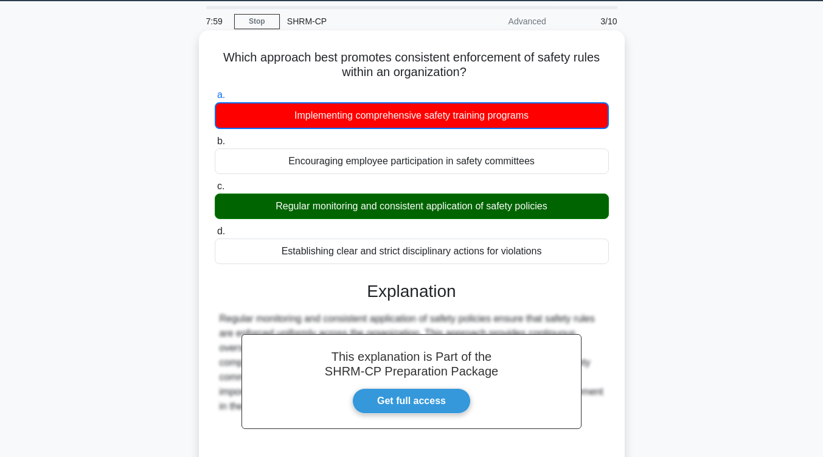
scroll to position [200, 0]
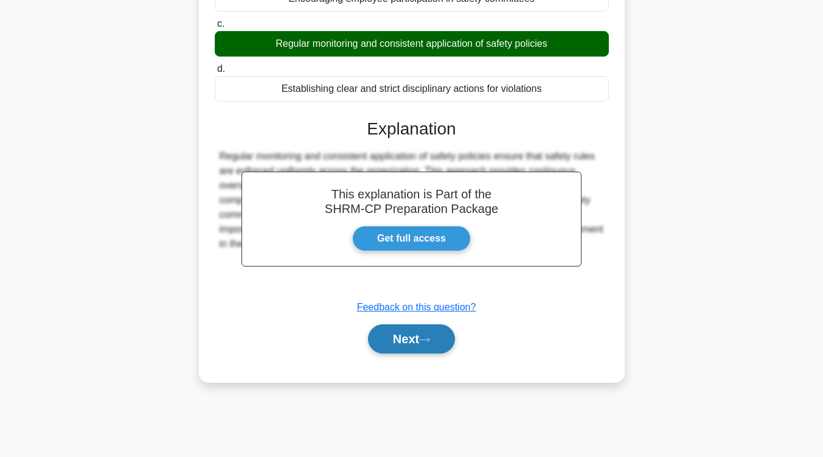
click at [418, 330] on button "Next" at bounding box center [411, 338] width 87 height 29
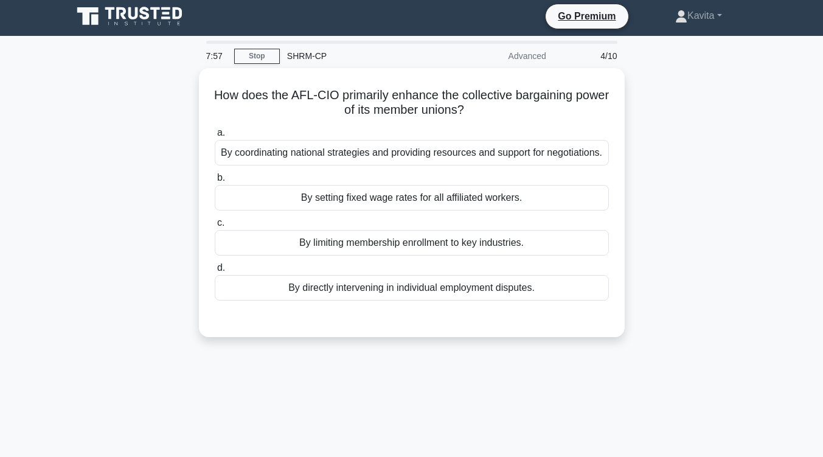
scroll to position [4, 0]
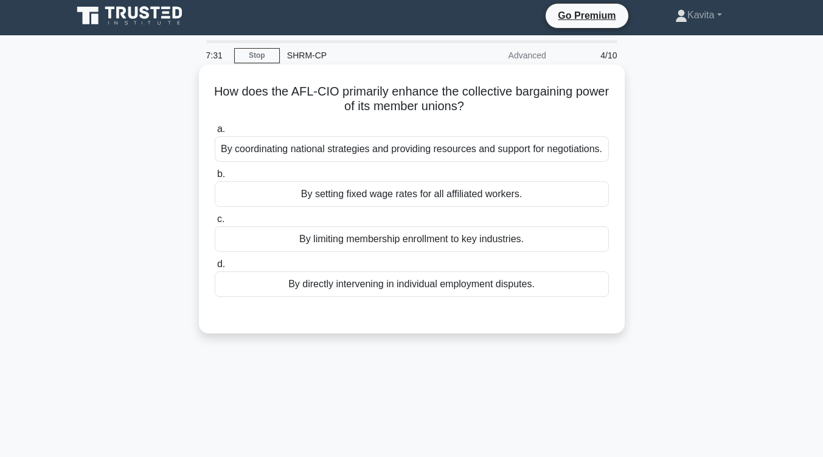
click at [483, 162] on div "By coordinating national strategies and providing resources and support for neg…" at bounding box center [412, 149] width 394 height 26
click at [215, 133] on input "a. By coordinating national strategies and providing resources and support for …" at bounding box center [215, 129] width 0 height 8
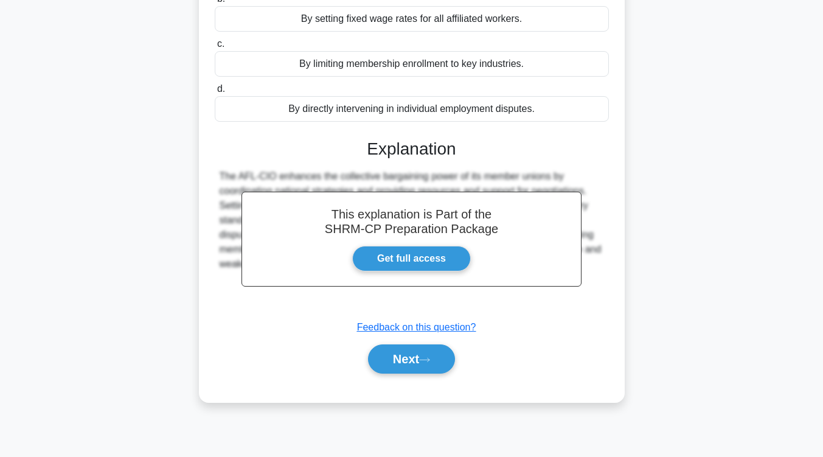
scroll to position [192, 0]
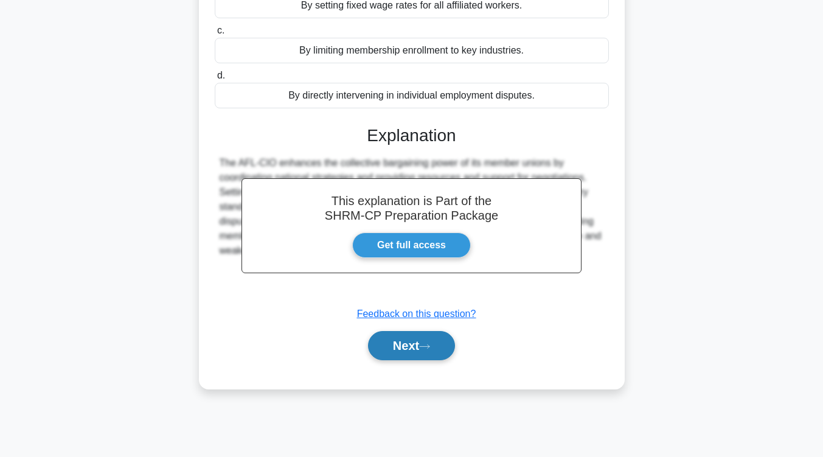
click at [420, 358] on button "Next" at bounding box center [411, 345] width 87 height 29
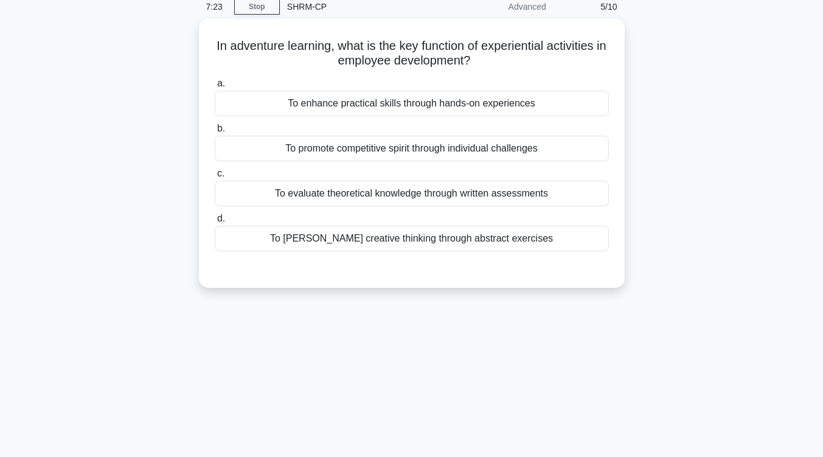
scroll to position [11, 0]
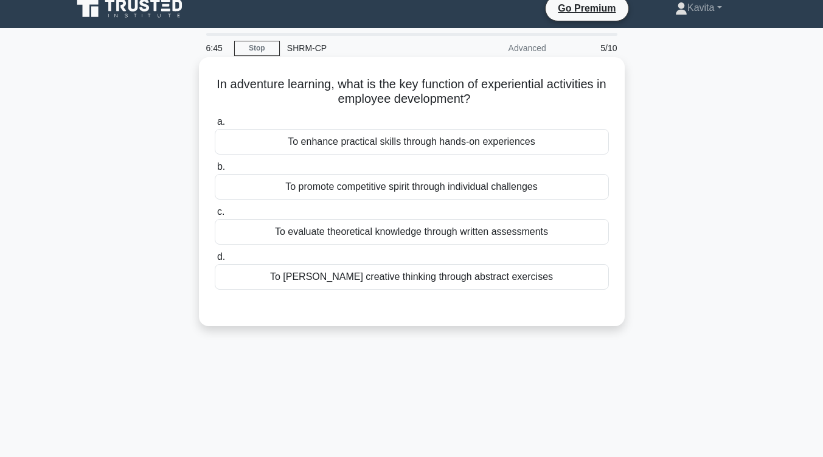
click at [476, 148] on div "To enhance practical skills through hands-on experiences" at bounding box center [412, 142] width 394 height 26
click at [215, 126] on input "a. To enhance practical skills through hands-on experiences" at bounding box center [215, 122] width 0 height 8
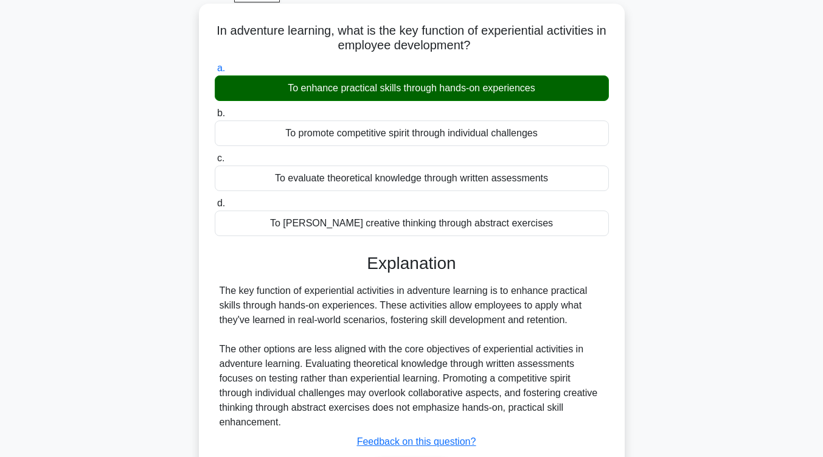
scroll to position [175, 0]
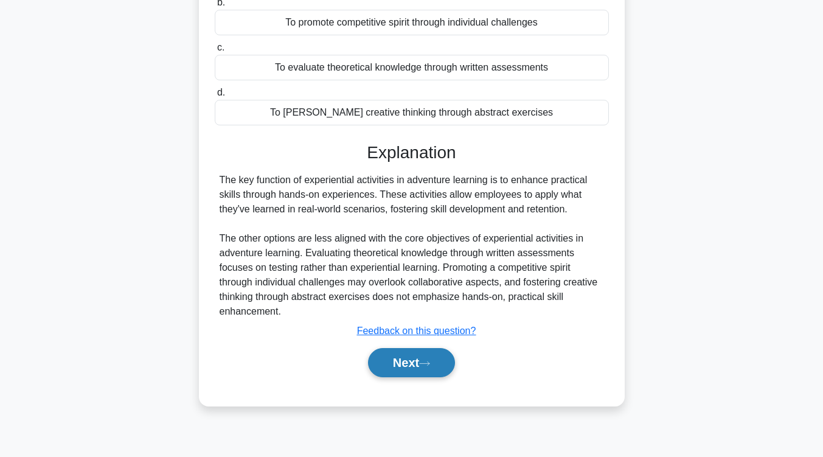
click at [423, 370] on button "Next" at bounding box center [411, 362] width 87 height 29
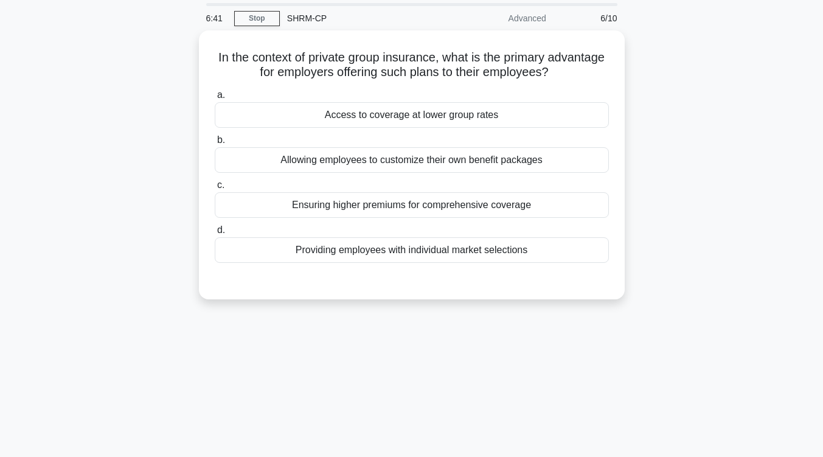
scroll to position [37, 0]
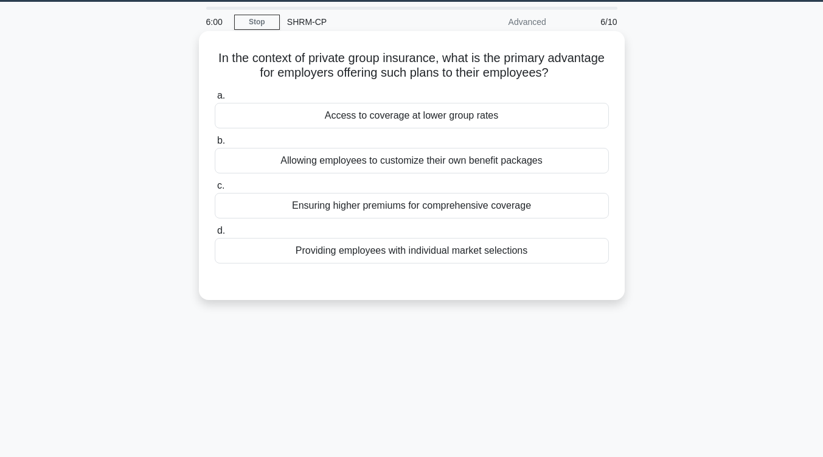
click at [454, 119] on div "Access to coverage at lower group rates" at bounding box center [412, 116] width 394 height 26
click at [215, 100] on input "a. Access to coverage at lower group rates" at bounding box center [215, 96] width 0 height 8
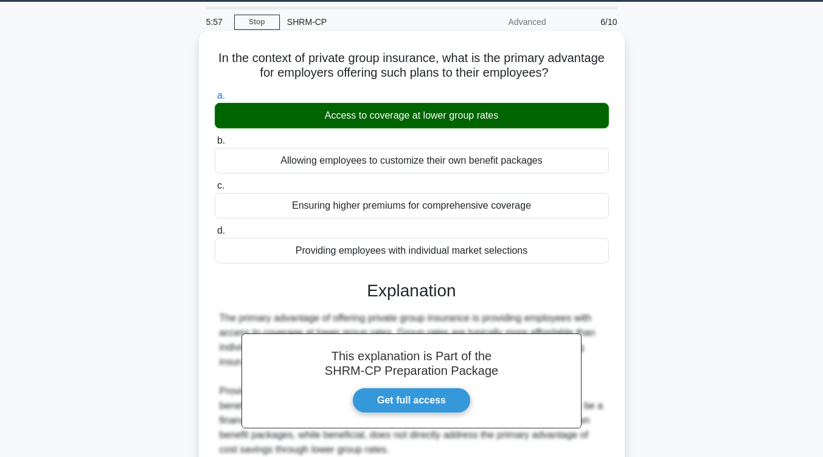
scroll to position [200, 0]
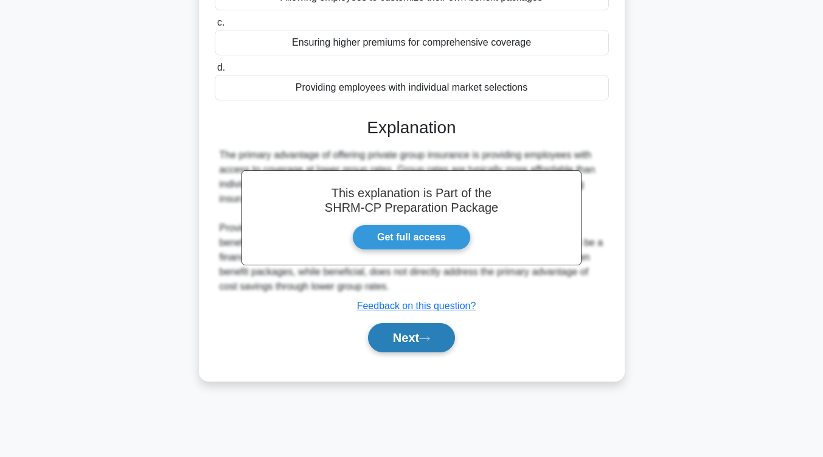
click at [412, 333] on button "Next" at bounding box center [411, 337] width 87 height 29
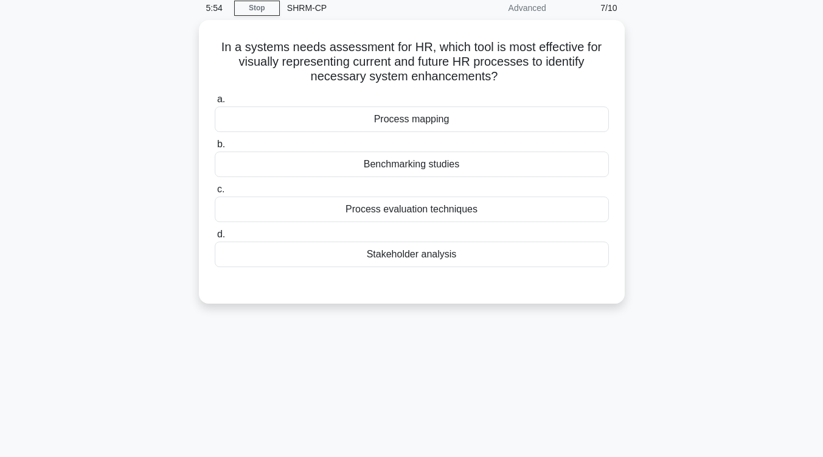
scroll to position [0, 0]
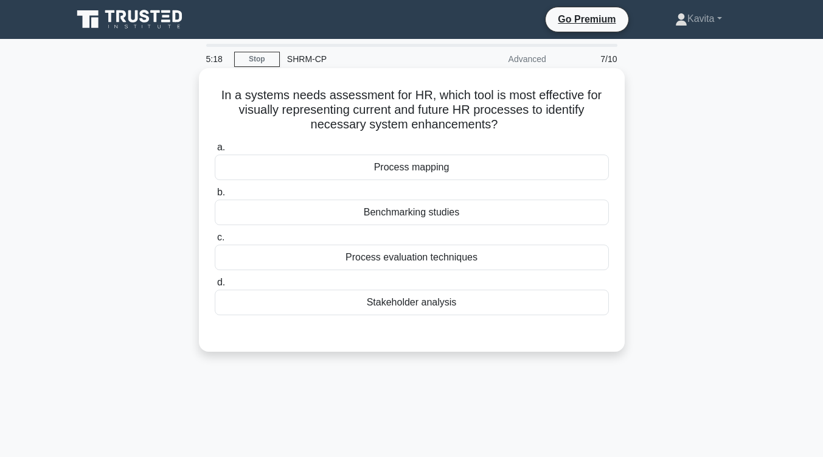
click at [437, 268] on div "Process evaluation techniques" at bounding box center [412, 257] width 394 height 26
click at [215, 241] on input "c. Process evaluation techniques" at bounding box center [215, 238] width 0 height 8
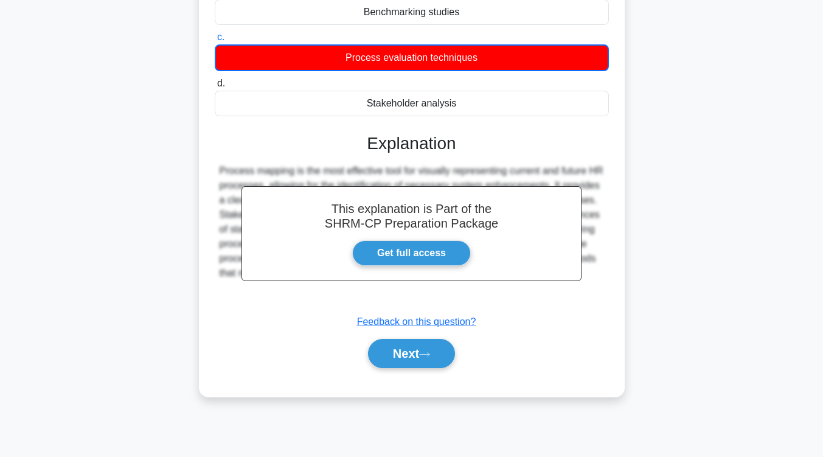
scroll to position [200, 0]
click at [432, 345] on button "Next" at bounding box center [411, 353] width 87 height 29
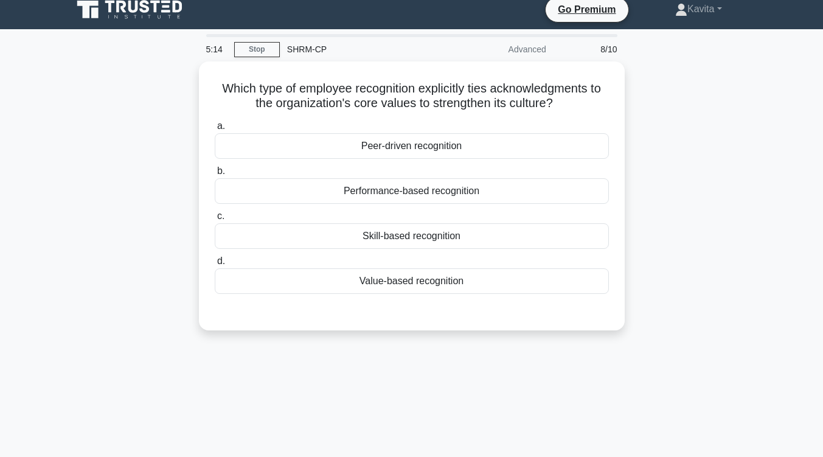
scroll to position [9, 0]
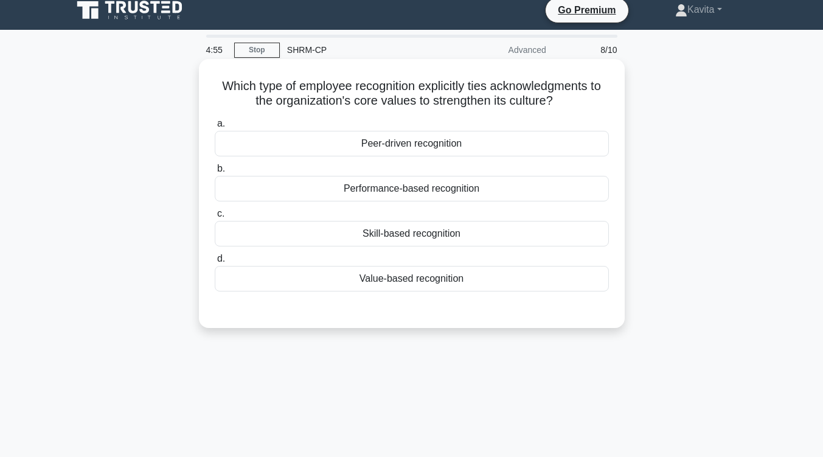
click at [463, 156] on div "Peer-driven recognition" at bounding box center [412, 144] width 394 height 26
click at [215, 128] on input "a. Peer-driven recognition" at bounding box center [215, 124] width 0 height 8
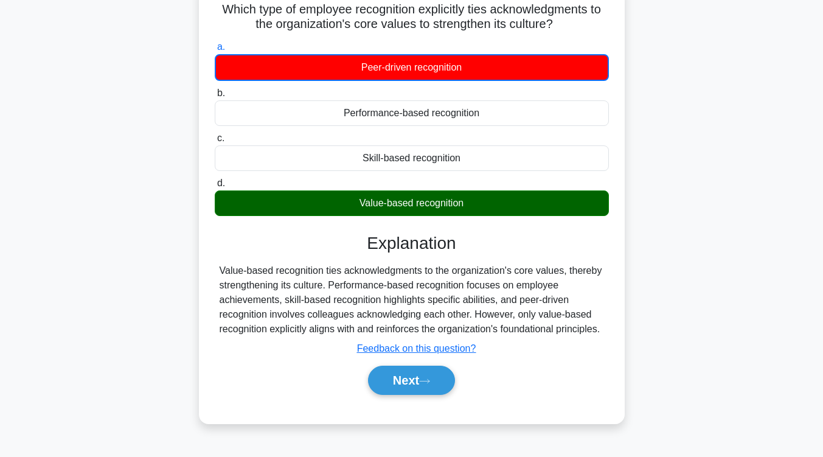
scroll to position [86, 0]
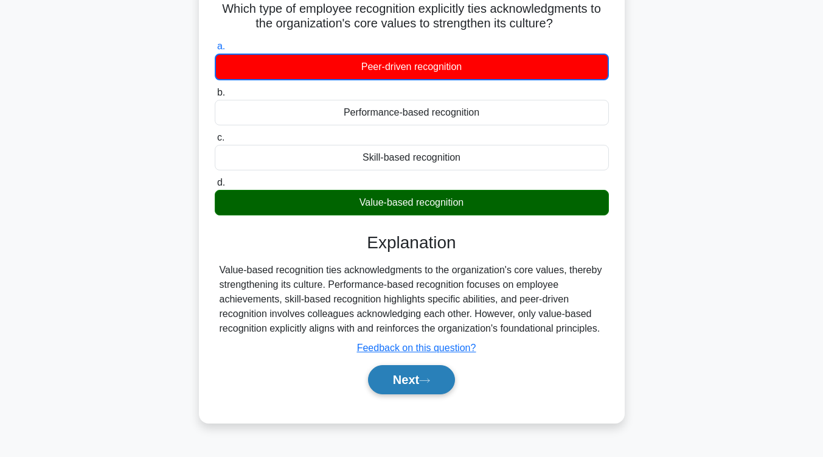
click at [420, 376] on button "Next" at bounding box center [411, 379] width 87 height 29
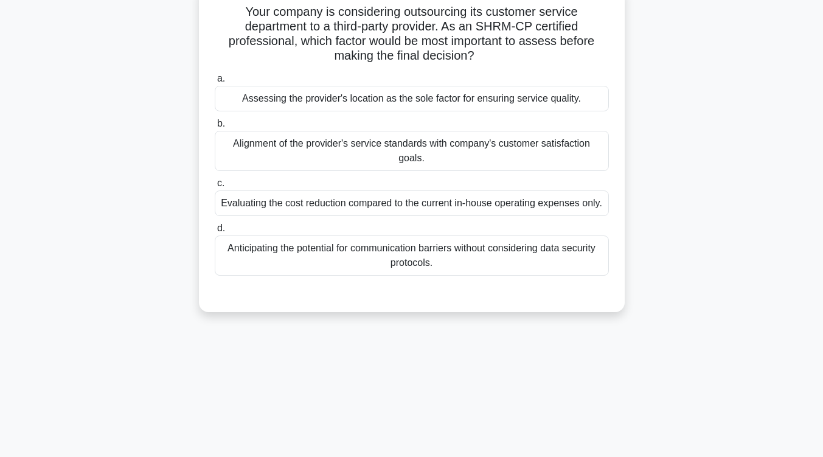
scroll to position [0, 0]
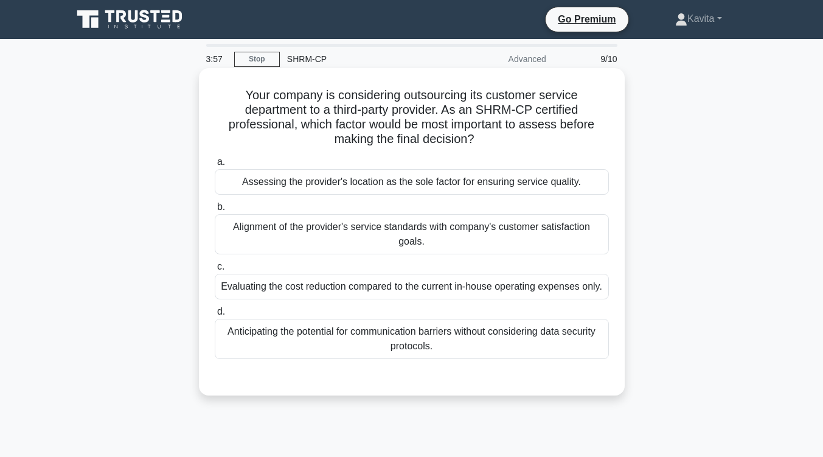
click at [436, 245] on div "Alignment of the provider's service standards with company's customer satisfact…" at bounding box center [412, 234] width 394 height 40
click at [215, 211] on input "b. Alignment of the provider's service standards with company's customer satisf…" at bounding box center [215, 207] width 0 height 8
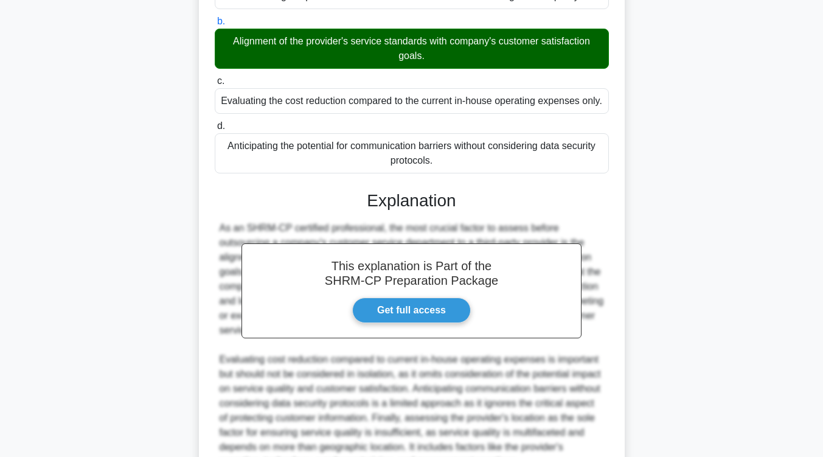
scroll to position [308, 0]
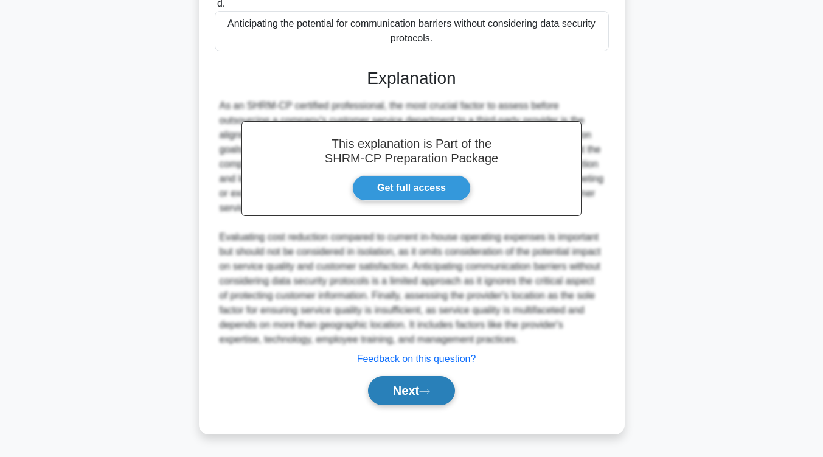
click at [414, 387] on button "Next" at bounding box center [411, 390] width 87 height 29
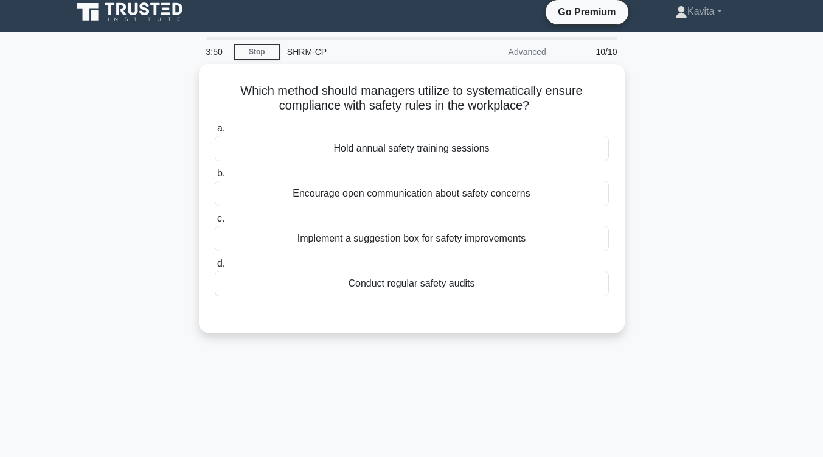
scroll to position [7, 0]
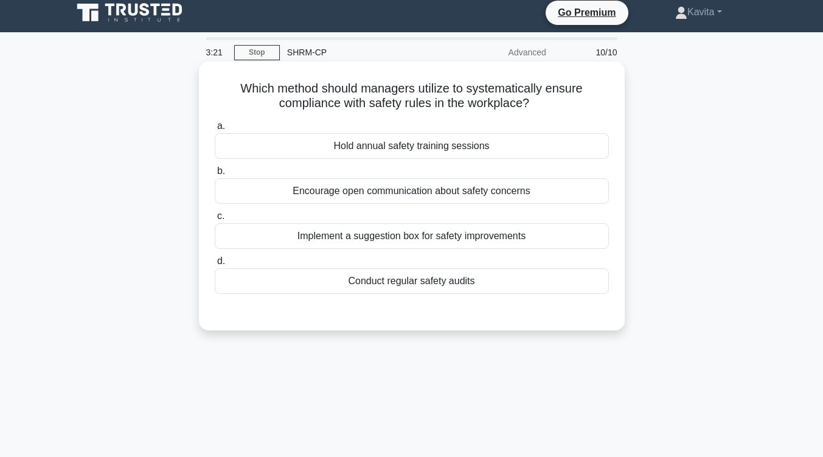
click at [440, 286] on div "Conduct regular safety audits" at bounding box center [412, 281] width 394 height 26
click at [215, 265] on input "d. Conduct regular safety audits" at bounding box center [215, 261] width 0 height 8
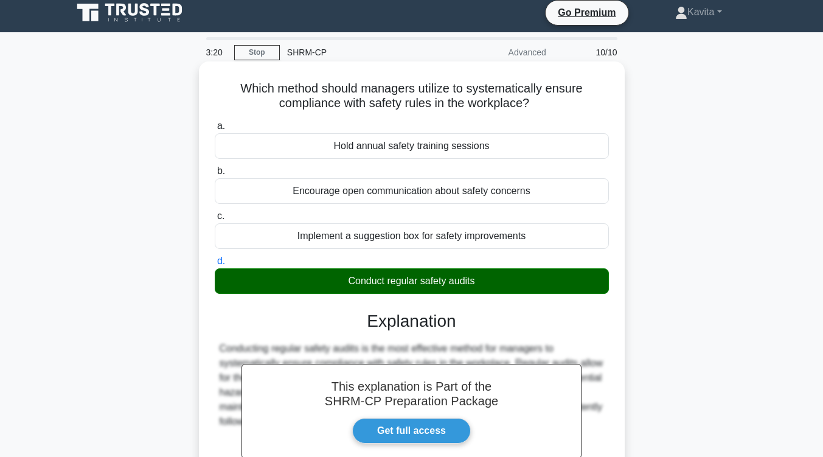
scroll to position [200, 0]
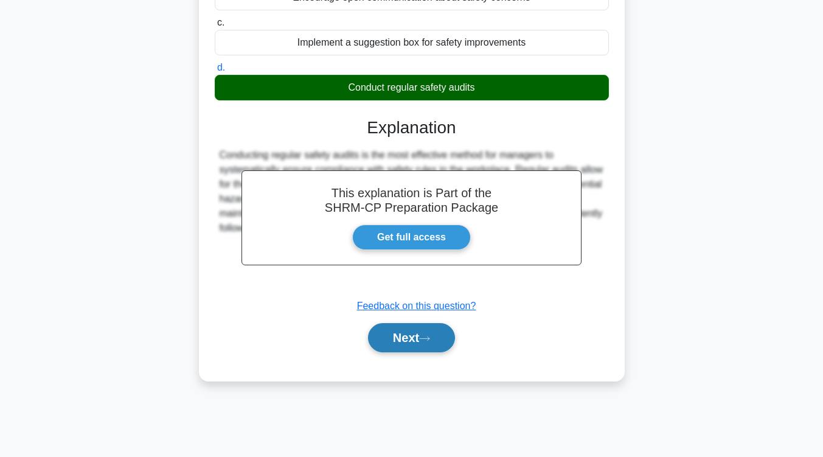
click at [430, 336] on icon at bounding box center [424, 338] width 11 height 7
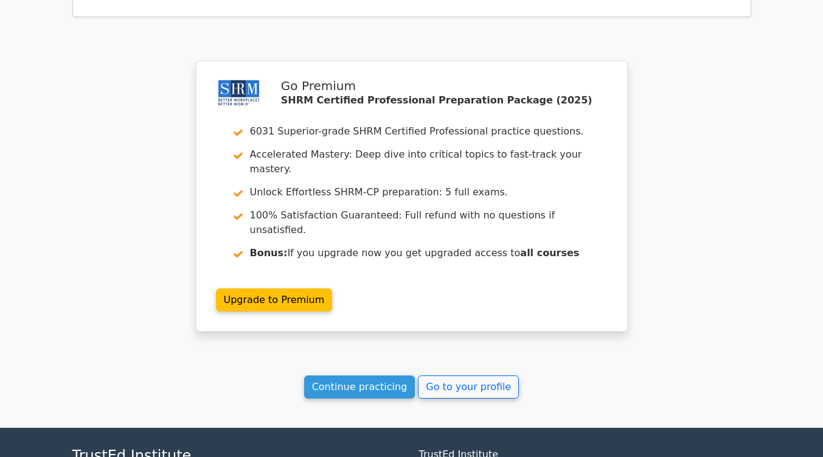
scroll to position [1828, 0]
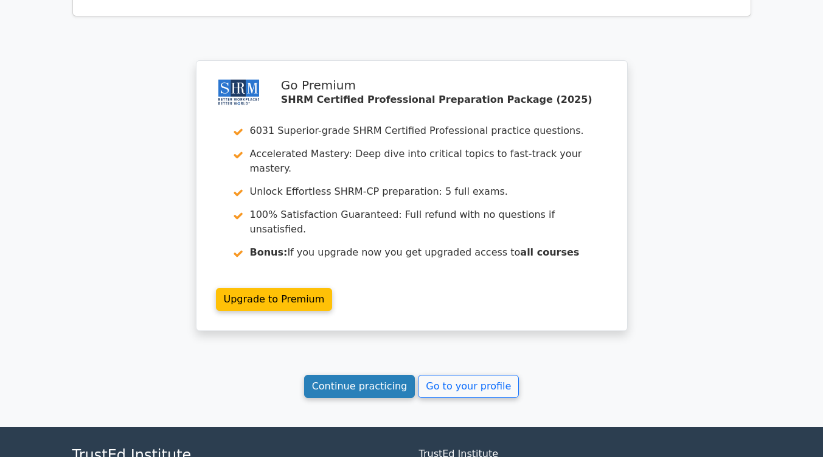
click at [365, 375] on link "Continue practicing" at bounding box center [359, 386] width 111 height 23
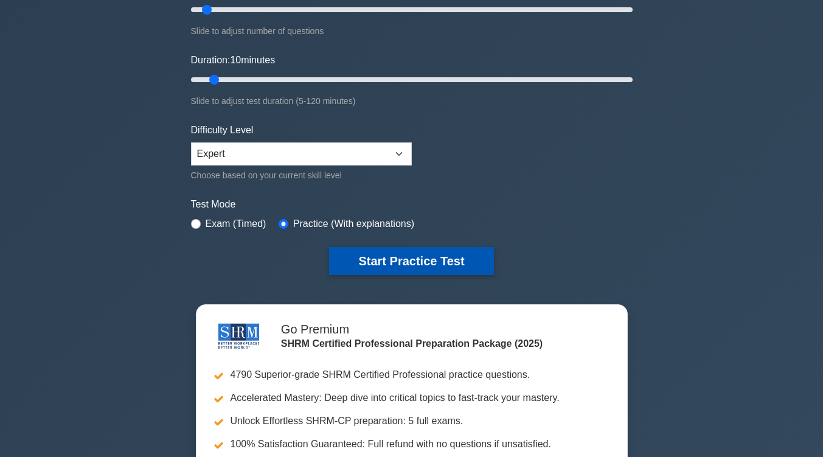
click at [417, 259] on button "Start Practice Test" at bounding box center [411, 261] width 164 height 28
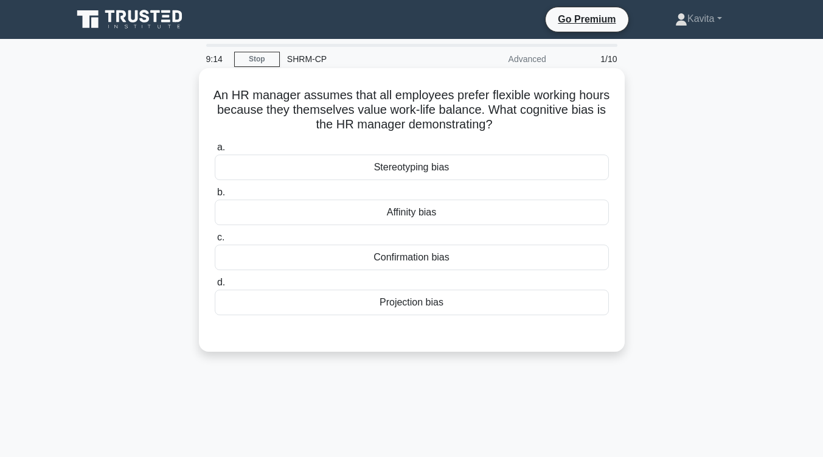
click at [451, 255] on div "Confirmation bias" at bounding box center [412, 257] width 394 height 26
click at [215, 241] on input "c. Confirmation bias" at bounding box center [215, 238] width 0 height 8
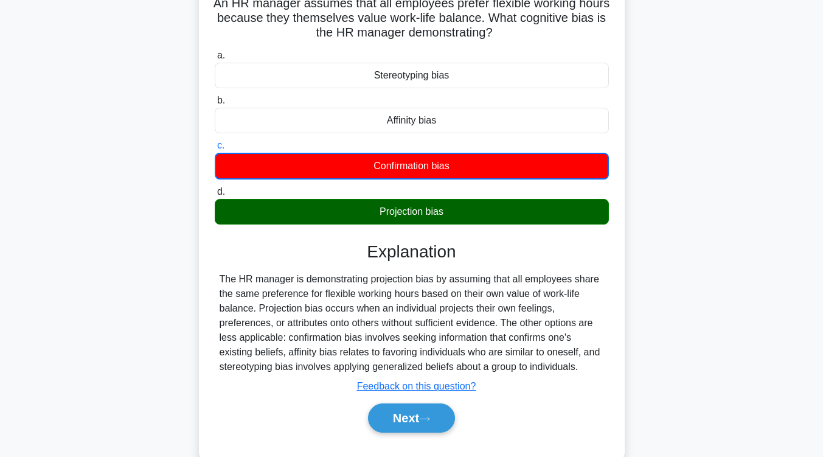
scroll to position [165, 0]
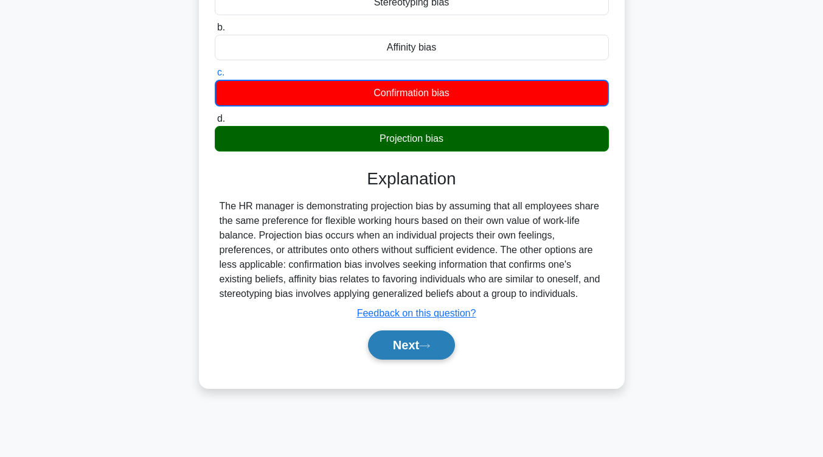
click at [432, 334] on button "Next" at bounding box center [411, 344] width 87 height 29
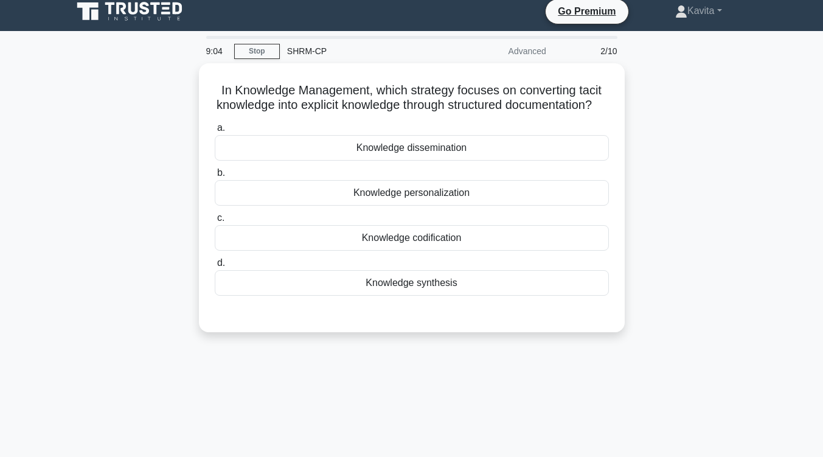
scroll to position [0, 0]
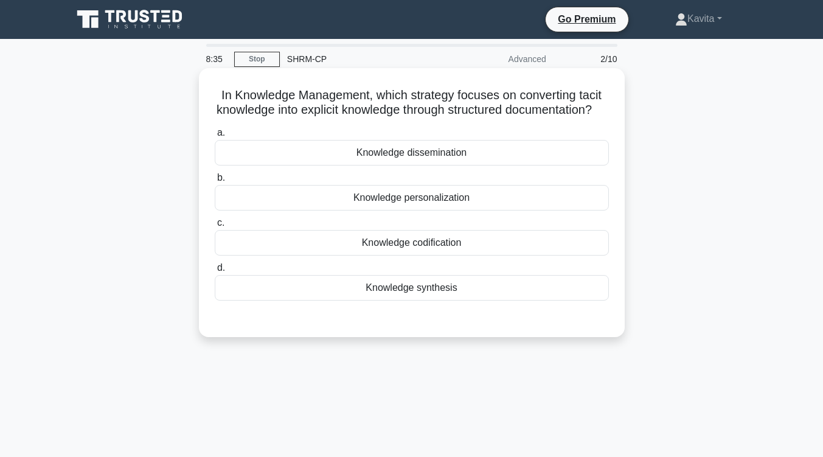
click at [449, 300] on div "Knowledge synthesis" at bounding box center [412, 288] width 394 height 26
click at [215, 272] on input "d. Knowledge synthesis" at bounding box center [215, 268] width 0 height 8
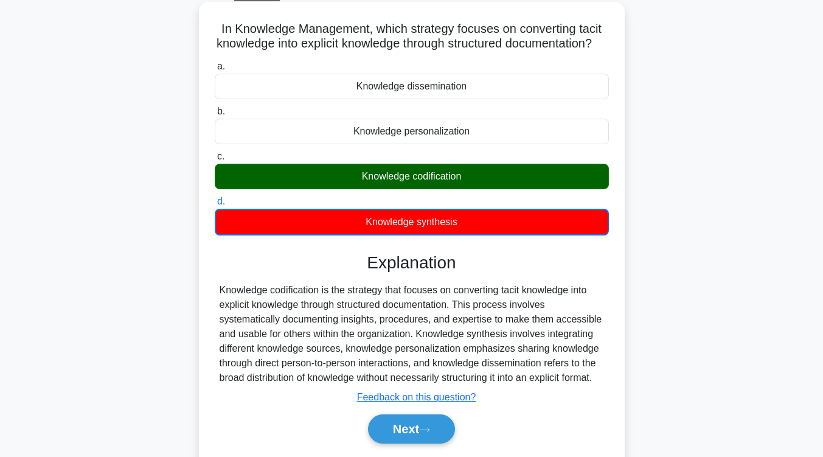
scroll to position [150, 0]
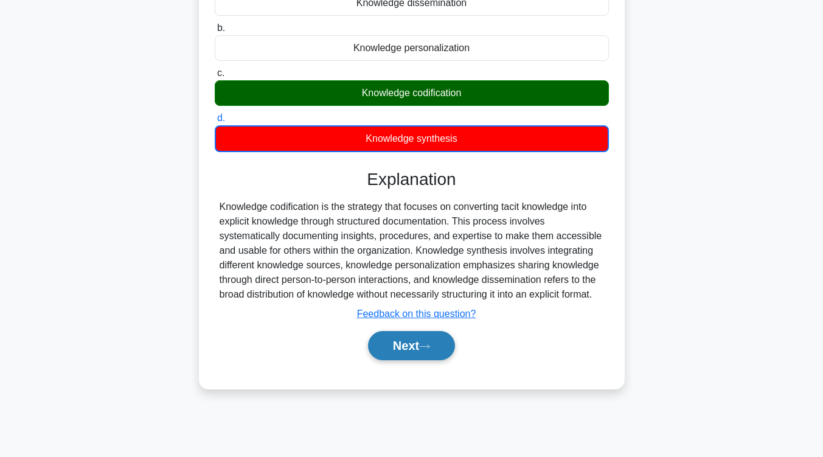
click at [417, 360] on button "Next" at bounding box center [411, 345] width 87 height 29
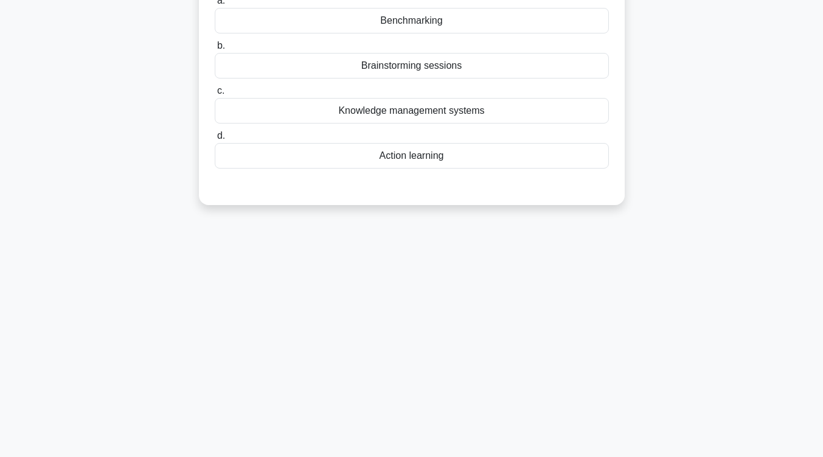
scroll to position [0, 0]
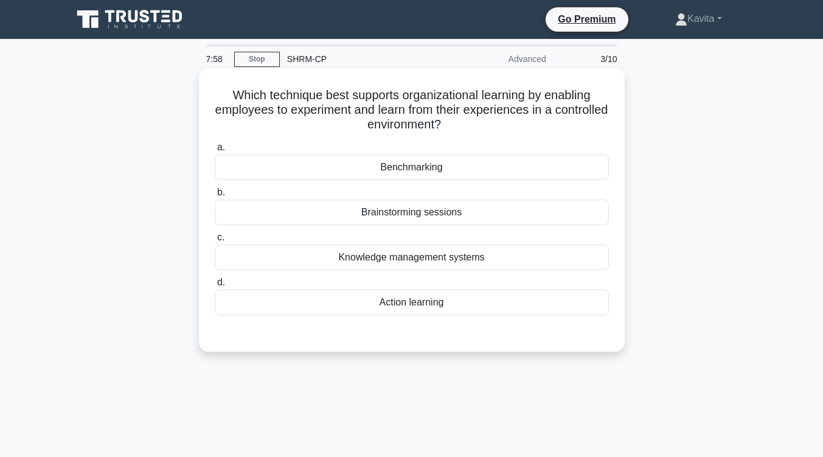
click at [436, 216] on div "Brainstorming sessions" at bounding box center [412, 212] width 394 height 26
click at [215, 196] on input "b. Brainstorming sessions" at bounding box center [215, 193] width 0 height 8
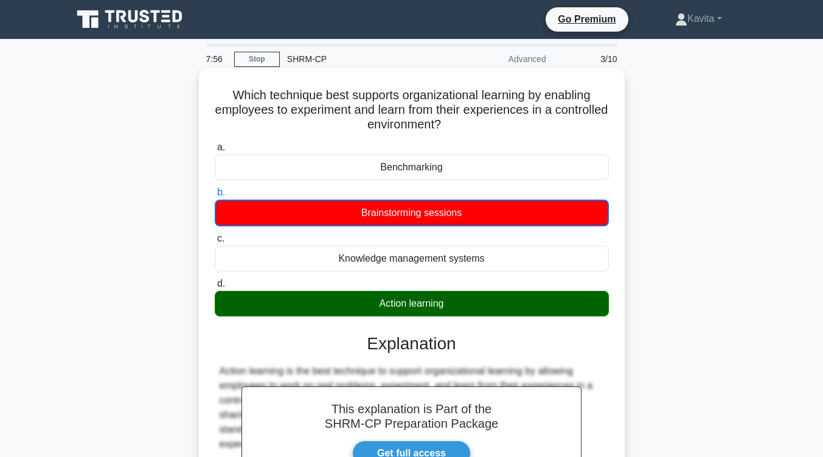
scroll to position [200, 0]
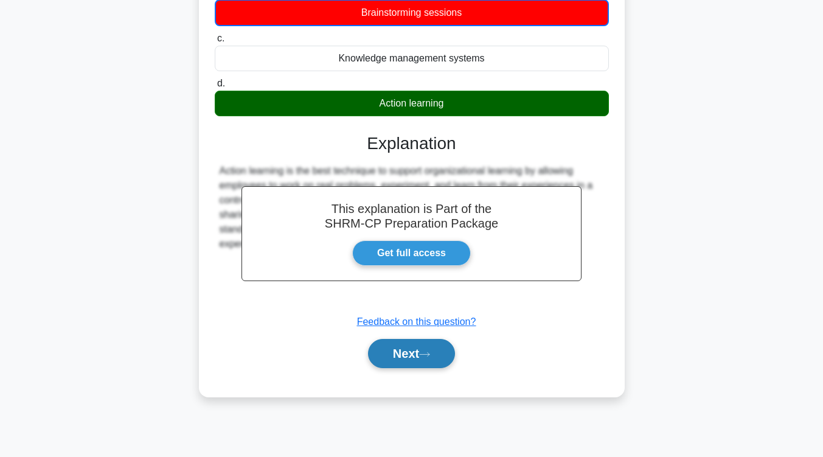
click at [398, 356] on button "Next" at bounding box center [411, 353] width 87 height 29
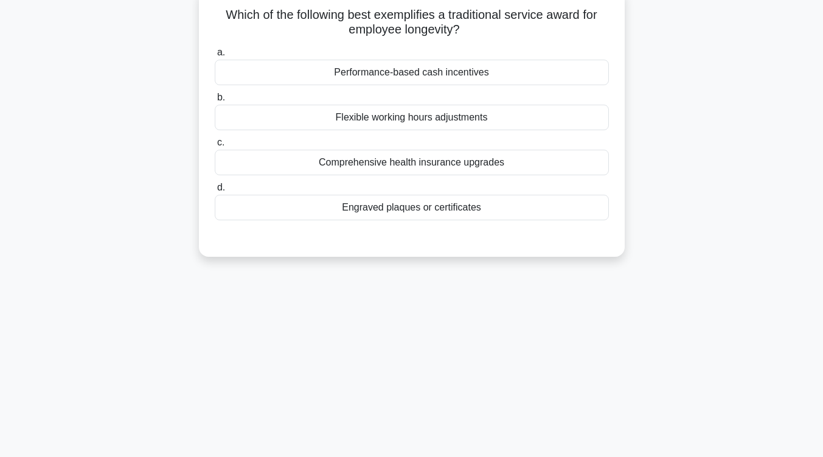
scroll to position [0, 0]
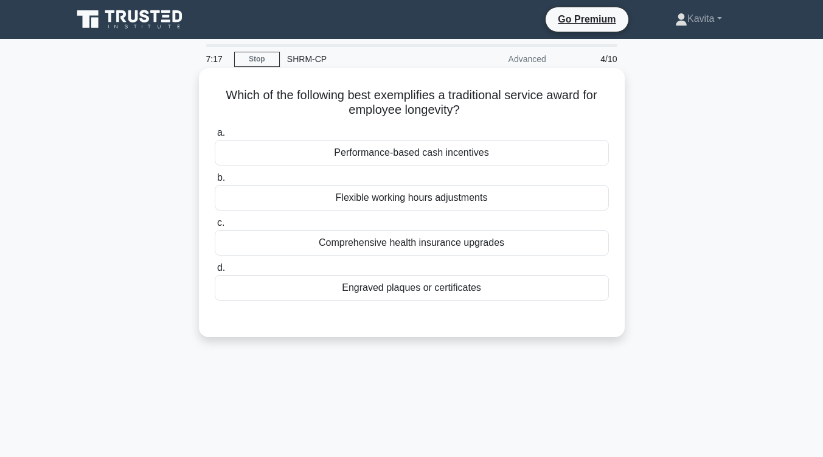
click at [463, 294] on div "Engraved plaques or certificates" at bounding box center [412, 288] width 394 height 26
click at [215, 272] on input "d. Engraved plaques or certificates" at bounding box center [215, 268] width 0 height 8
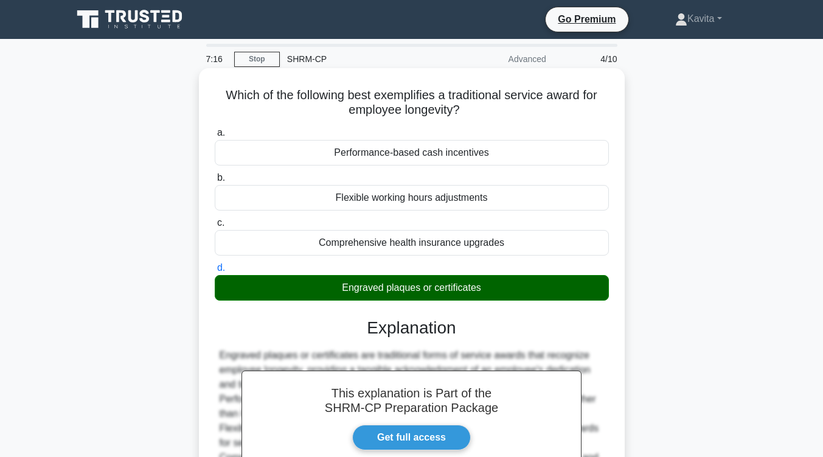
scroll to position [200, 0]
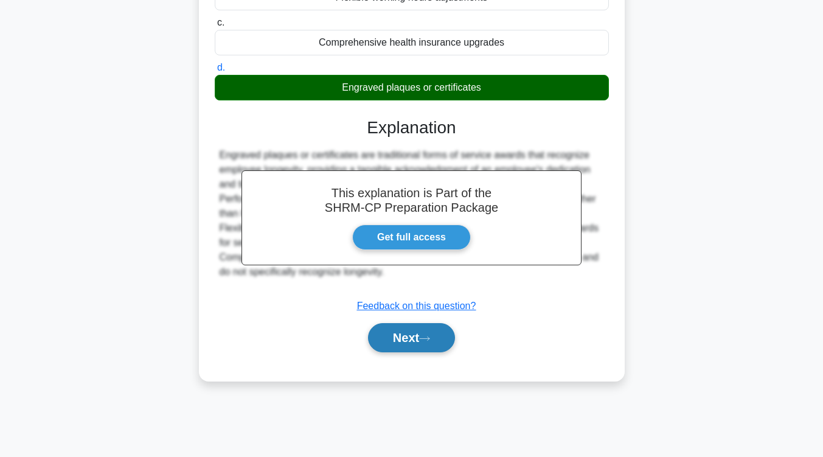
click at [435, 329] on button "Next" at bounding box center [411, 337] width 87 height 29
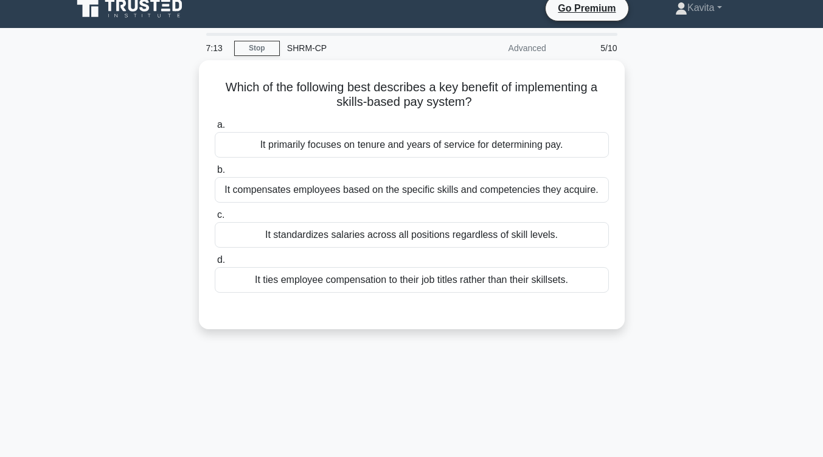
scroll to position [10, 0]
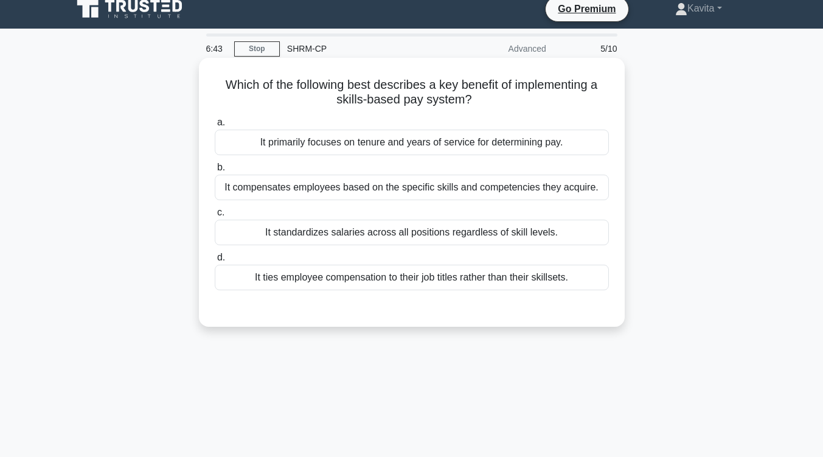
click at [443, 190] on div "It compensates employees based on the specific skills and competencies they acq…" at bounding box center [412, 188] width 394 height 26
click at [215, 171] on input "b. It compensates employees based on the specific skills and competencies they …" at bounding box center [215, 168] width 0 height 8
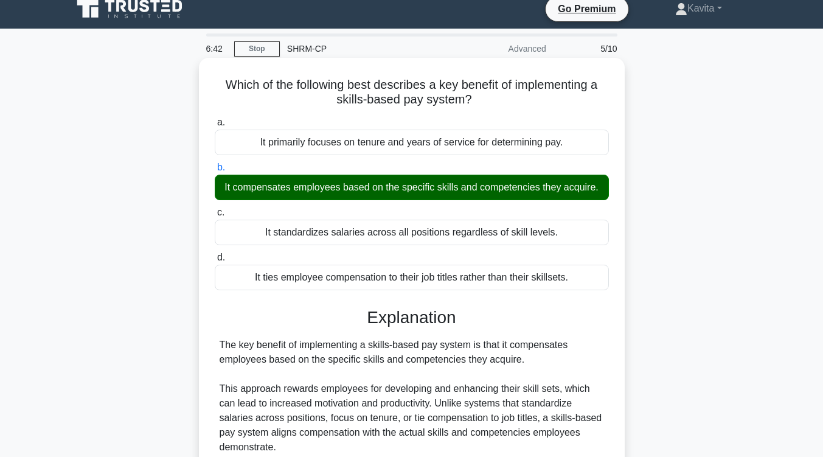
scroll to position [200, 0]
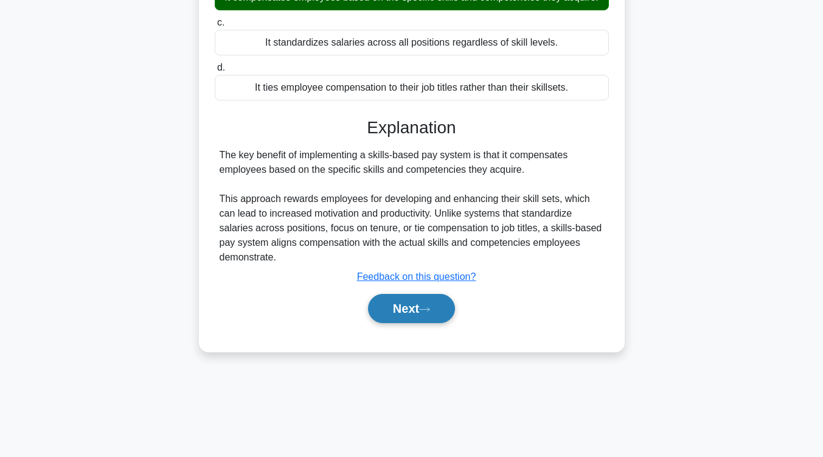
click at [430, 308] on icon at bounding box center [424, 309] width 11 height 7
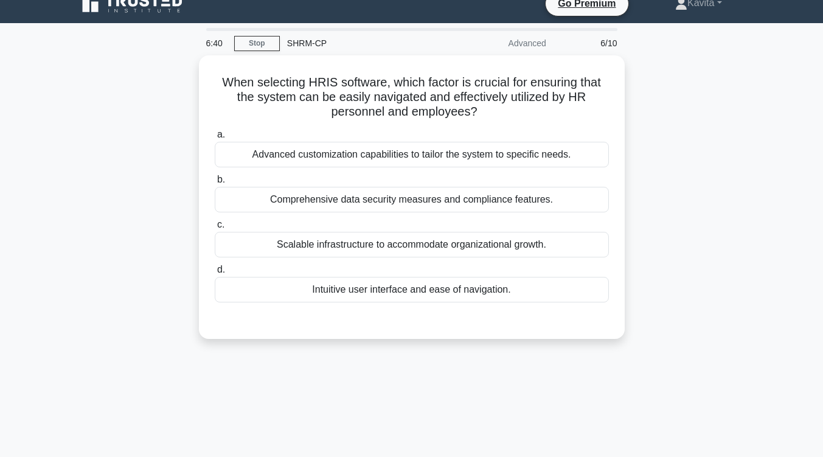
scroll to position [0, 0]
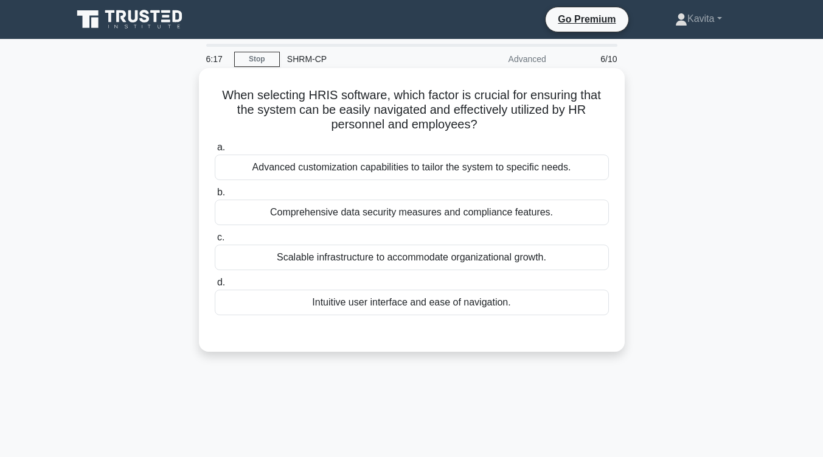
click at [434, 303] on div "Intuitive user interface and ease of navigation." at bounding box center [412, 302] width 394 height 26
click at [215, 286] on input "d. Intuitive user interface and ease of navigation." at bounding box center [215, 283] width 0 height 8
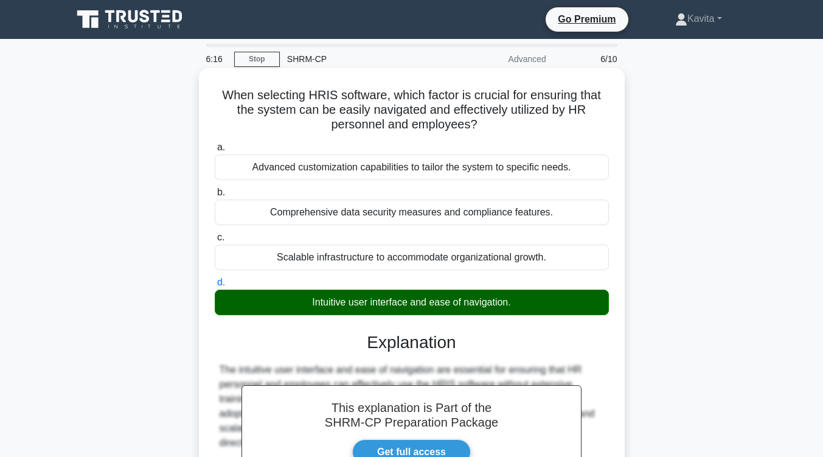
scroll to position [200, 0]
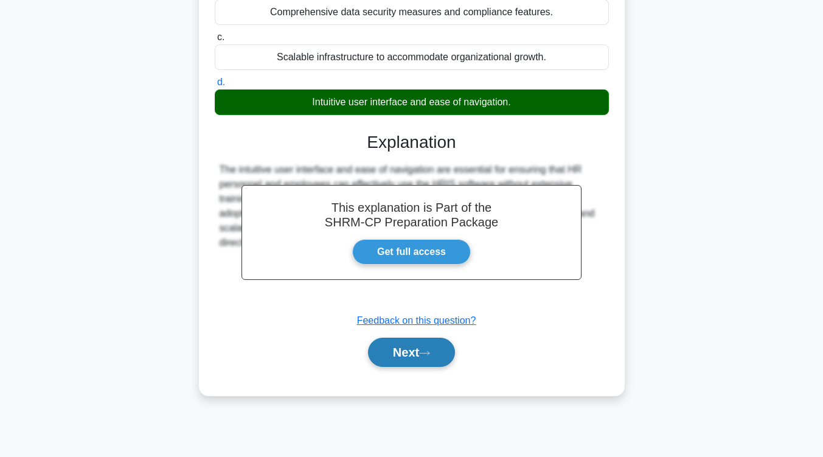
click at [415, 355] on button "Next" at bounding box center [411, 352] width 87 height 29
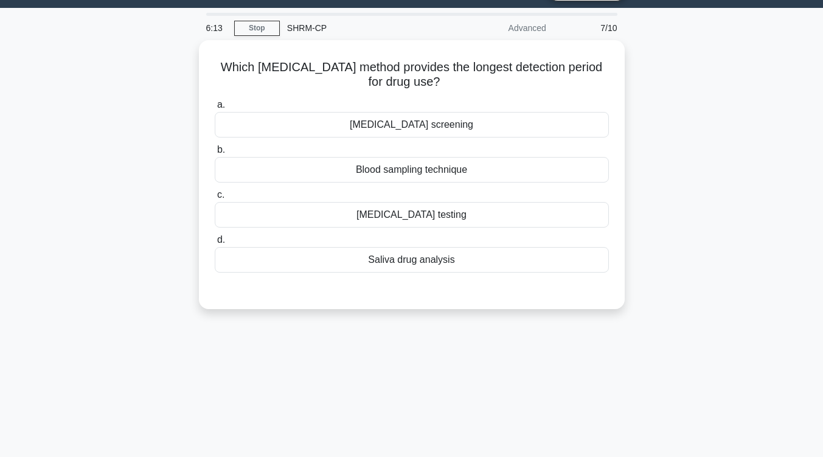
scroll to position [30, 0]
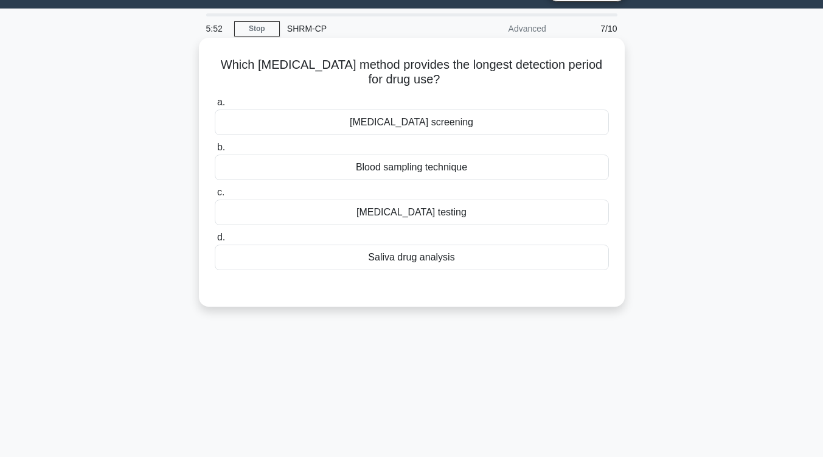
click at [450, 126] on div "Urinalysis screening" at bounding box center [412, 122] width 394 height 26
click at [215, 106] on input "a. Urinalysis screening" at bounding box center [215, 103] width 0 height 8
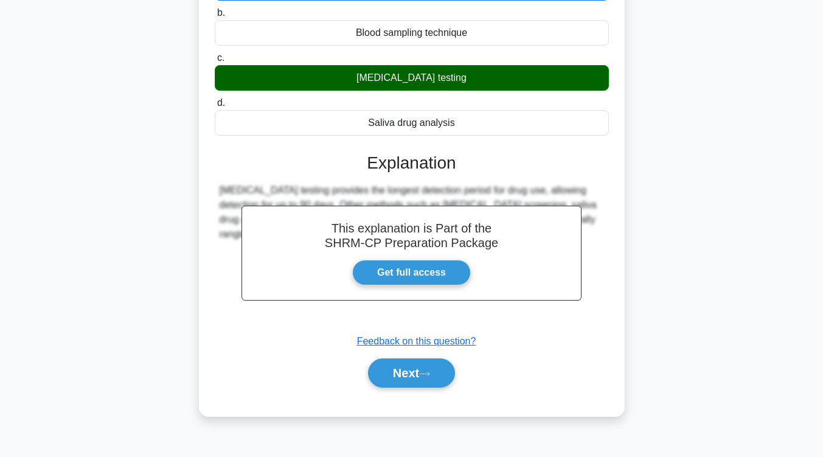
scroll to position [170, 0]
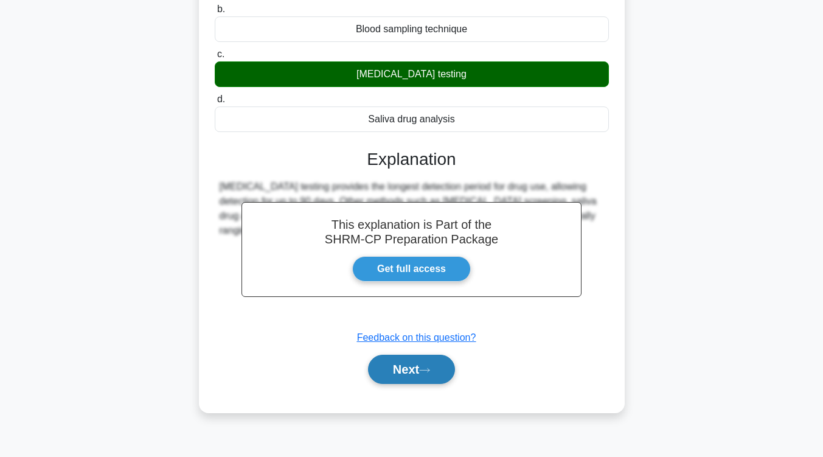
click at [434, 375] on button "Next" at bounding box center [411, 369] width 87 height 29
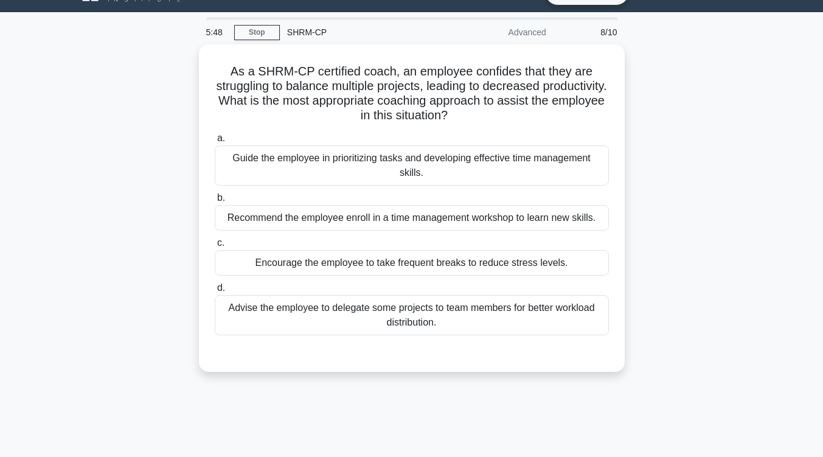
scroll to position [26, 0]
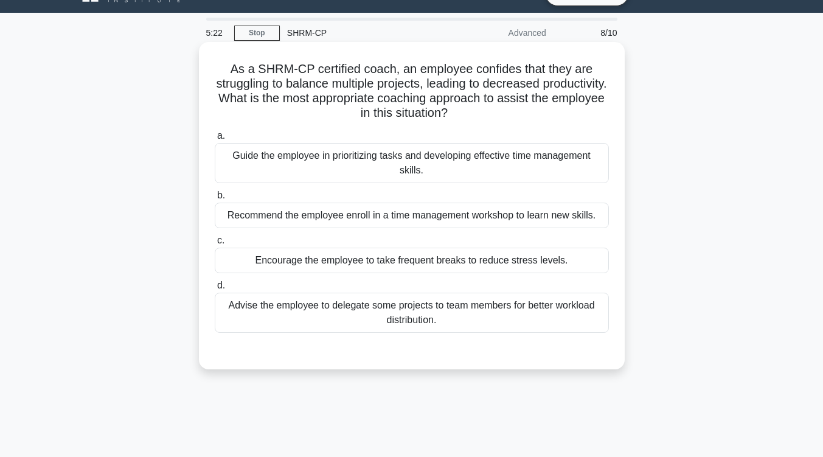
click at [457, 171] on div "Guide the employee in prioritizing tasks and developing effective time manageme…" at bounding box center [412, 163] width 394 height 40
click at [215, 140] on input "a. Guide the employee in prioritizing tasks and developing effective time manag…" at bounding box center [215, 136] width 0 height 8
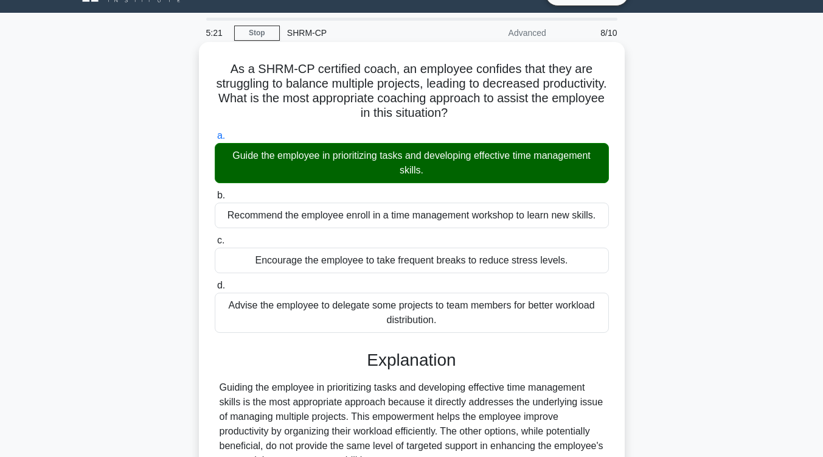
scroll to position [200, 0]
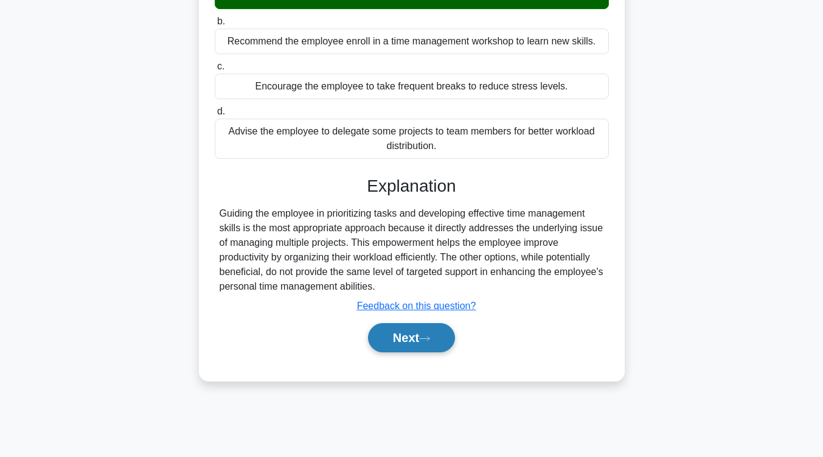
click at [426, 340] on icon at bounding box center [424, 338] width 11 height 7
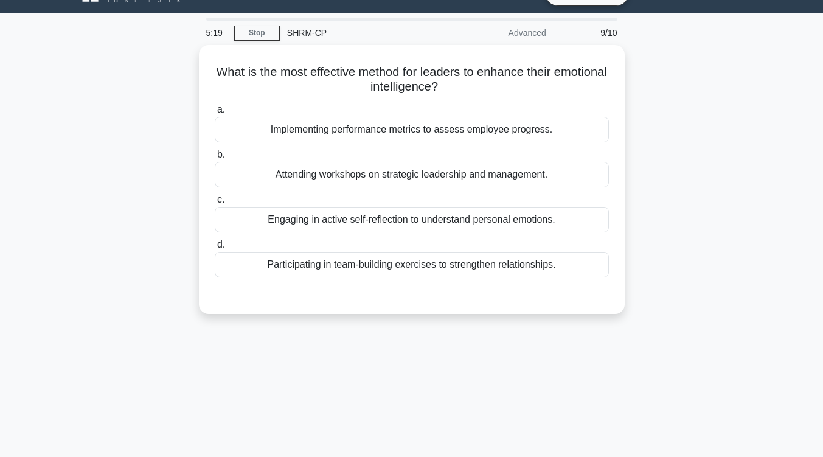
scroll to position [26, 0]
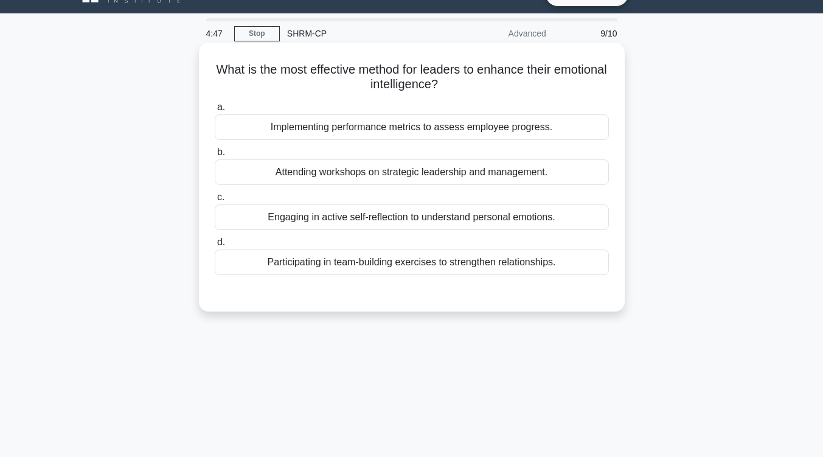
click at [493, 174] on div "Attending workshops on strategic leadership and management." at bounding box center [412, 172] width 394 height 26
click at [215, 156] on input "b. Attending workshops on strategic leadership and management." at bounding box center [215, 152] width 0 height 8
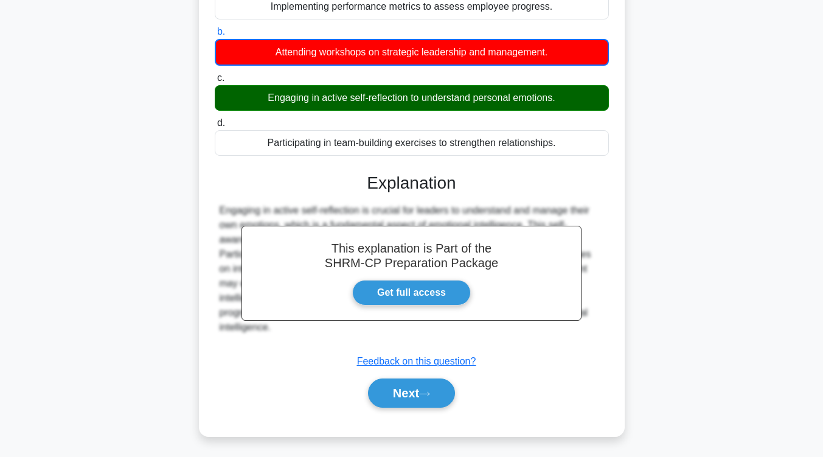
scroll to position [178, 0]
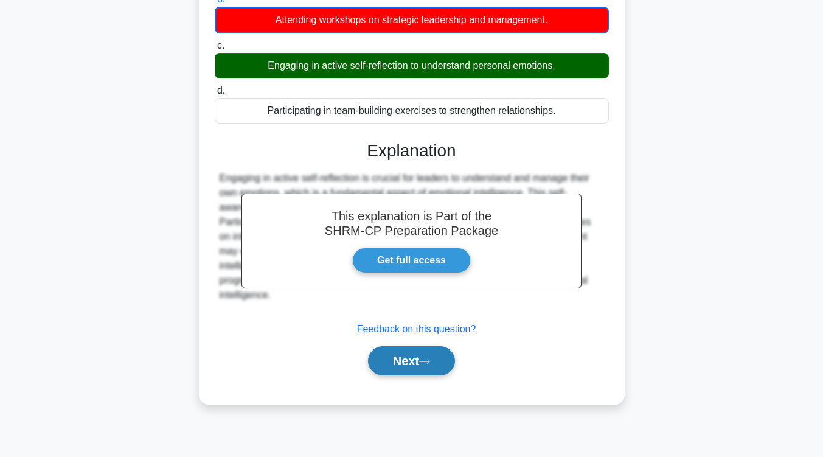
click at [421, 365] on button "Next" at bounding box center [411, 360] width 87 height 29
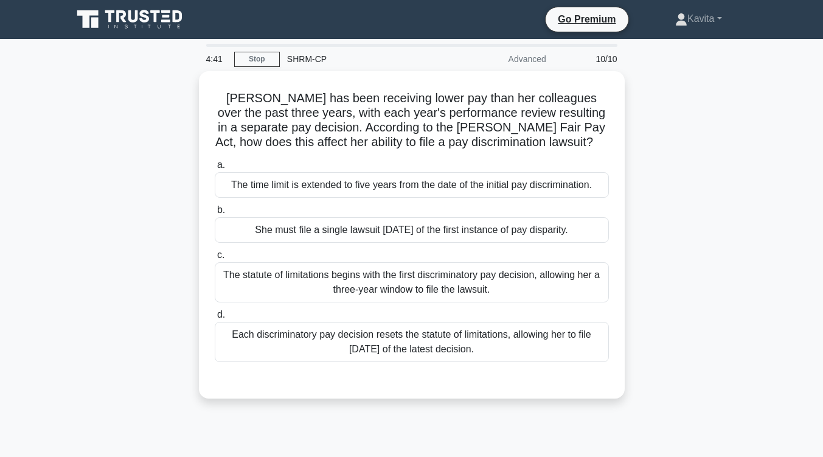
scroll to position [0, 0]
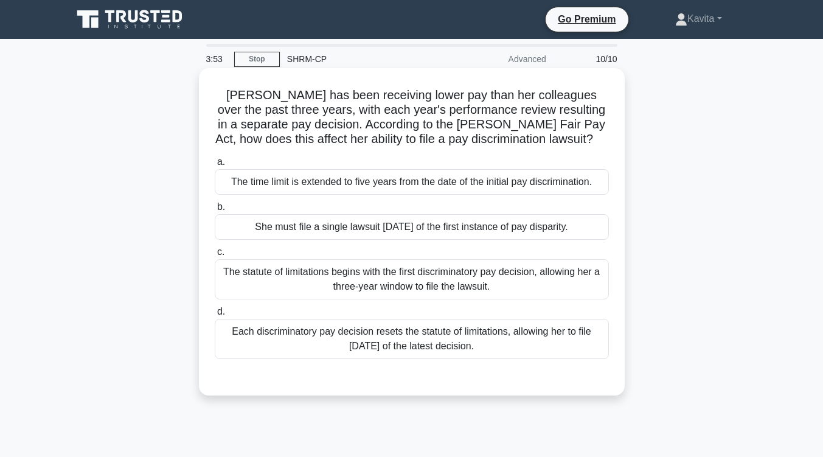
click at [415, 276] on div "The statute of limitations begins with the first discriminatory pay decision, a…" at bounding box center [412, 279] width 394 height 40
click at [215, 256] on input "c. The statute of limitations begins with the first discriminatory pay decision…" at bounding box center [215, 252] width 0 height 8
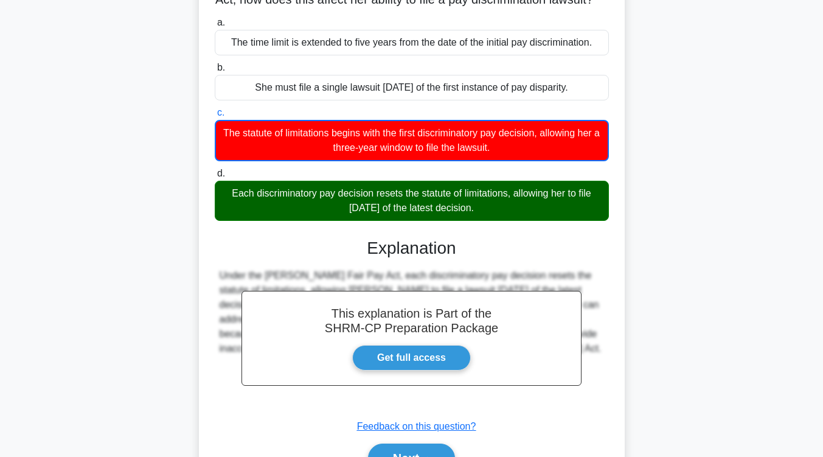
scroll to position [207, 0]
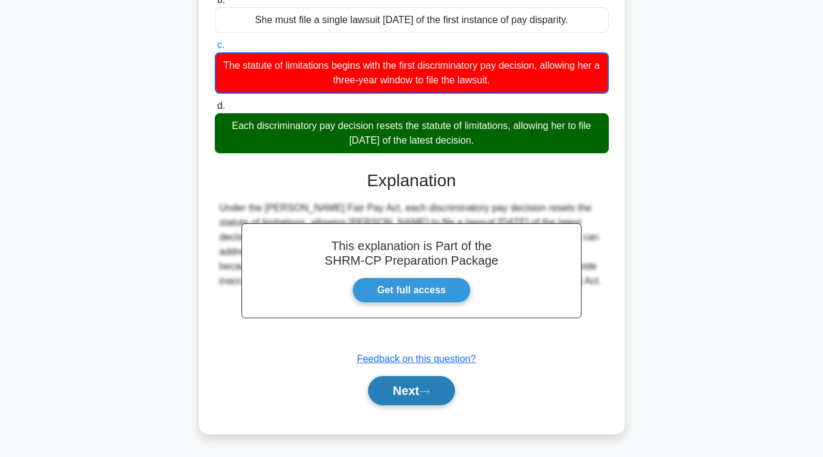
click at [387, 393] on button "Next" at bounding box center [411, 390] width 87 height 29
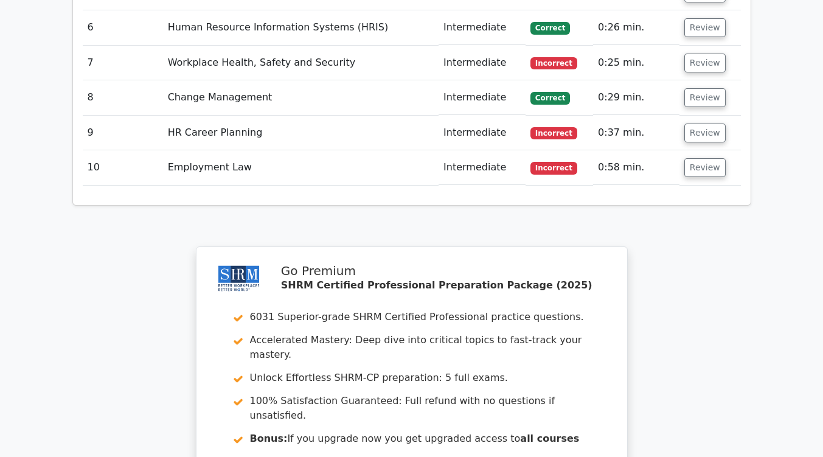
scroll to position [1803, 0]
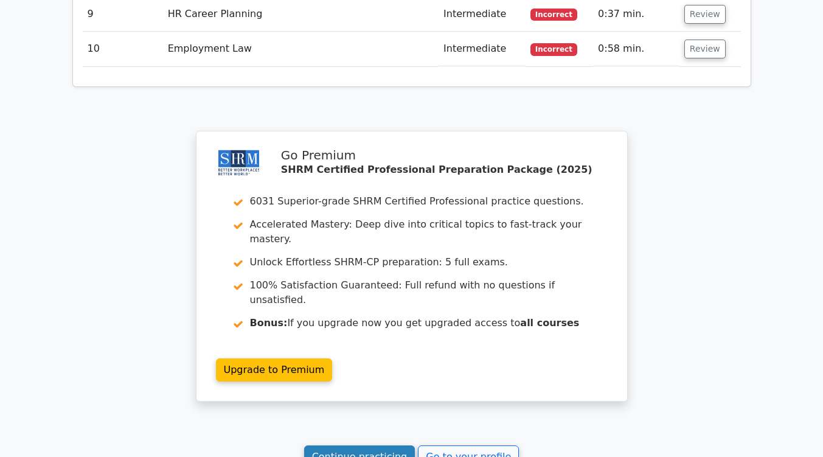
click at [352, 445] on link "Continue practicing" at bounding box center [359, 456] width 111 height 23
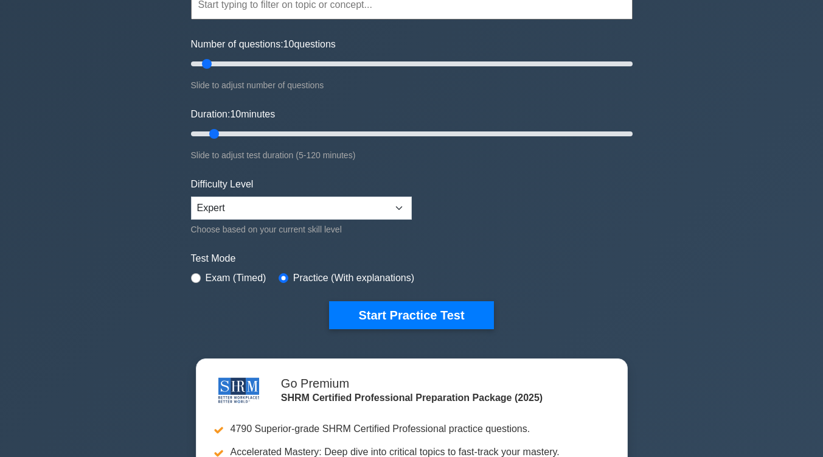
scroll to position [134, 0]
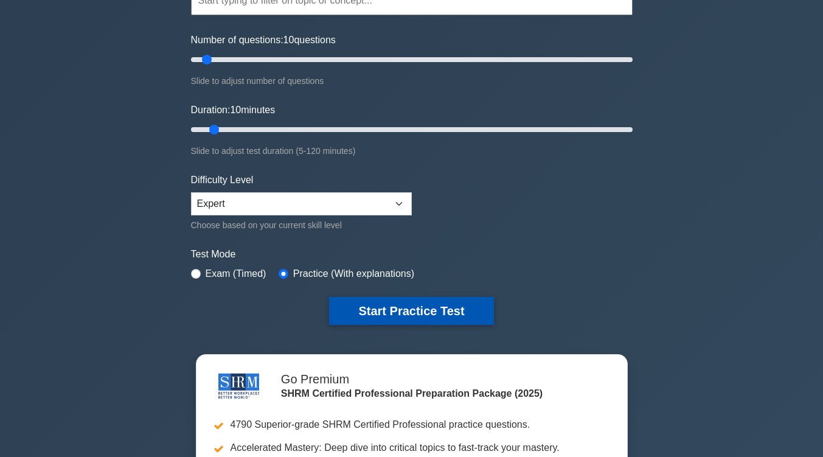
click at [438, 306] on button "Start Practice Test" at bounding box center [411, 311] width 164 height 28
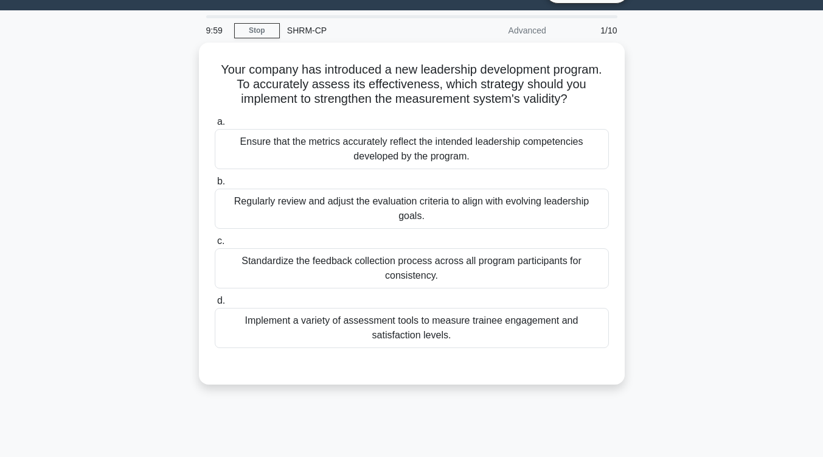
scroll to position [29, 0]
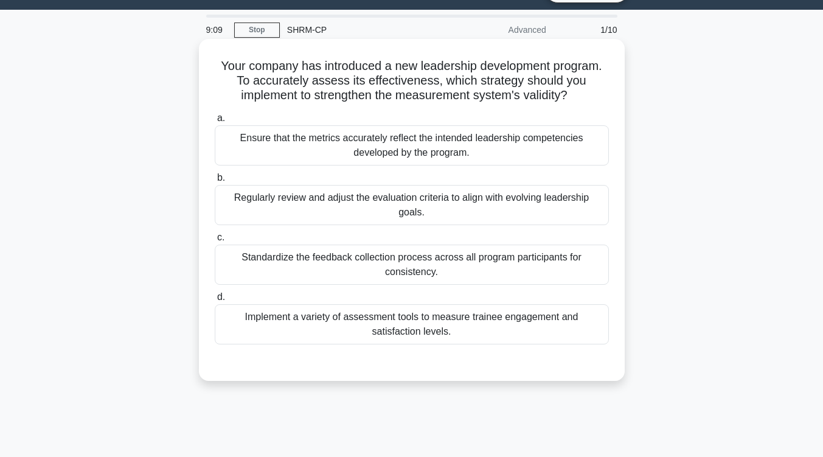
click at [527, 201] on div "Regularly review and adjust the evaluation criteria to align with evolving lead…" at bounding box center [412, 205] width 394 height 40
click at [215, 182] on input "b. Regularly review and adjust the evaluation criteria to align with evolving l…" at bounding box center [215, 178] width 0 height 8
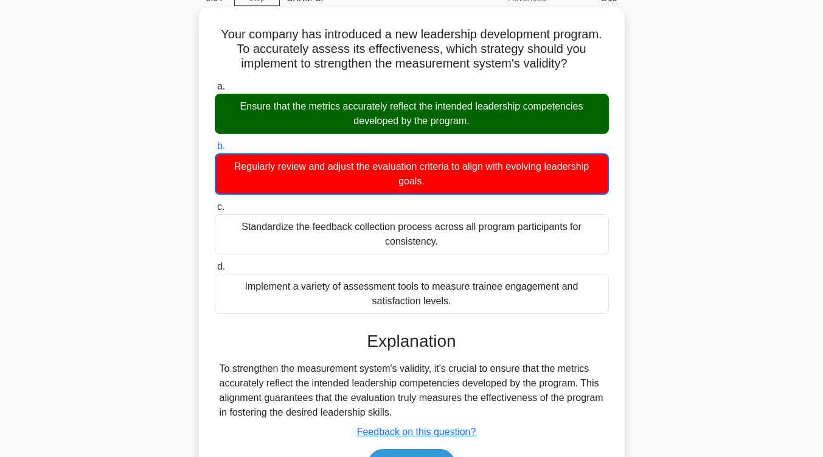
scroll to position [200, 0]
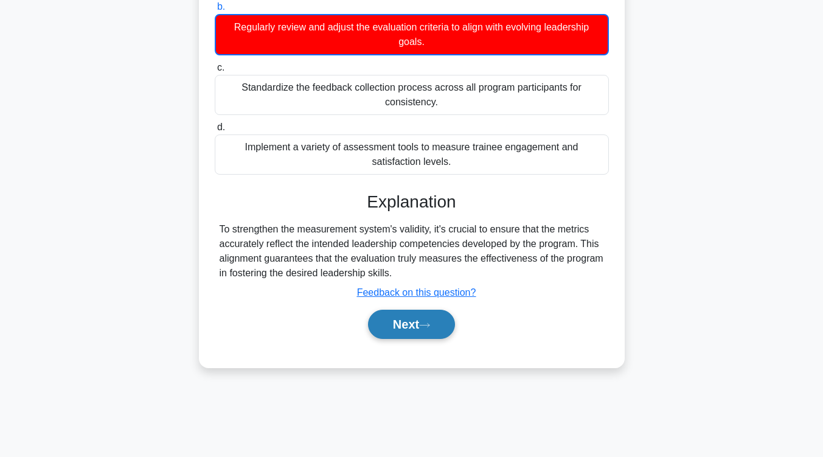
click at [417, 319] on button "Next" at bounding box center [411, 324] width 87 height 29
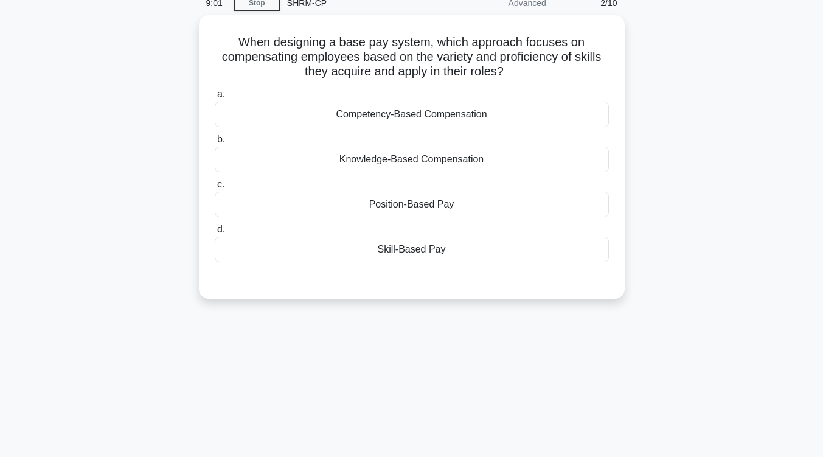
scroll to position [0, 0]
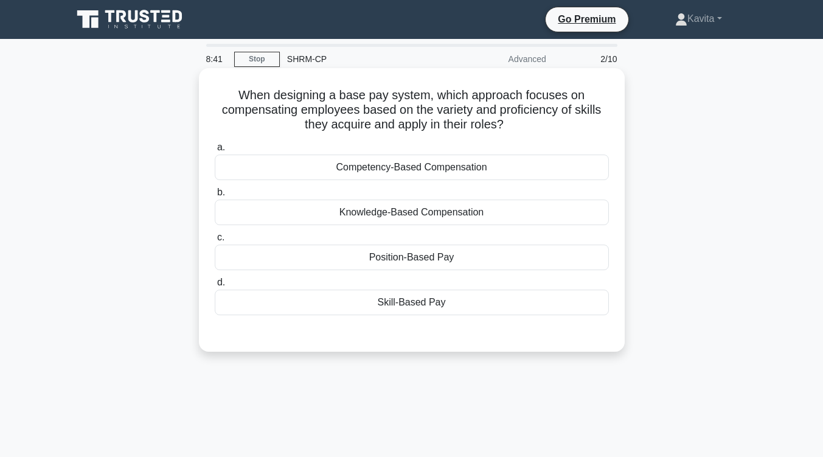
click at [416, 308] on div "Skill-Based Pay" at bounding box center [412, 302] width 394 height 26
click at [215, 286] on input "d. Skill-Based Pay" at bounding box center [215, 283] width 0 height 8
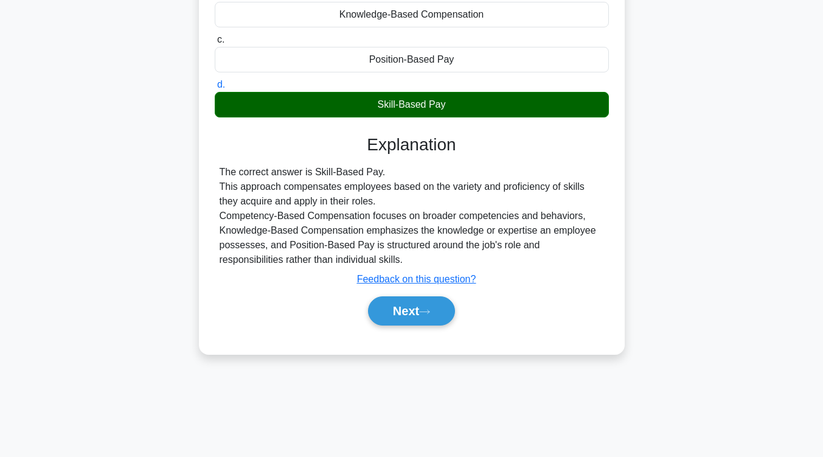
scroll to position [200, 0]
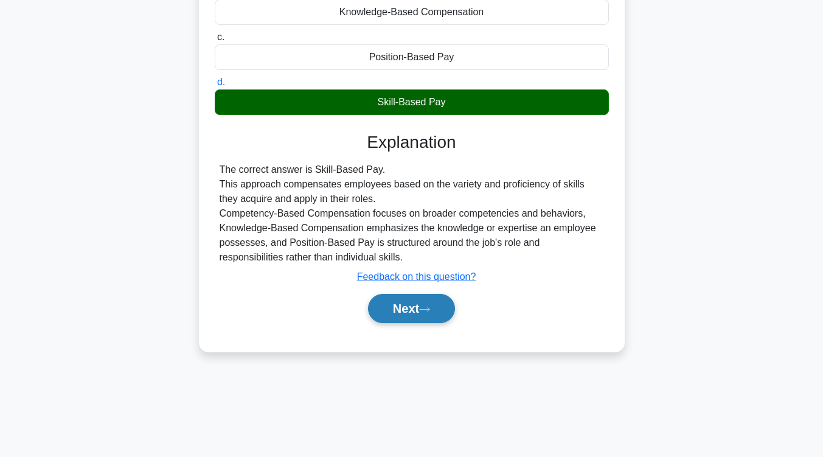
click at [412, 317] on button "Next" at bounding box center [411, 308] width 87 height 29
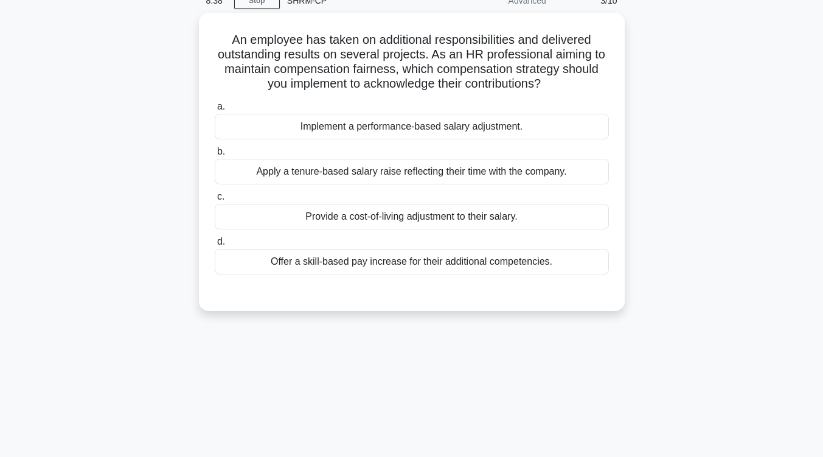
scroll to position [58, 0]
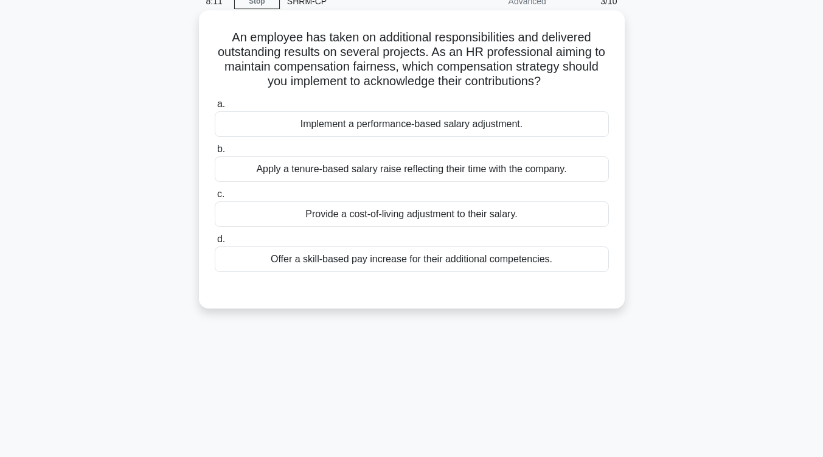
click at [421, 126] on div "Implement a performance-based salary adjustment." at bounding box center [412, 124] width 394 height 26
click at [215, 108] on input "a. Implement a performance-based salary adjustment." at bounding box center [215, 104] width 0 height 8
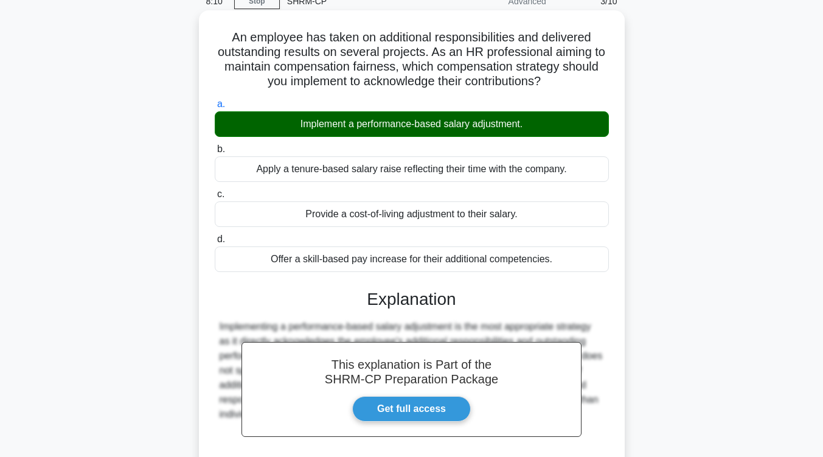
scroll to position [200, 0]
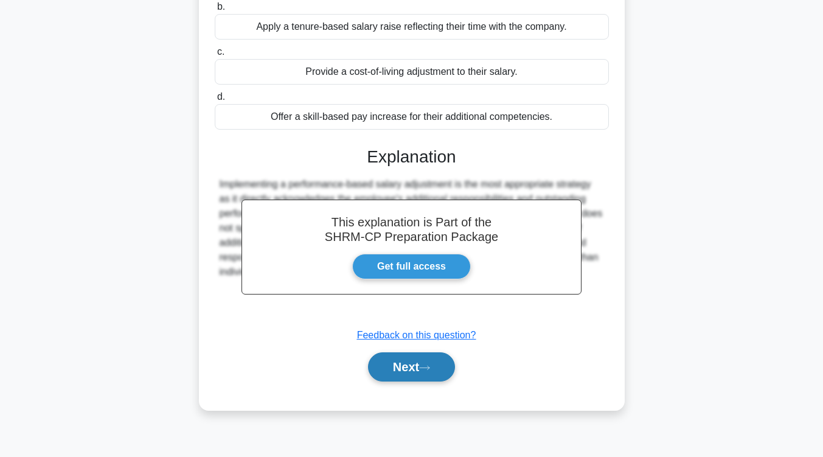
click at [408, 371] on button "Next" at bounding box center [411, 366] width 87 height 29
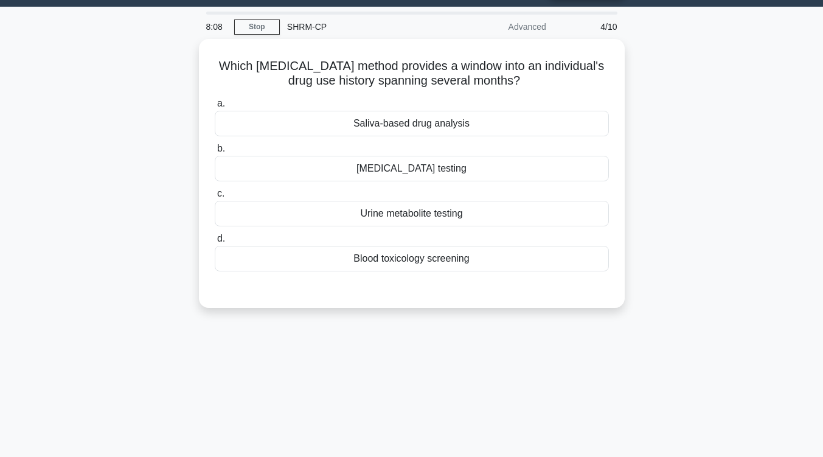
scroll to position [32, 0]
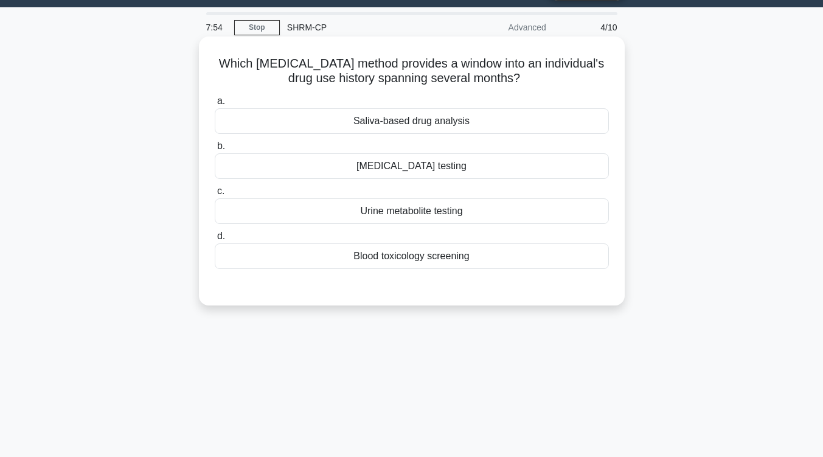
click at [424, 169] on div "Hair follicle testing" at bounding box center [412, 166] width 394 height 26
click at [215, 150] on input "b. Hair follicle testing" at bounding box center [215, 146] width 0 height 8
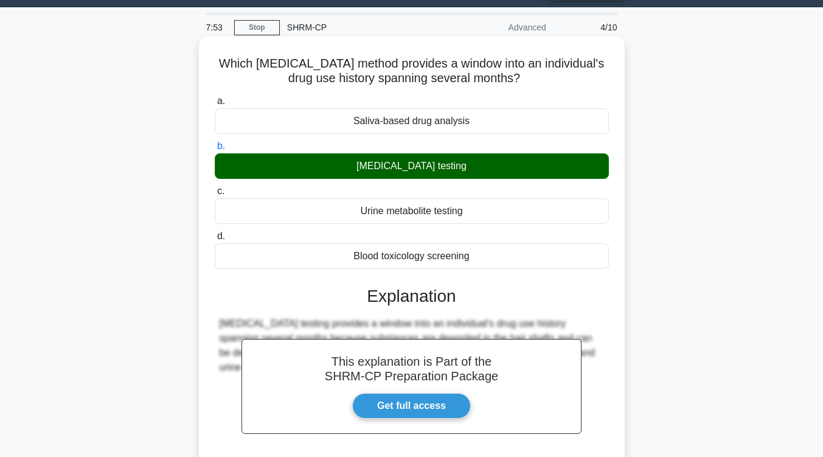
scroll to position [200, 0]
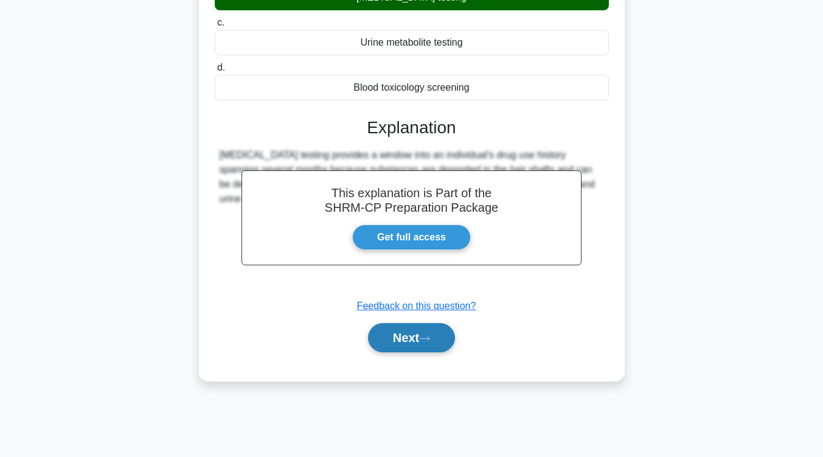
click at [410, 330] on button "Next" at bounding box center [411, 337] width 87 height 29
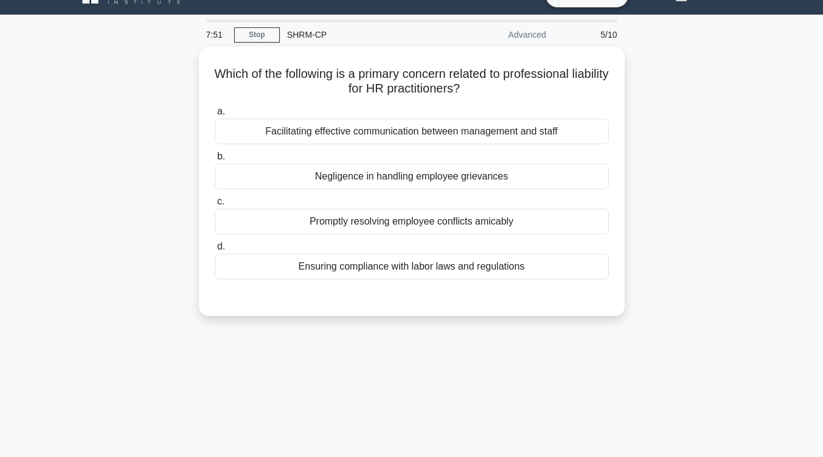
scroll to position [24, 0]
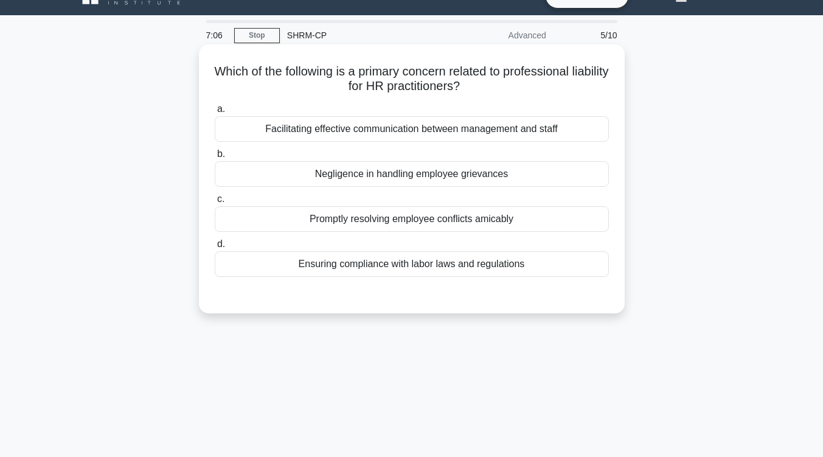
click at [490, 175] on div "Negligence in handling employee grievances" at bounding box center [412, 174] width 394 height 26
click at [215, 158] on input "b. Negligence in handling employee grievances" at bounding box center [215, 154] width 0 height 8
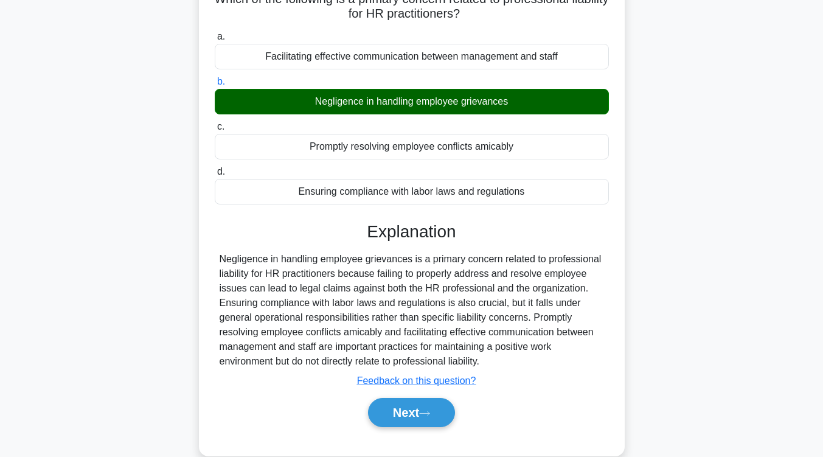
scroll to position [200, 0]
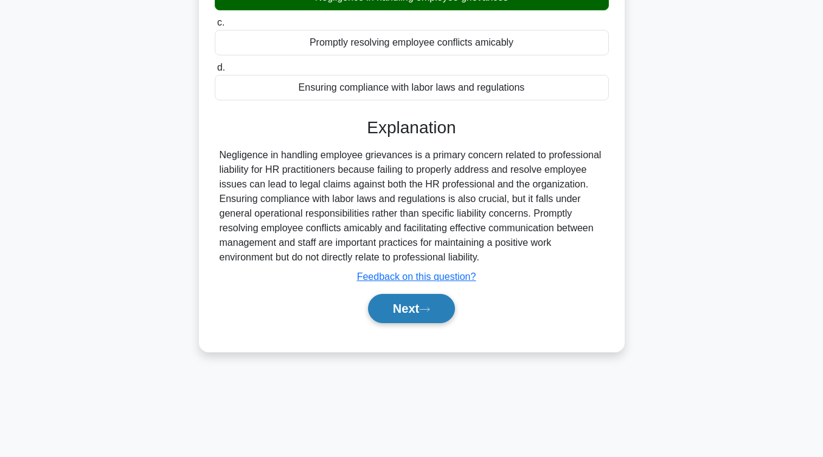
click at [418, 315] on button "Next" at bounding box center [411, 308] width 87 height 29
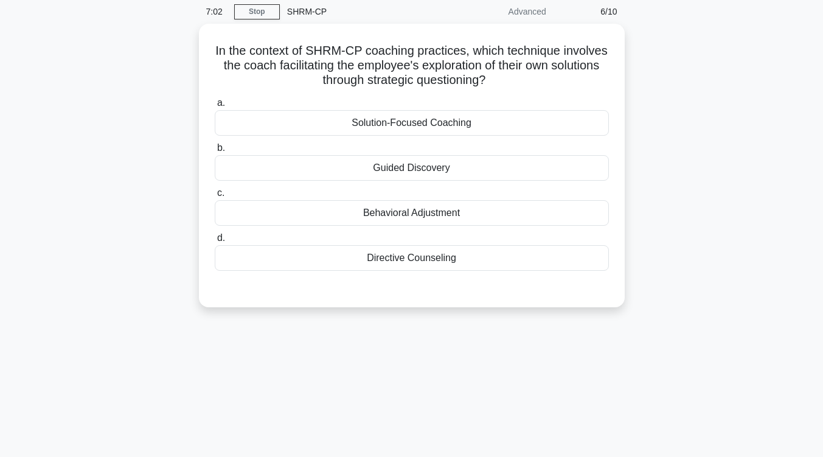
scroll to position [0, 0]
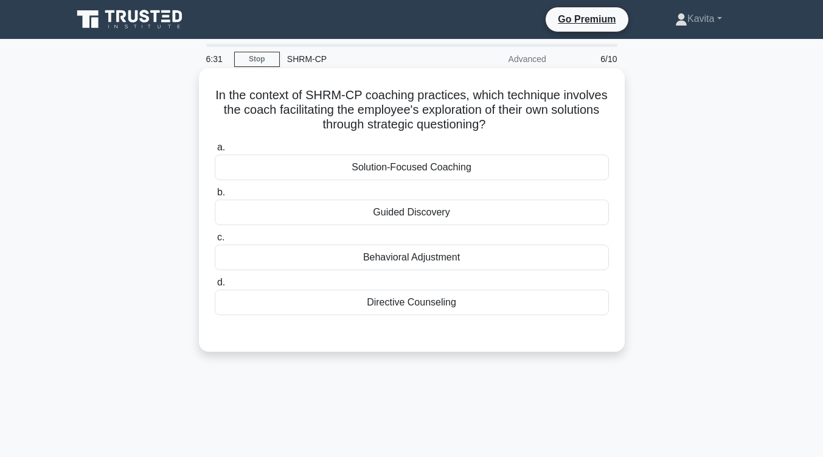
click at [435, 215] on div "Guided Discovery" at bounding box center [412, 212] width 394 height 26
click at [215, 196] on input "b. Guided Discovery" at bounding box center [215, 193] width 0 height 8
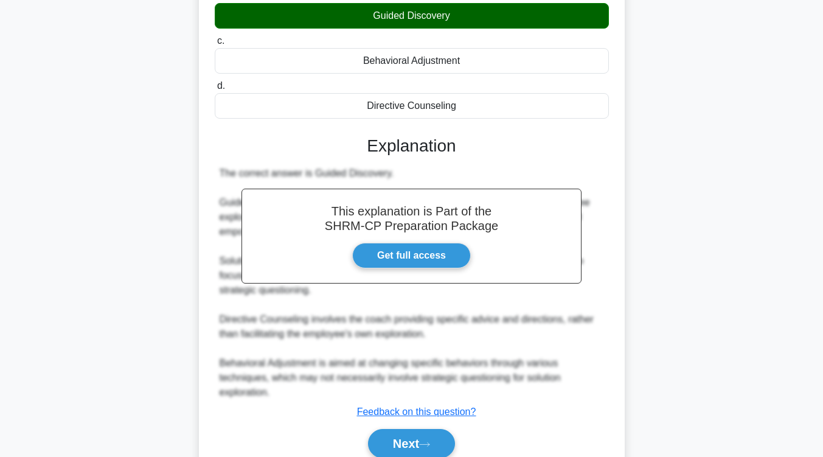
scroll to position [231, 0]
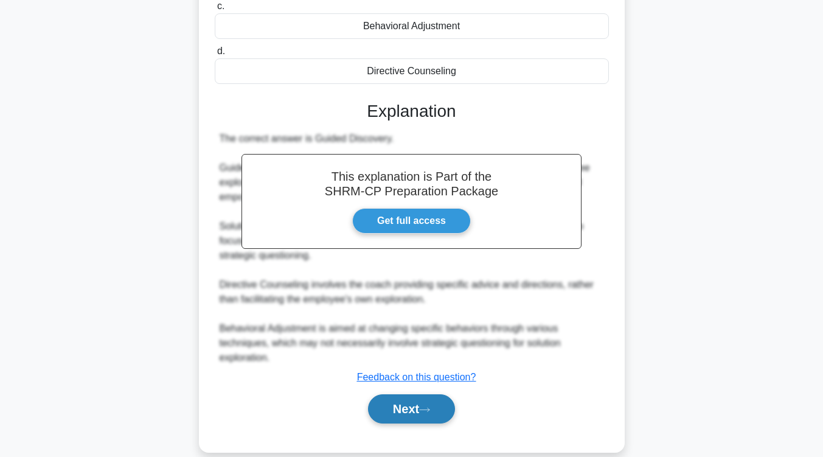
click at [418, 409] on button "Next" at bounding box center [411, 408] width 87 height 29
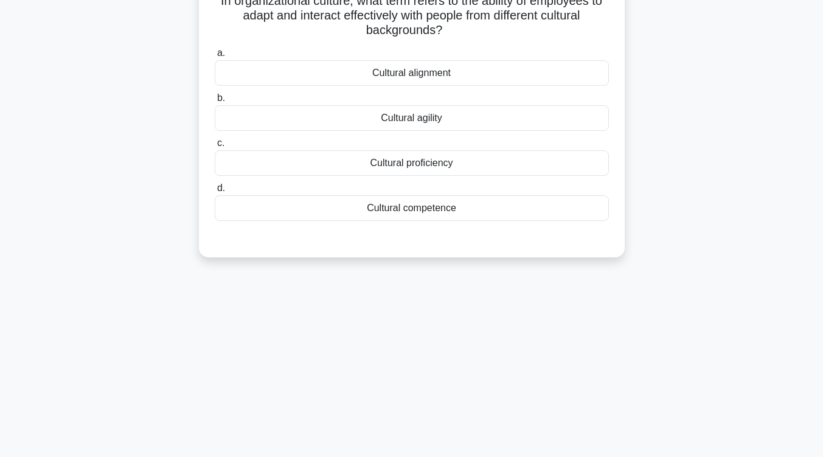
scroll to position [0, 0]
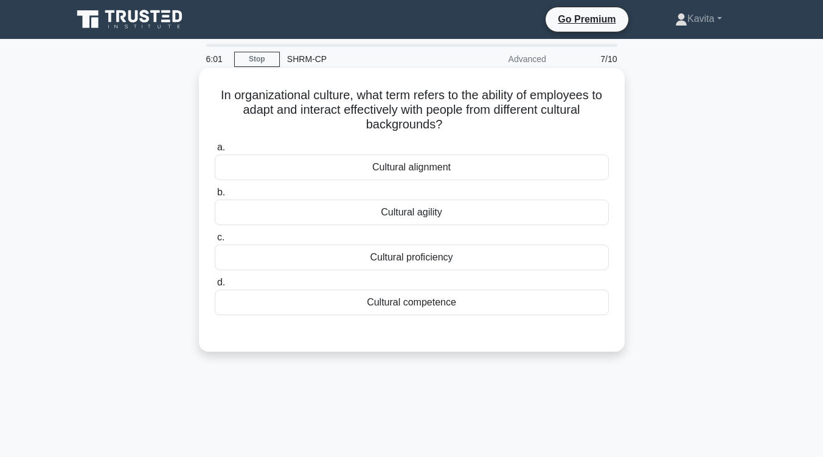
drag, startPoint x: 445, startPoint y: 217, endPoint x: 437, endPoint y: 216, distance: 8.5
click at [437, 216] on div "Cultural agility" at bounding box center [412, 212] width 394 height 26
click at [215, 196] on input "b. Cultural agility" at bounding box center [215, 193] width 0 height 8
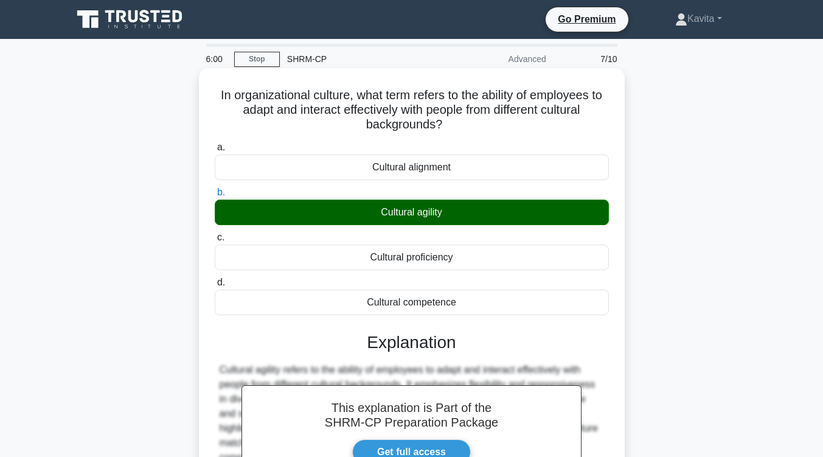
scroll to position [171, 0]
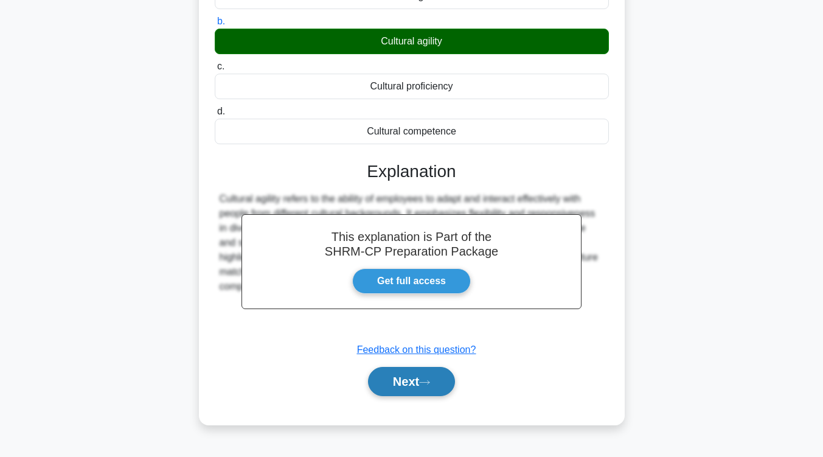
click at [415, 386] on button "Next" at bounding box center [411, 381] width 87 height 29
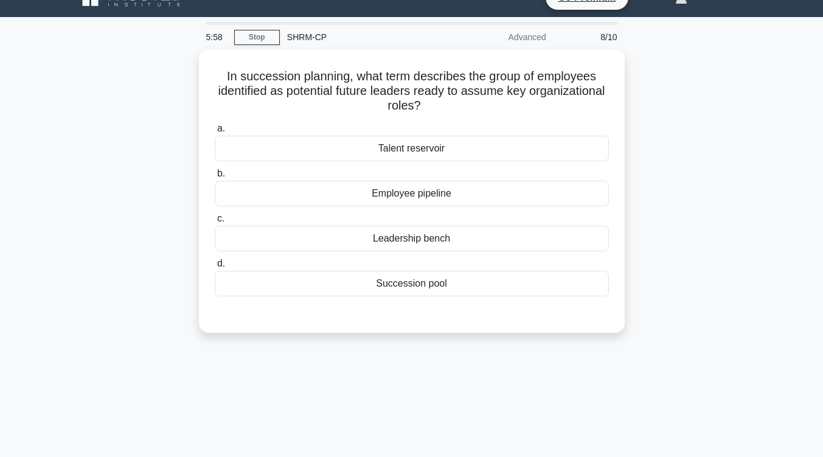
scroll to position [0, 0]
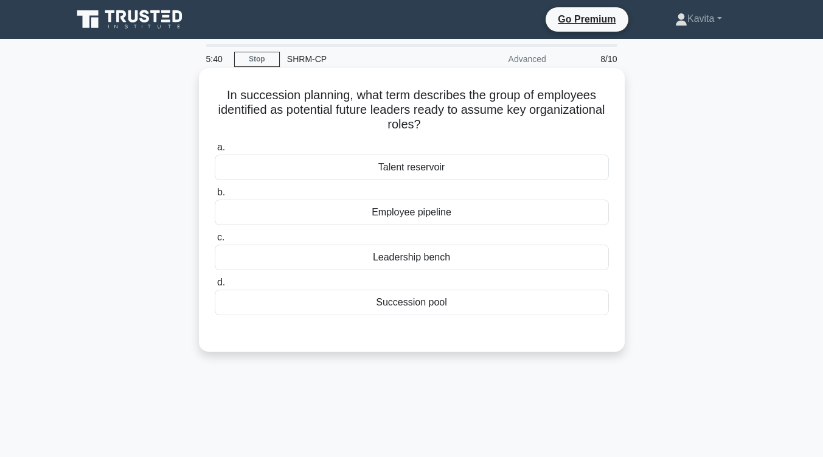
click at [418, 305] on div "Succession pool" at bounding box center [412, 302] width 394 height 26
click at [215, 286] on input "d. Succession pool" at bounding box center [215, 283] width 0 height 8
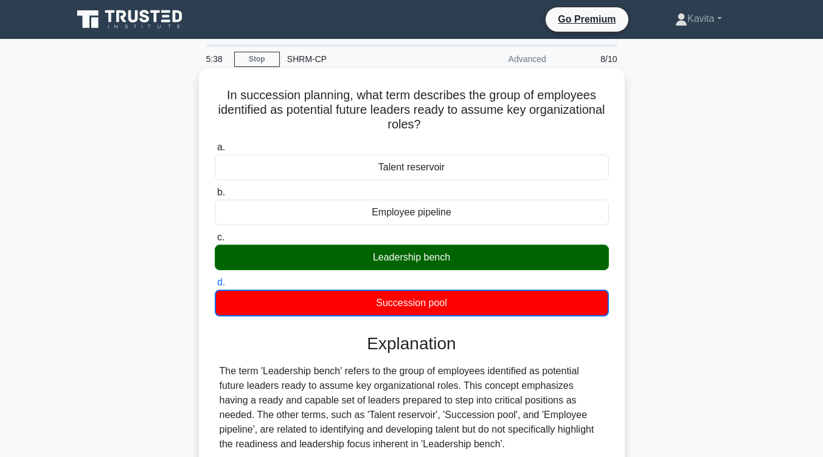
scroll to position [189, 0]
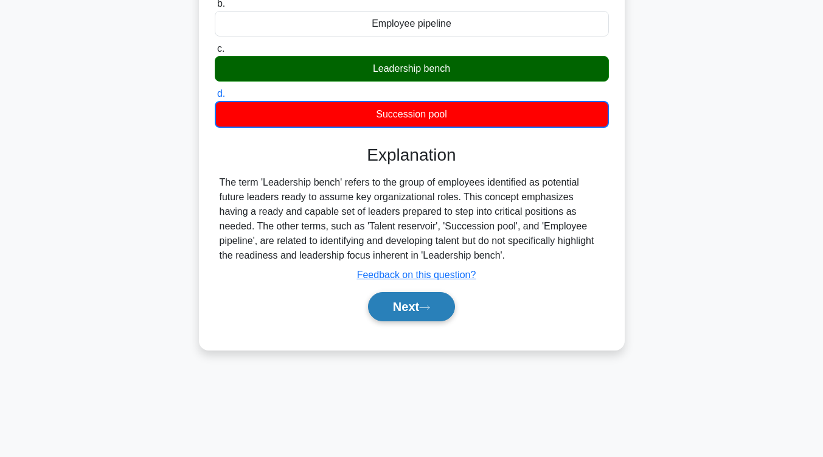
click at [418, 306] on button "Next" at bounding box center [411, 306] width 87 height 29
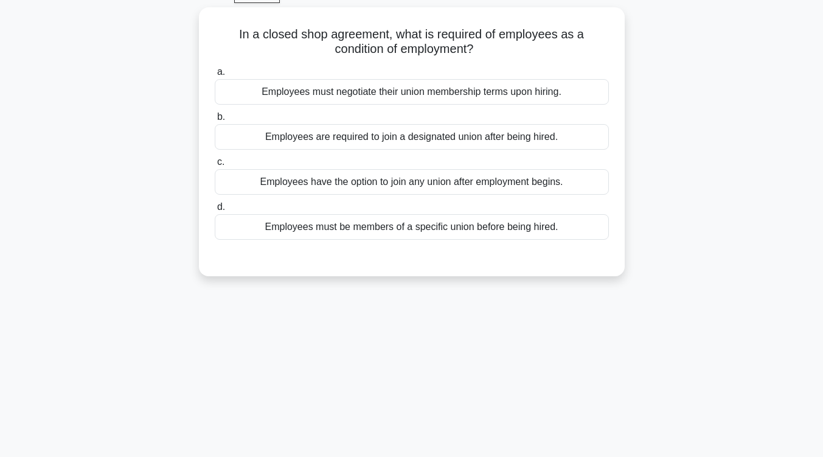
scroll to position [55, 0]
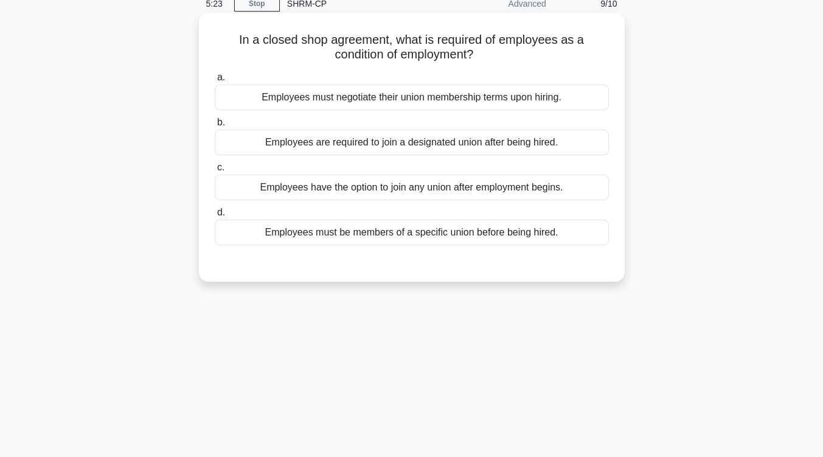
click at [461, 144] on div "Employees are required to join a designated union after being hired." at bounding box center [412, 143] width 394 height 26
click at [215, 126] on input "b. Employees are required to join a designated union after being hired." at bounding box center [215, 123] width 0 height 8
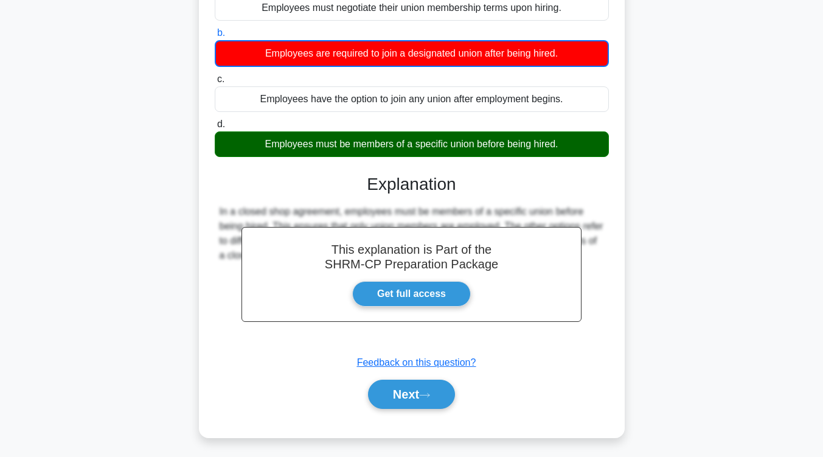
scroll to position [145, 0]
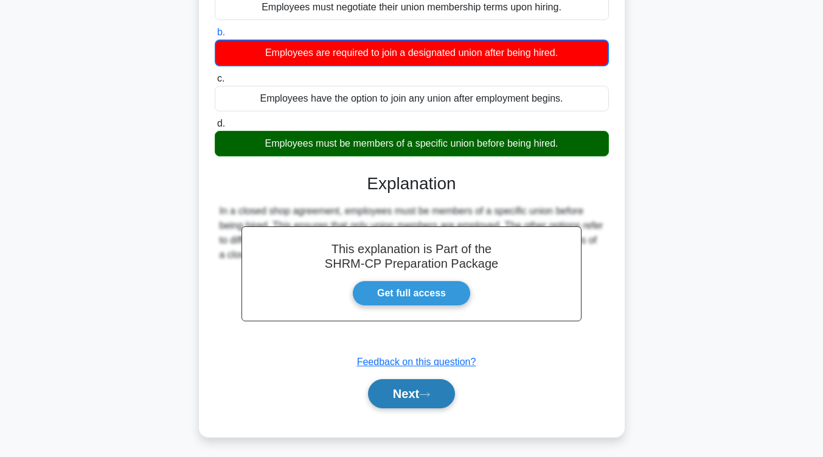
click at [427, 392] on icon at bounding box center [424, 394] width 11 height 7
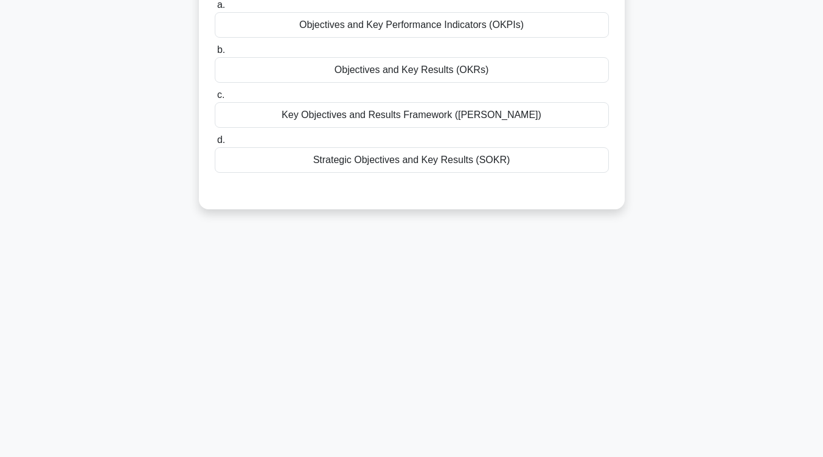
scroll to position [0, 0]
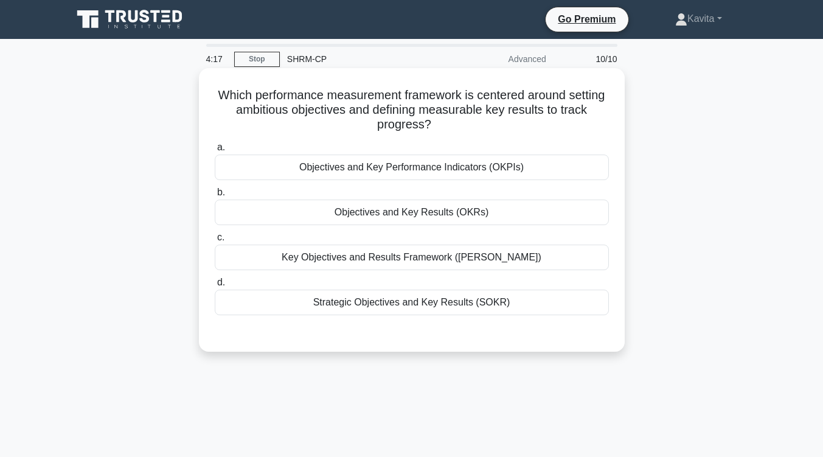
click at [451, 167] on div "Objectives and Key Performance Indicators (OKPIs)" at bounding box center [412, 167] width 394 height 26
click at [215, 151] on input "a. Objectives and Key Performance Indicators (OKPIs)" at bounding box center [215, 148] width 0 height 8
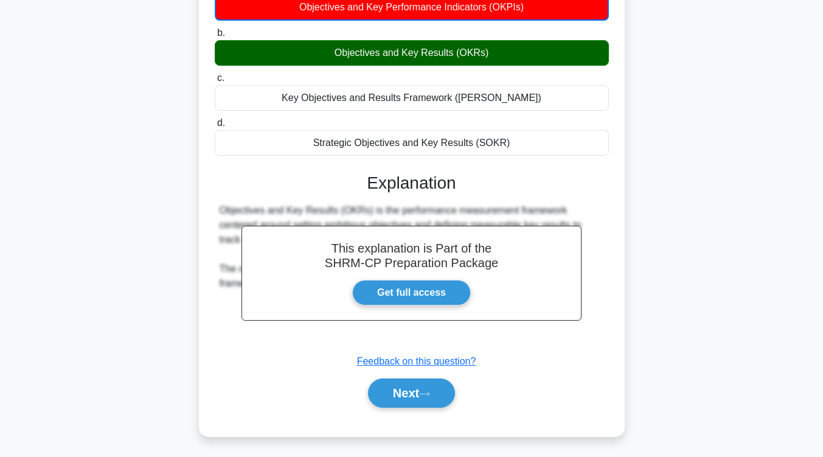
scroll to position [162, 0]
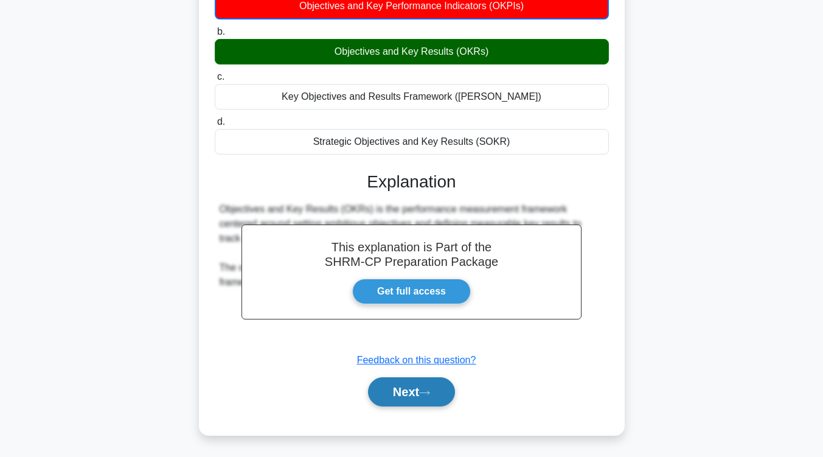
click at [443, 387] on button "Next" at bounding box center [411, 391] width 87 height 29
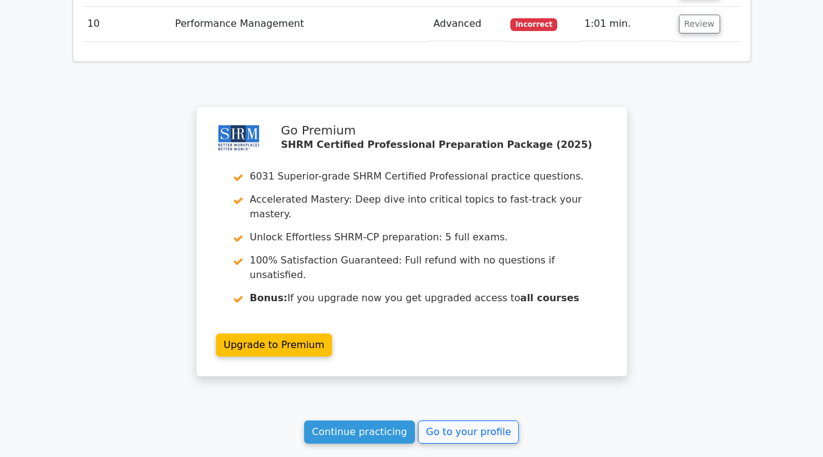
scroll to position [1843, 0]
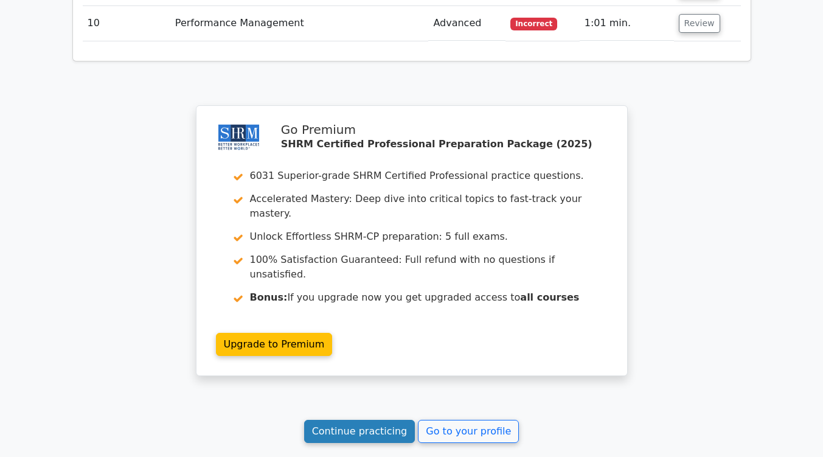
click at [387, 420] on link "Continue practicing" at bounding box center [359, 431] width 111 height 23
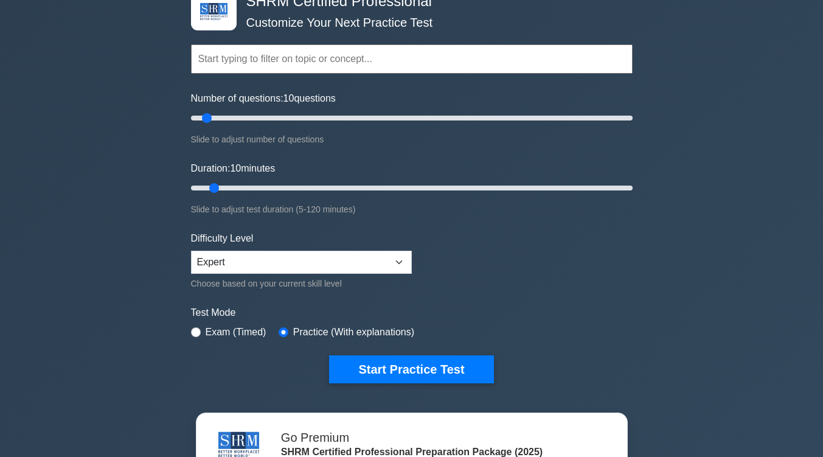
scroll to position [76, 0]
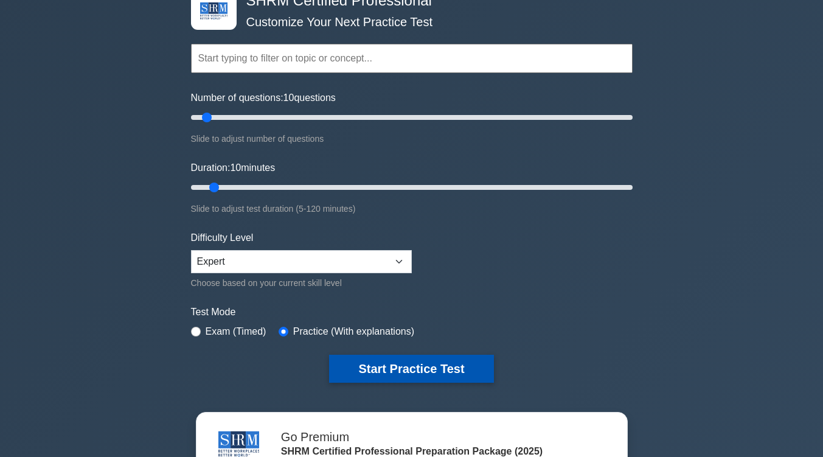
click at [392, 358] on button "Start Practice Test" at bounding box center [411, 369] width 164 height 28
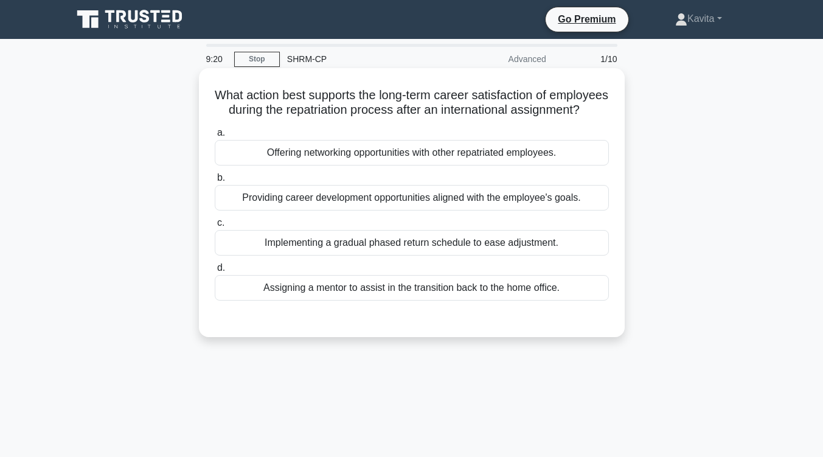
click at [473, 210] on div "Providing career development opportunities aligned with the employee's goals." at bounding box center [412, 198] width 394 height 26
click at [215, 182] on input "b. Providing career development opportunities aligned with the employee's goals." at bounding box center [215, 178] width 0 height 8
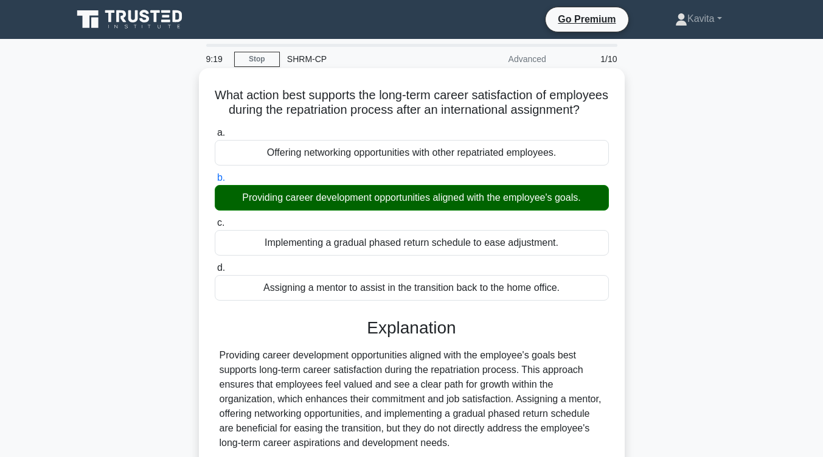
scroll to position [200, 0]
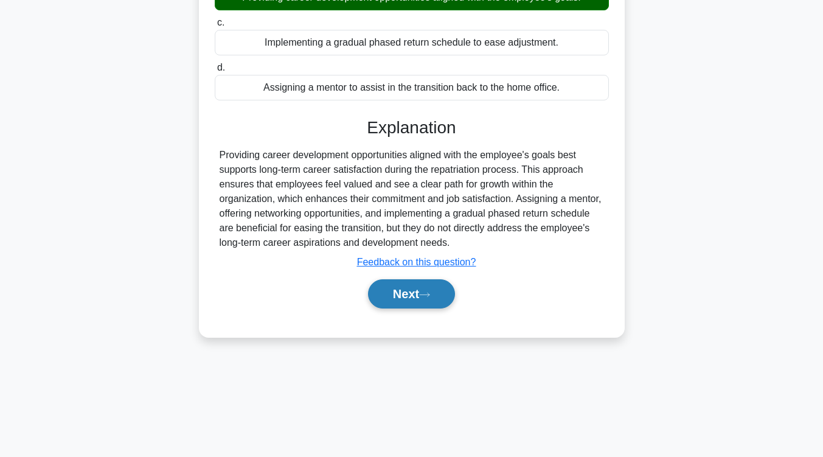
click at [425, 298] on icon at bounding box center [424, 294] width 11 height 7
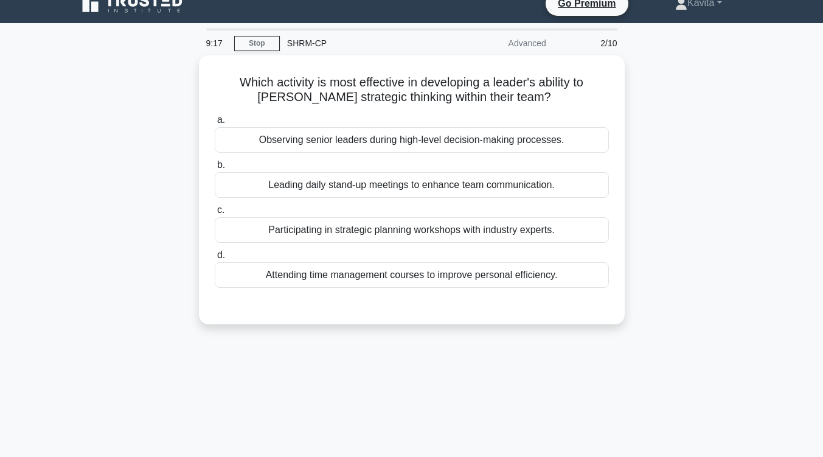
scroll to position [9, 0]
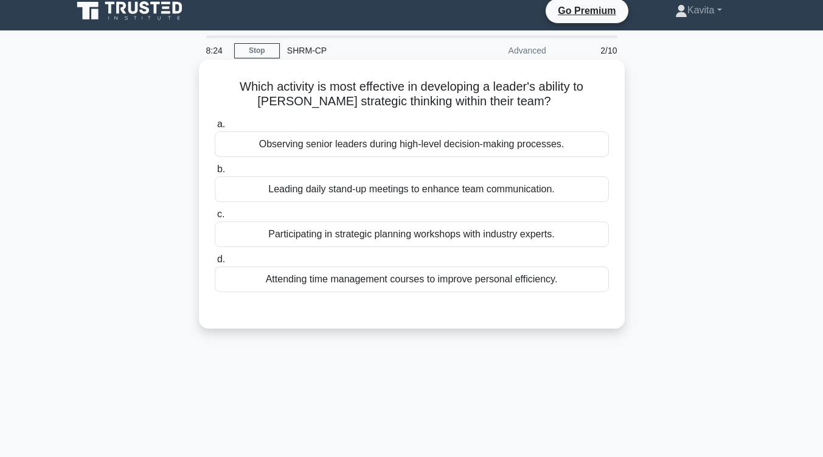
click at [462, 145] on div "Observing senior leaders during high-level decision-making processes." at bounding box center [412, 144] width 394 height 26
click at [215, 128] on input "a. Observing senior leaders during high-level decision-making processes." at bounding box center [215, 124] width 0 height 8
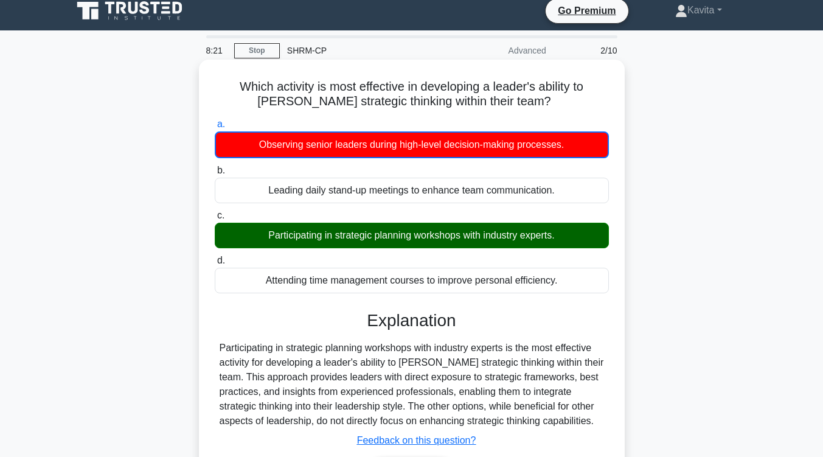
scroll to position [200, 0]
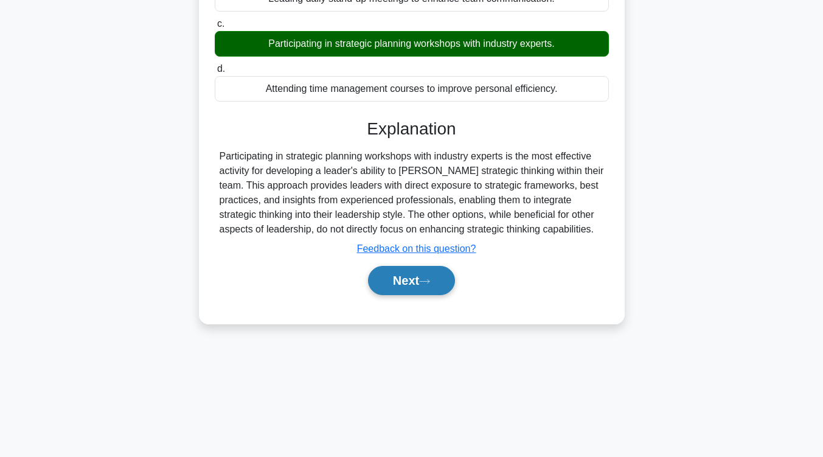
click at [416, 288] on button "Next" at bounding box center [411, 280] width 87 height 29
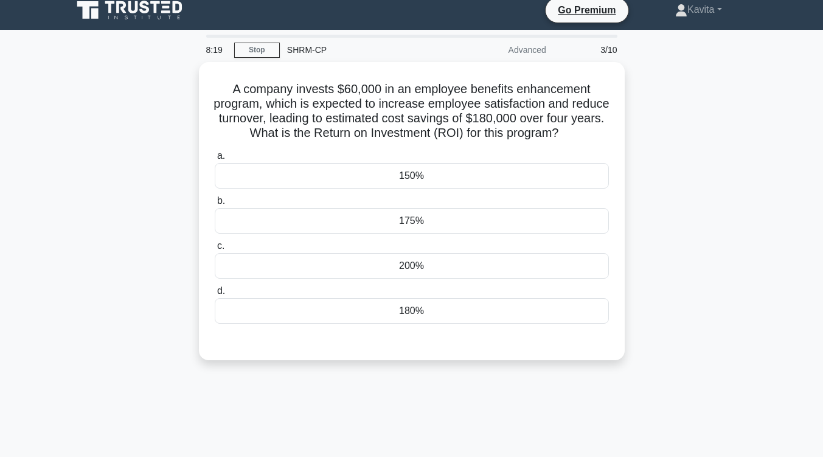
scroll to position [0, 0]
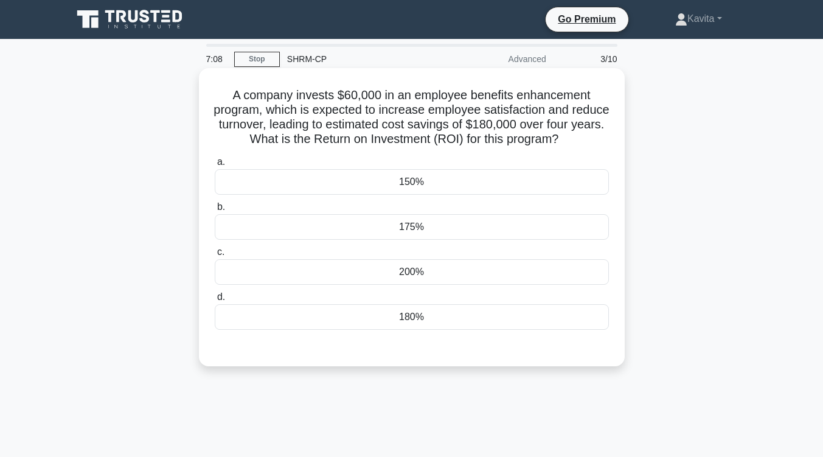
click at [441, 277] on div "200%" at bounding box center [412, 272] width 394 height 26
click at [215, 256] on input "c. 200%" at bounding box center [215, 252] width 0 height 8
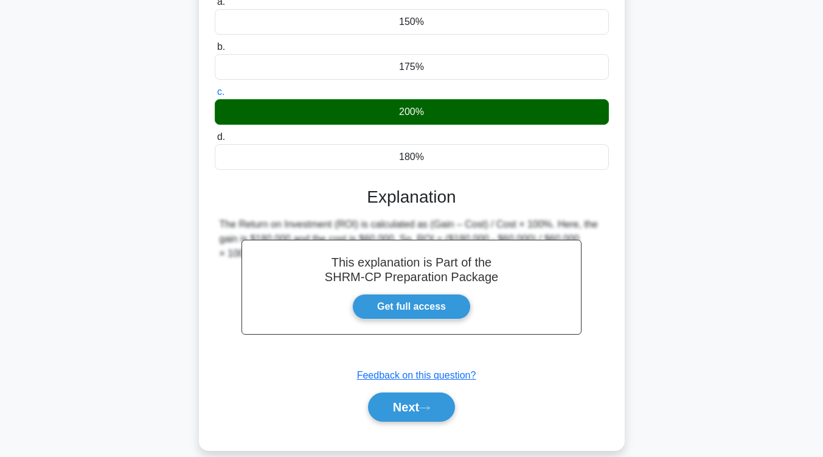
scroll to position [200, 0]
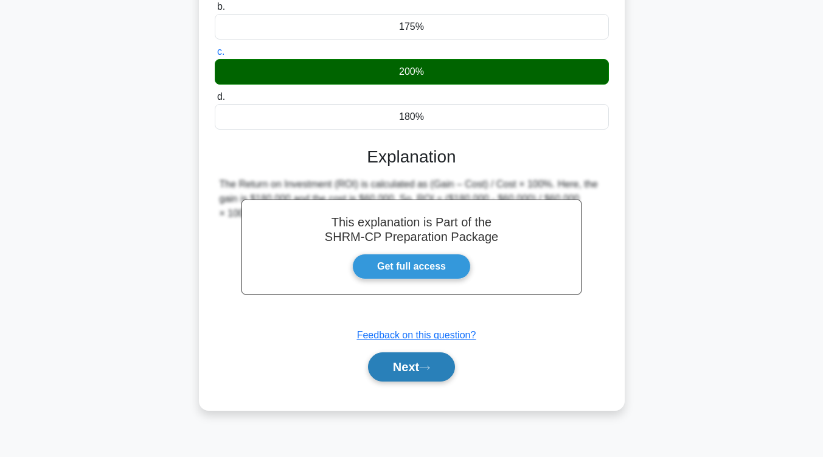
click at [413, 366] on button "Next" at bounding box center [411, 366] width 87 height 29
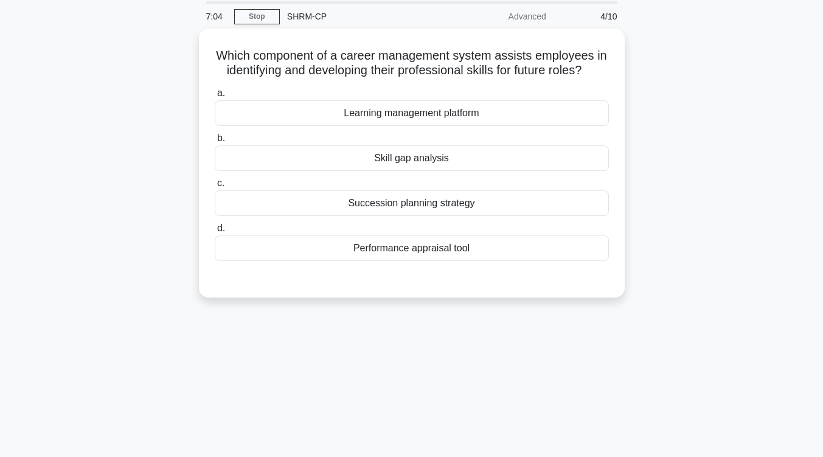
scroll to position [0, 0]
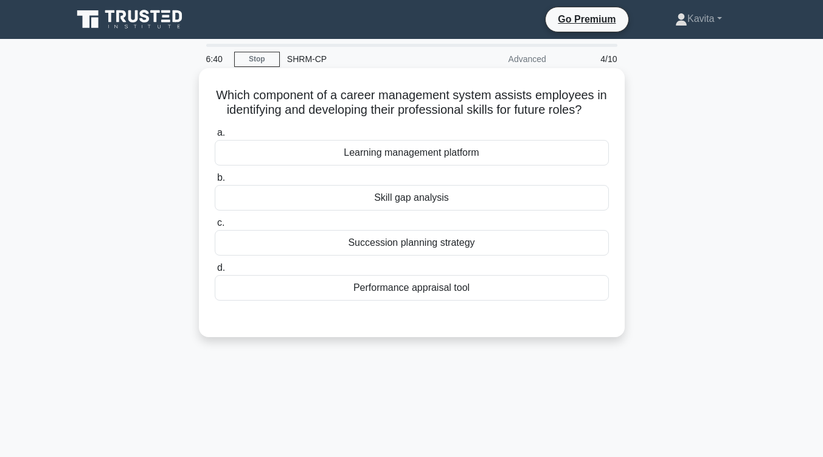
click at [468, 158] on div "Learning management platform" at bounding box center [412, 153] width 394 height 26
click at [215, 137] on input "a. Learning management platform" at bounding box center [215, 133] width 0 height 8
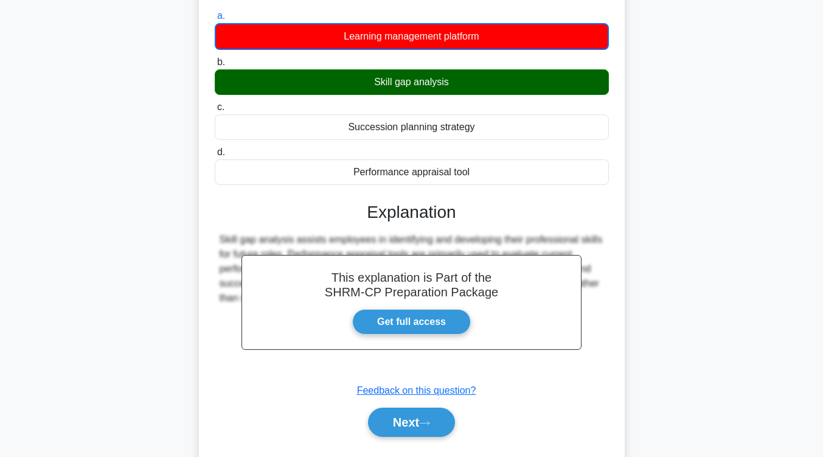
scroll to position [200, 0]
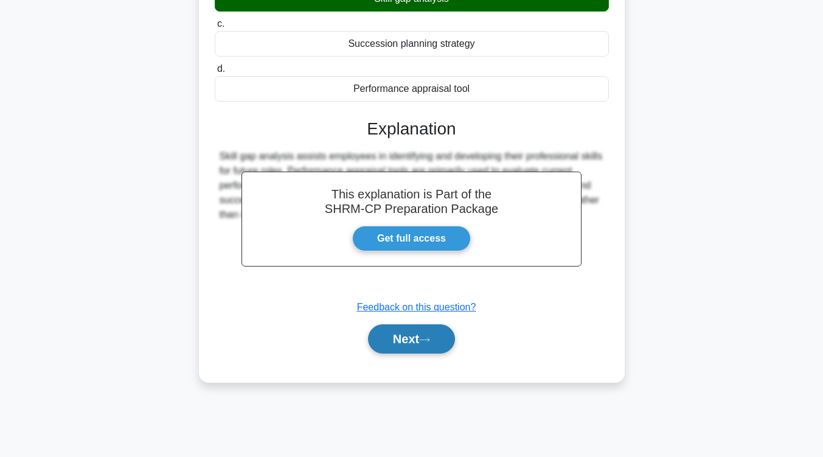
click at [440, 340] on button "Next" at bounding box center [411, 338] width 87 height 29
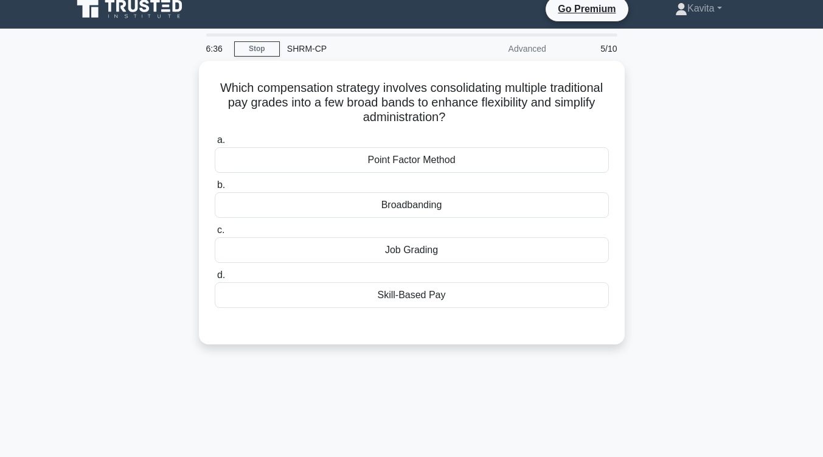
scroll to position [10, 0]
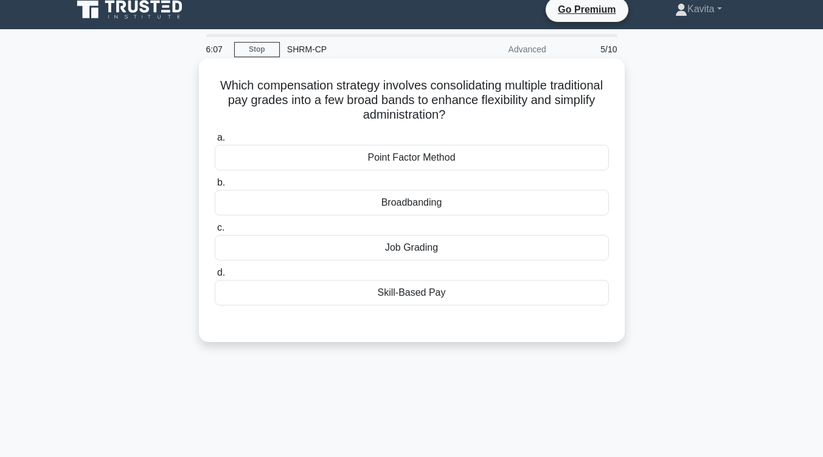
click at [448, 207] on div "Broadbanding" at bounding box center [412, 203] width 394 height 26
click at [215, 187] on input "b. Broadbanding" at bounding box center [215, 183] width 0 height 8
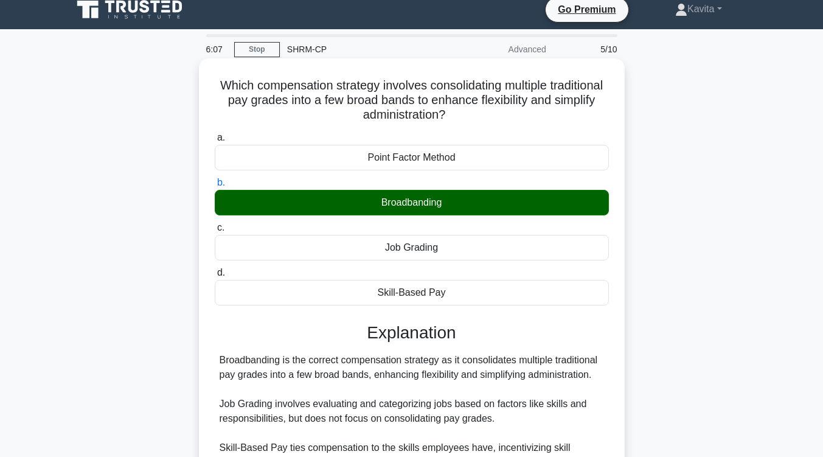
scroll to position [200, 0]
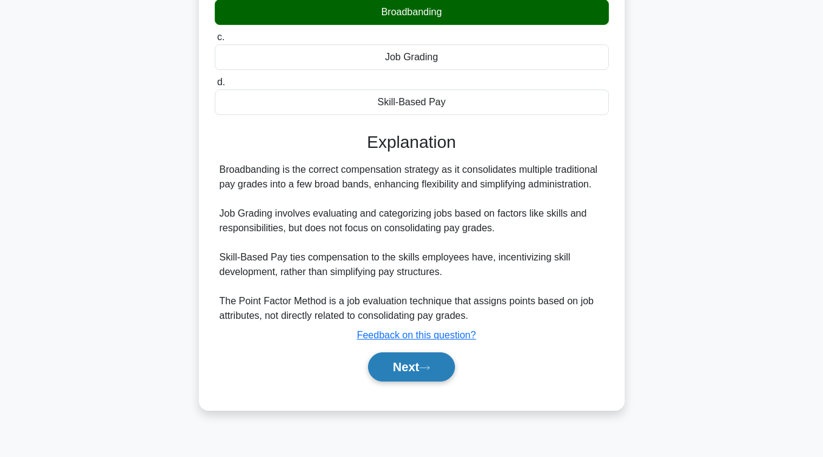
click at [418, 369] on button "Next" at bounding box center [411, 366] width 87 height 29
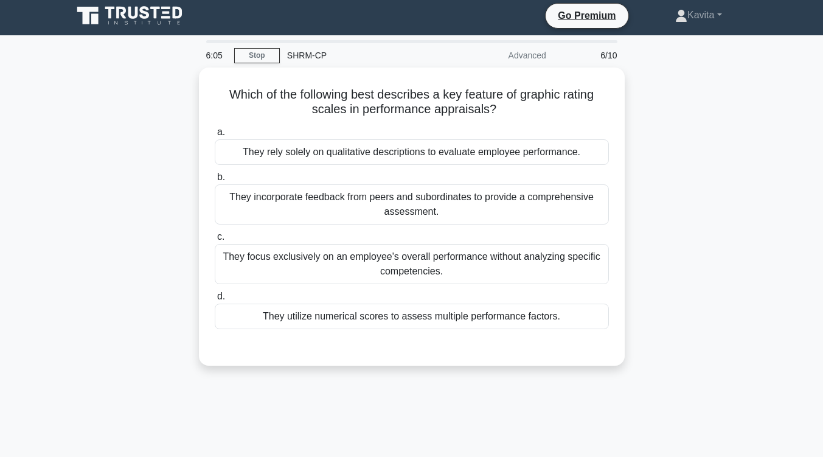
scroll to position [0, 0]
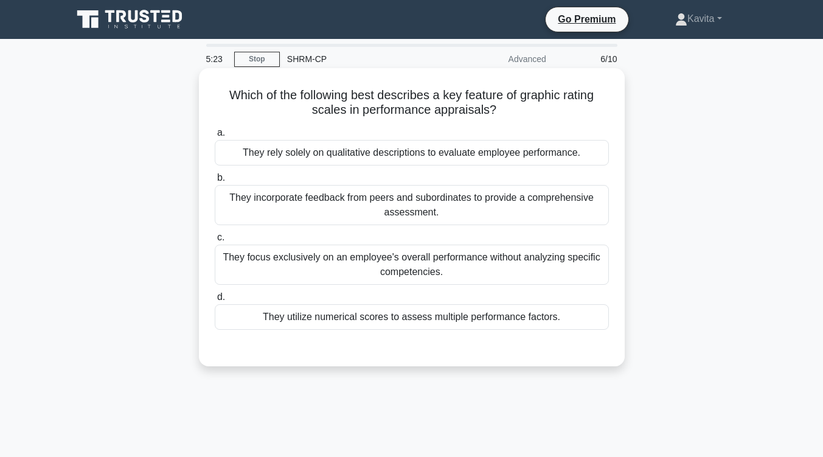
click at [476, 278] on div "They focus exclusively on an employee's overall performance without analyzing s…" at bounding box center [412, 264] width 394 height 40
click at [215, 241] on input "c. They focus exclusively on an employee's overall performance without analyzin…" at bounding box center [215, 238] width 0 height 8
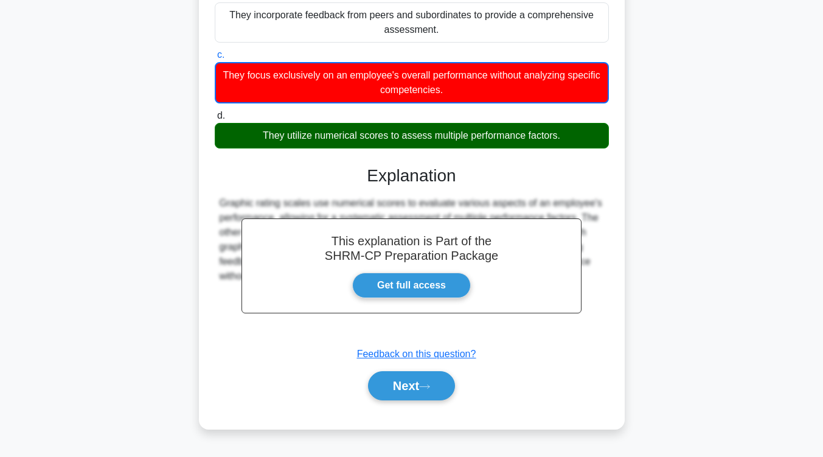
scroll to position [200, 0]
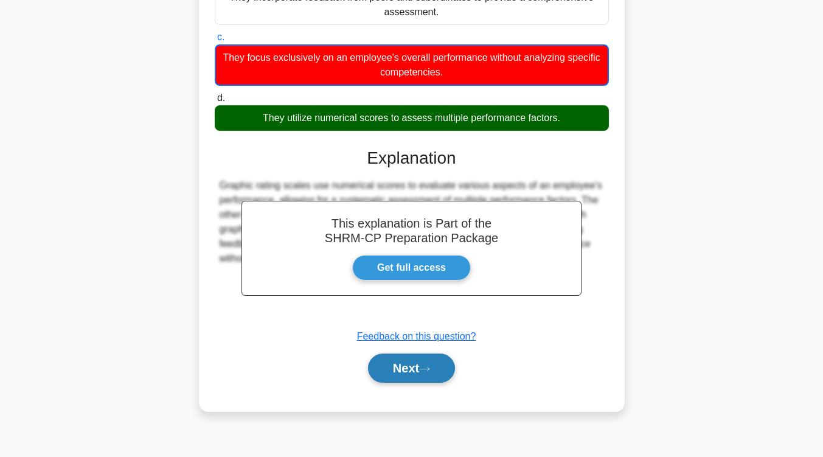
click at [421, 363] on button "Next" at bounding box center [411, 367] width 87 height 29
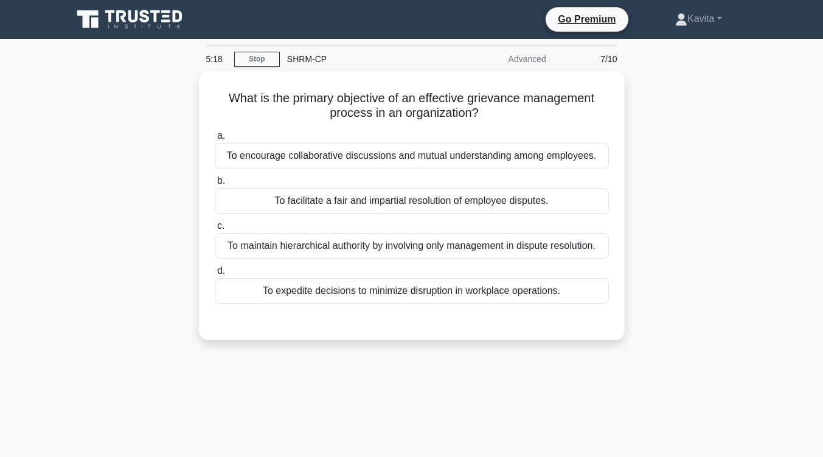
scroll to position [0, 0]
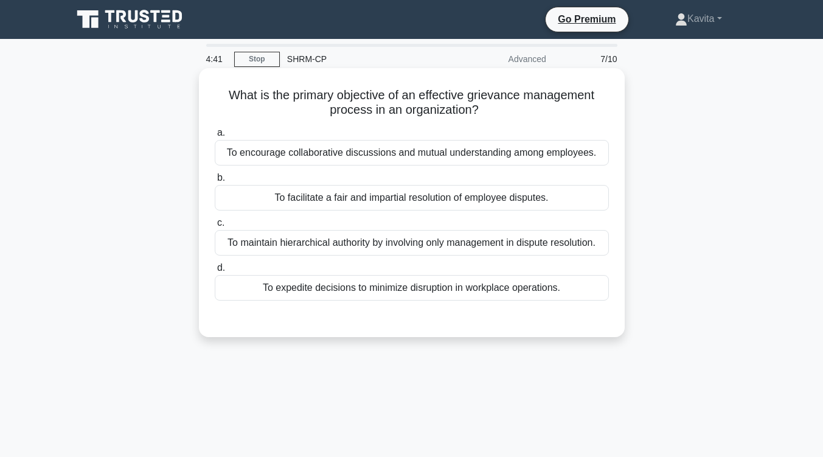
click at [488, 198] on div "To facilitate a fair and impartial resolution of employee disputes." at bounding box center [412, 198] width 394 height 26
click at [215, 182] on input "b. To facilitate a fair and impartial resolution of employee disputes." at bounding box center [215, 178] width 0 height 8
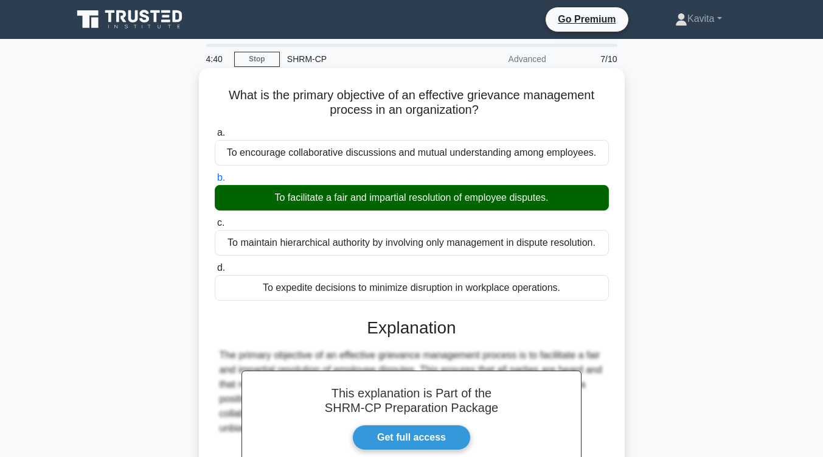
scroll to position [200, 0]
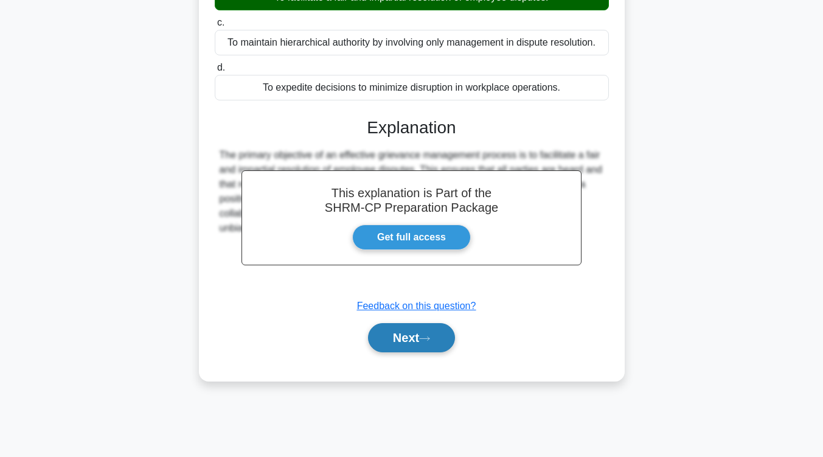
click at [436, 338] on button "Next" at bounding box center [411, 337] width 87 height 29
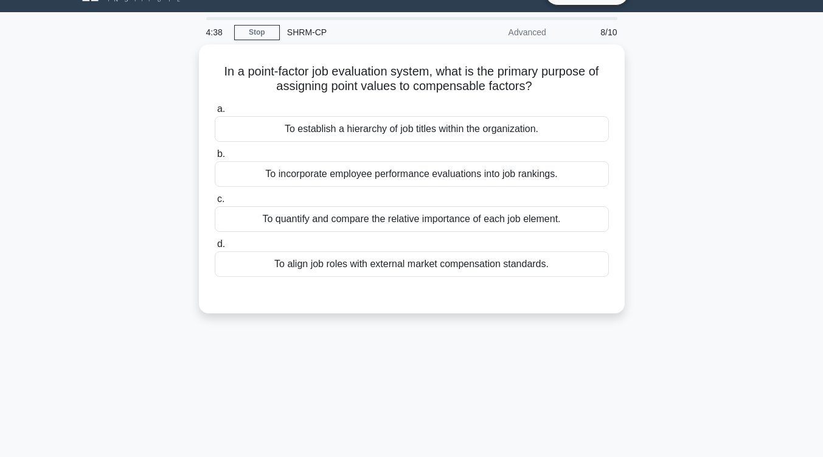
scroll to position [26, 0]
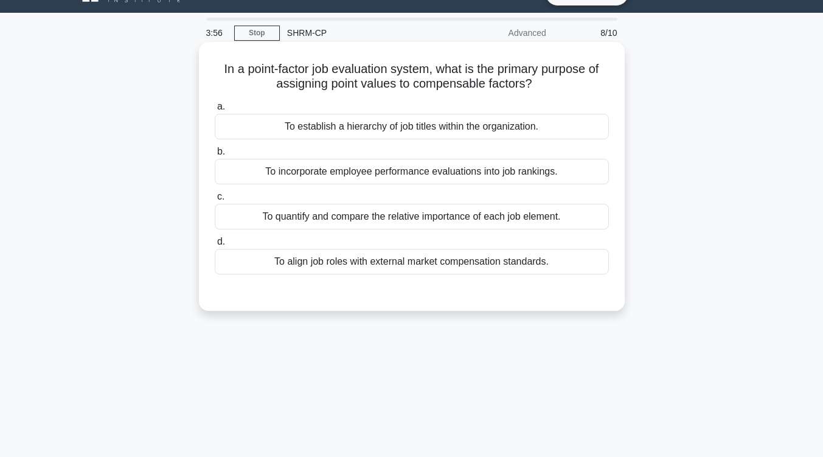
click at [460, 265] on div "To align job roles with external market compensation standards." at bounding box center [412, 262] width 394 height 26
click at [215, 246] on input "d. To align job roles with external market compensation standards." at bounding box center [215, 242] width 0 height 8
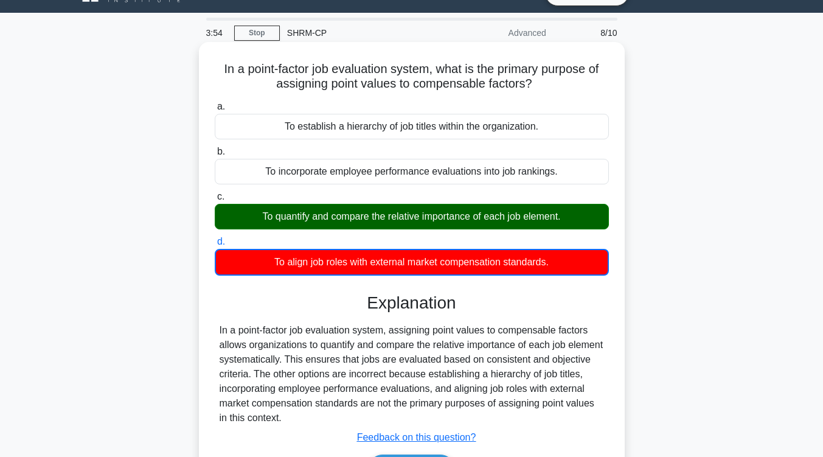
scroll to position [200, 0]
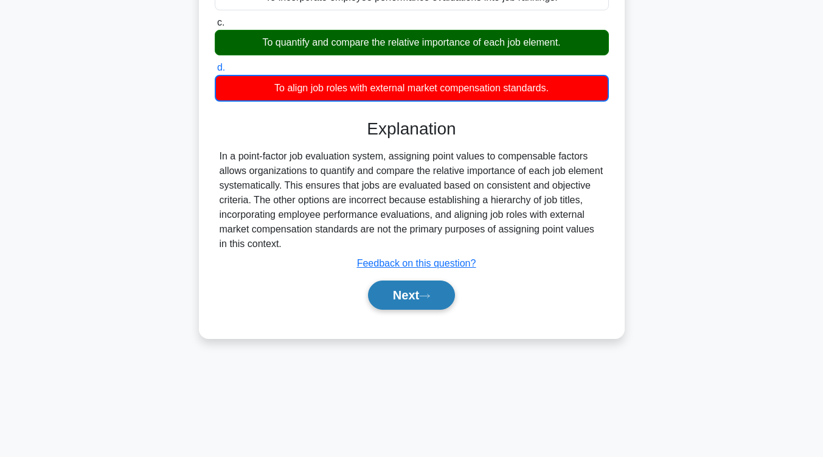
click at [432, 289] on button "Next" at bounding box center [411, 294] width 87 height 29
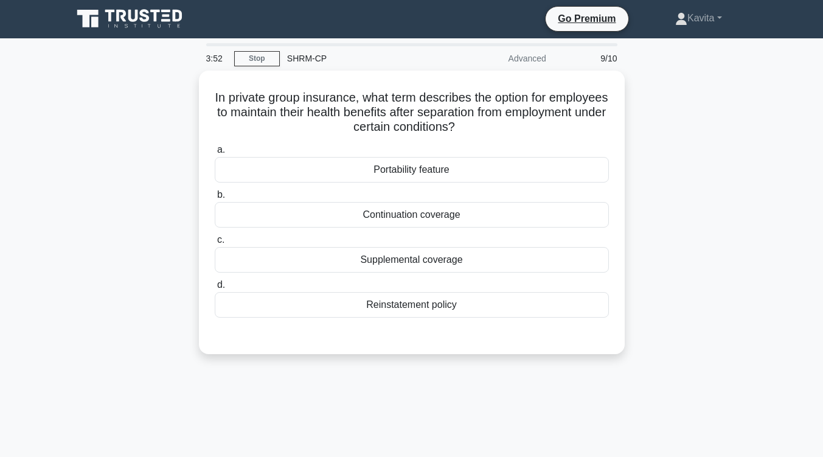
scroll to position [0, 0]
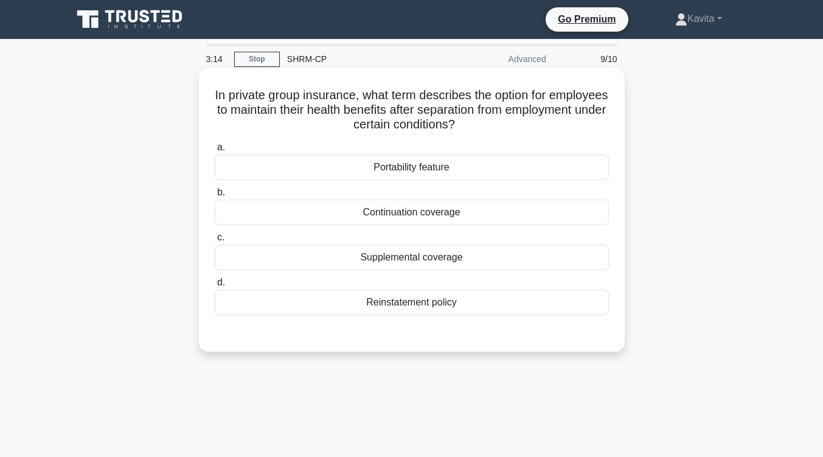
click at [448, 217] on div "Continuation coverage" at bounding box center [412, 212] width 394 height 26
click at [215, 196] on input "b. Continuation coverage" at bounding box center [215, 193] width 0 height 8
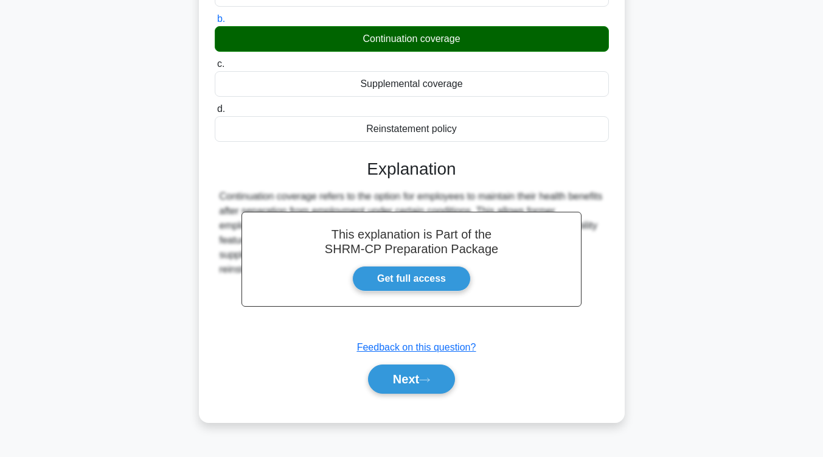
scroll to position [174, 0]
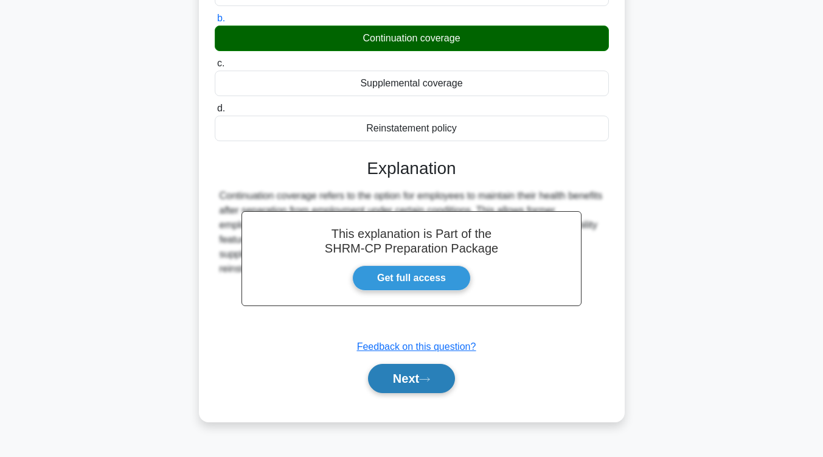
click at [400, 387] on button "Next" at bounding box center [411, 378] width 87 height 29
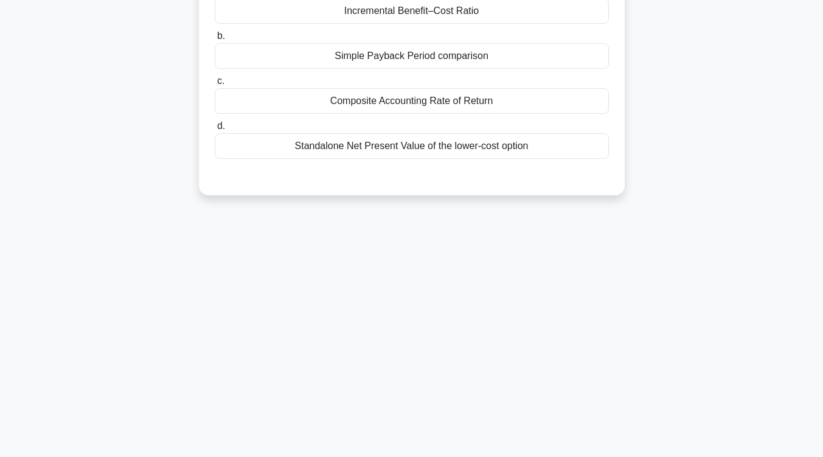
scroll to position [0, 0]
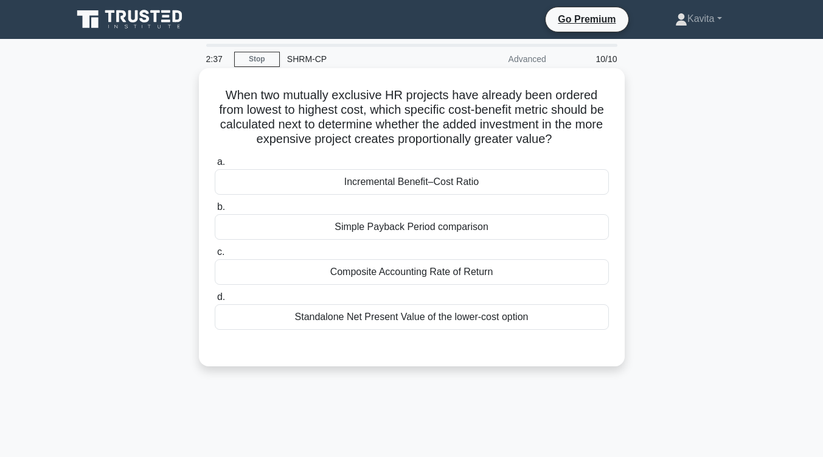
click at [493, 276] on div "Composite Accounting Rate of Return" at bounding box center [412, 272] width 394 height 26
click at [215, 256] on input "c. Composite Accounting Rate of Return" at bounding box center [215, 252] width 0 height 8
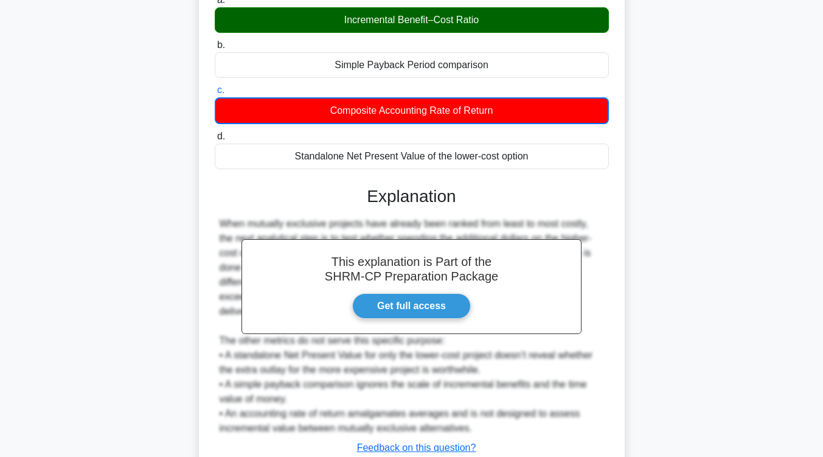
scroll to position [251, 0]
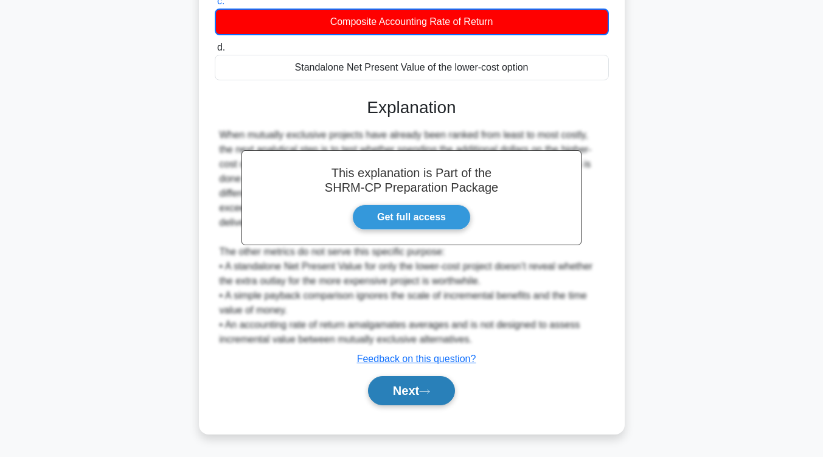
click at [437, 388] on button "Next" at bounding box center [411, 390] width 87 height 29
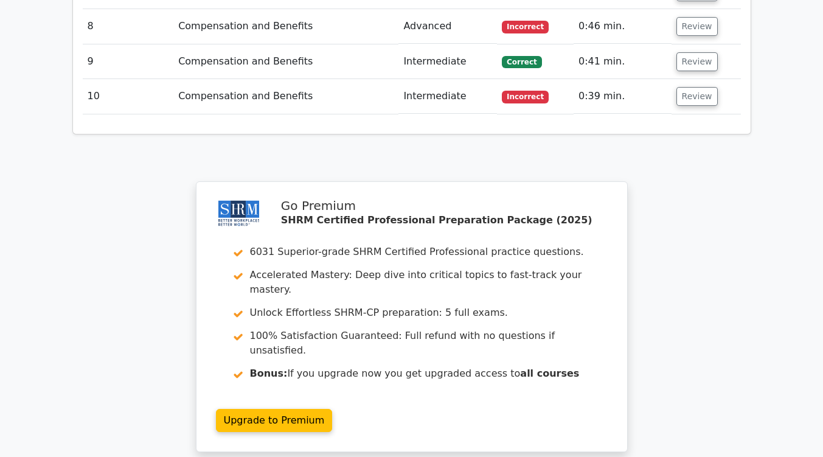
scroll to position [1688, 0]
